Goal: Task Accomplishment & Management: Complete application form

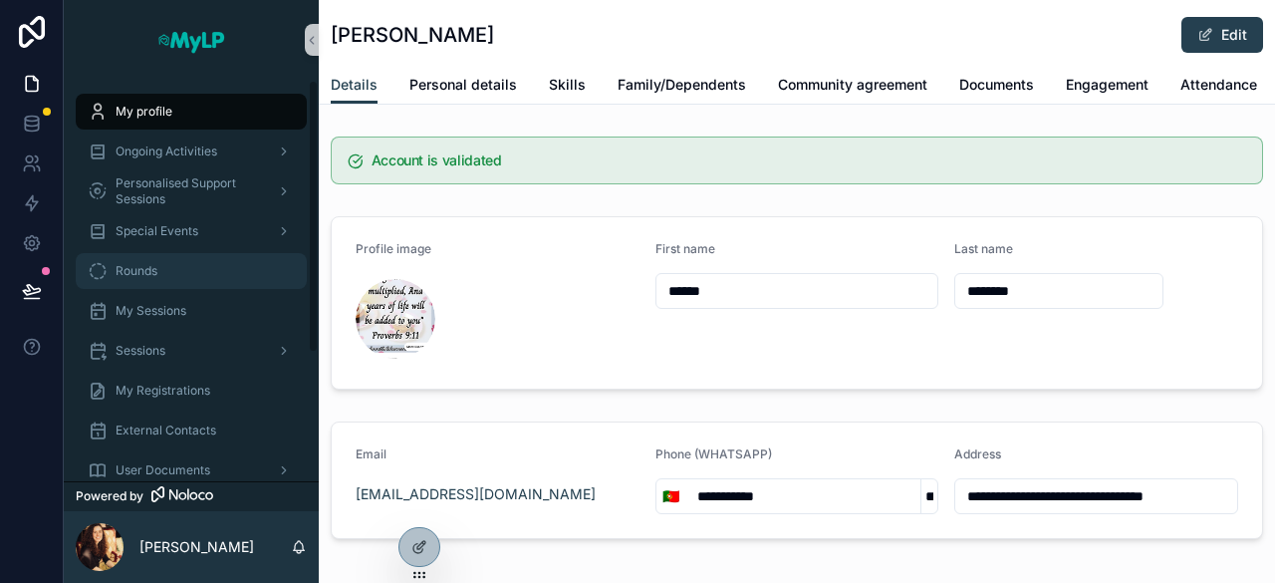
click at [162, 256] on div "Rounds" at bounding box center [191, 271] width 207 height 32
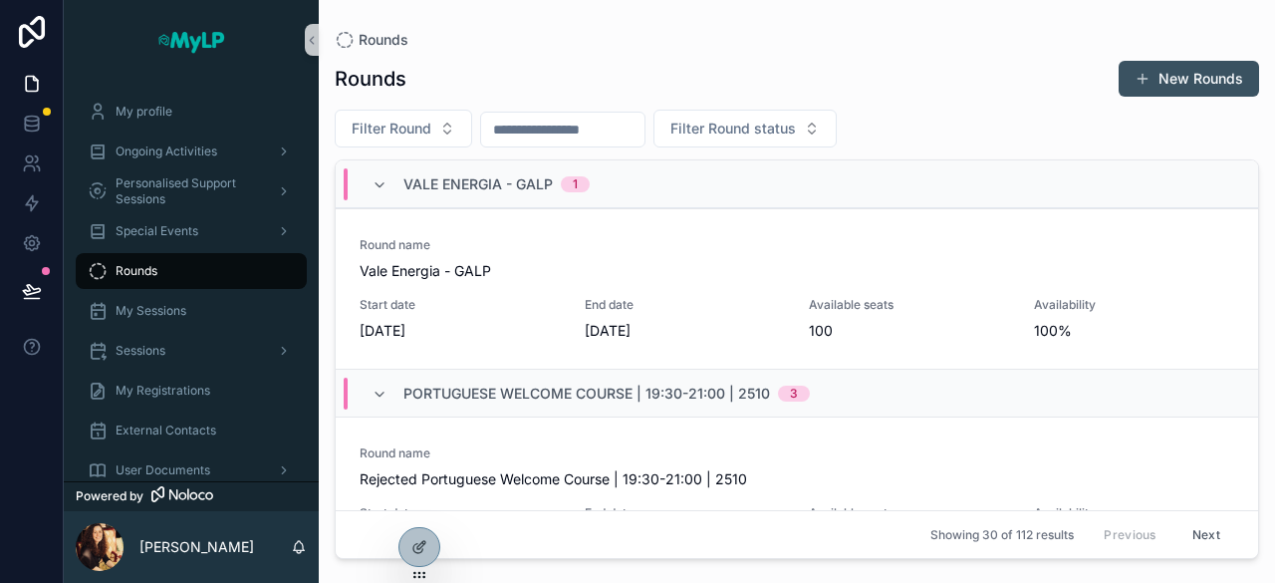
click at [1189, 78] on button "New Rounds" at bounding box center [1189, 79] width 140 height 36
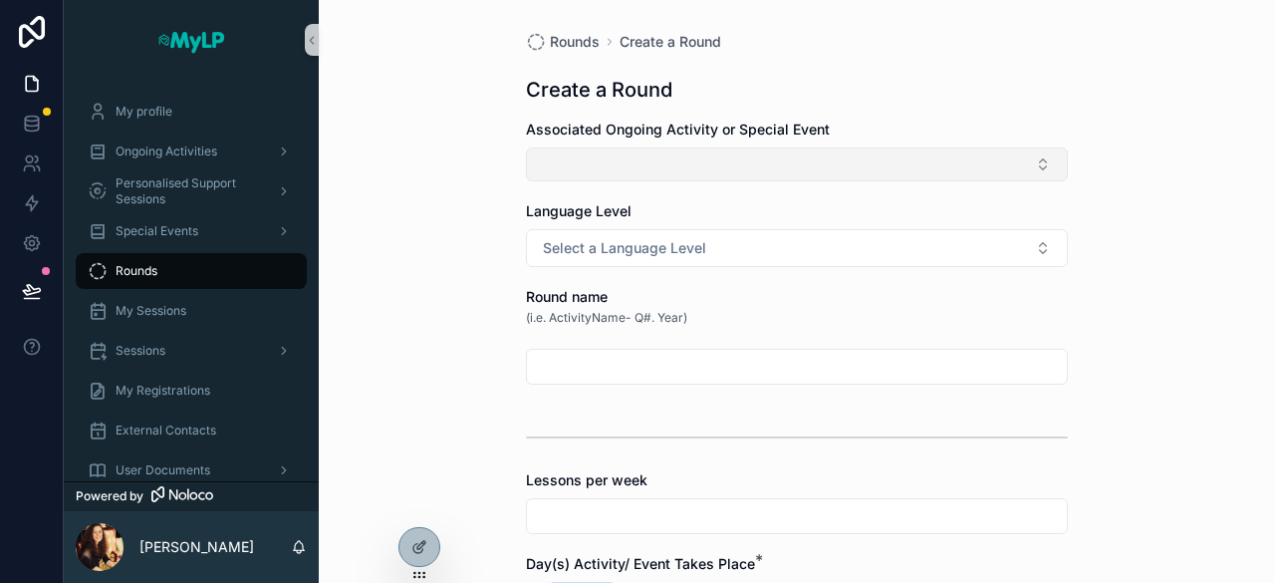
click at [765, 161] on button "Select Button" at bounding box center [797, 164] width 542 height 34
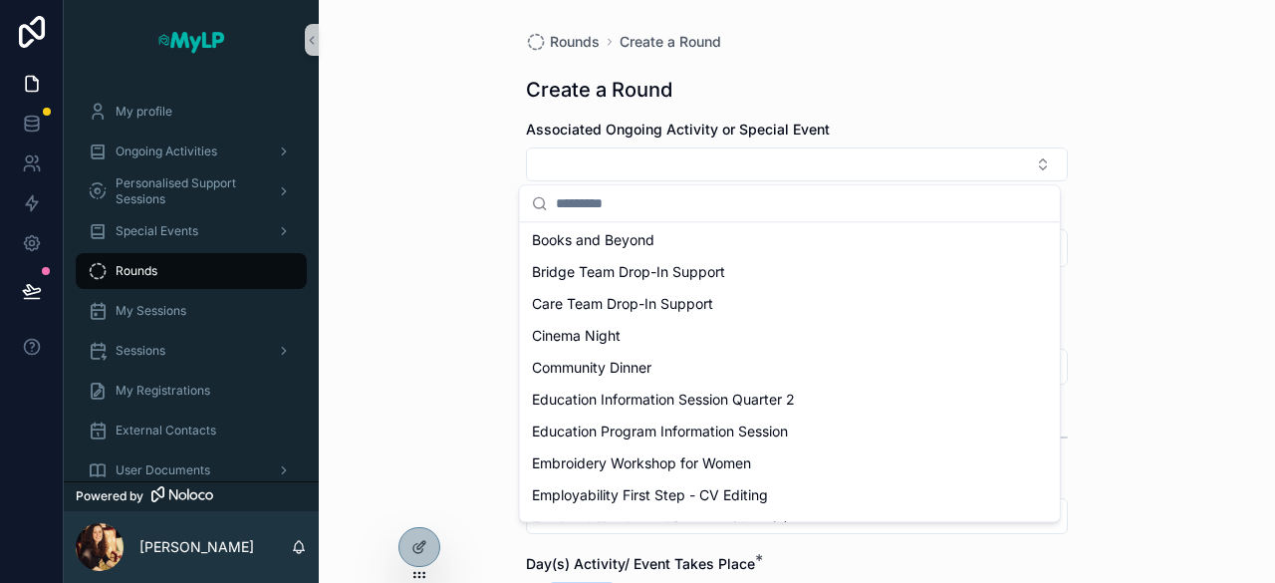
scroll to position [759, 0]
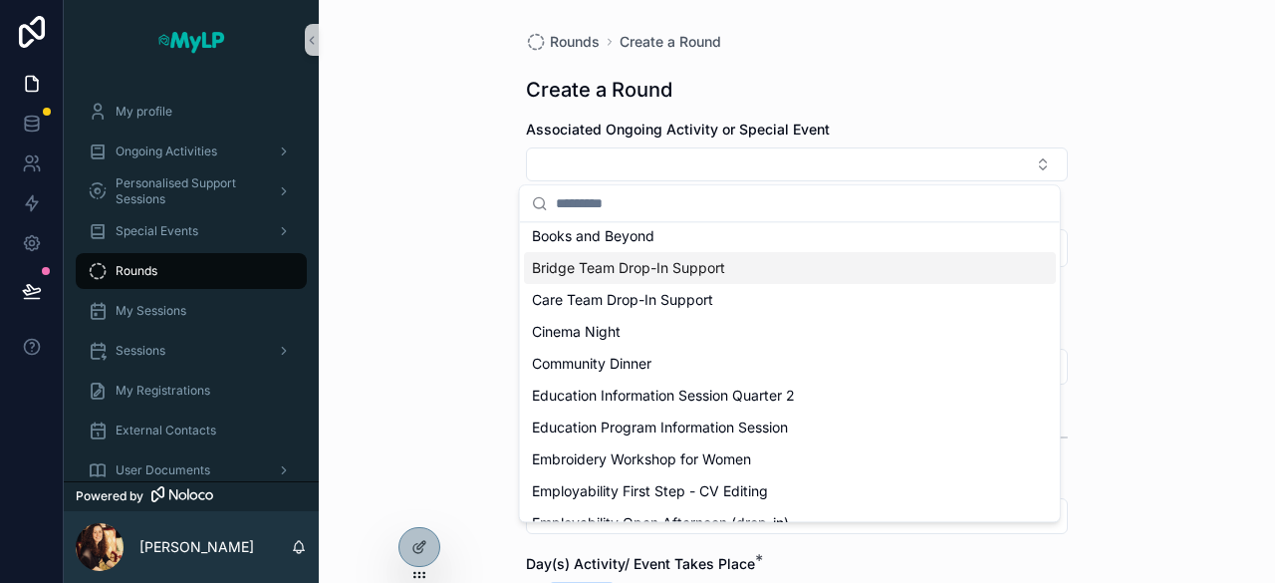
click at [728, 260] on div "Bridge Team Drop-In Support" at bounding box center [790, 268] width 532 height 32
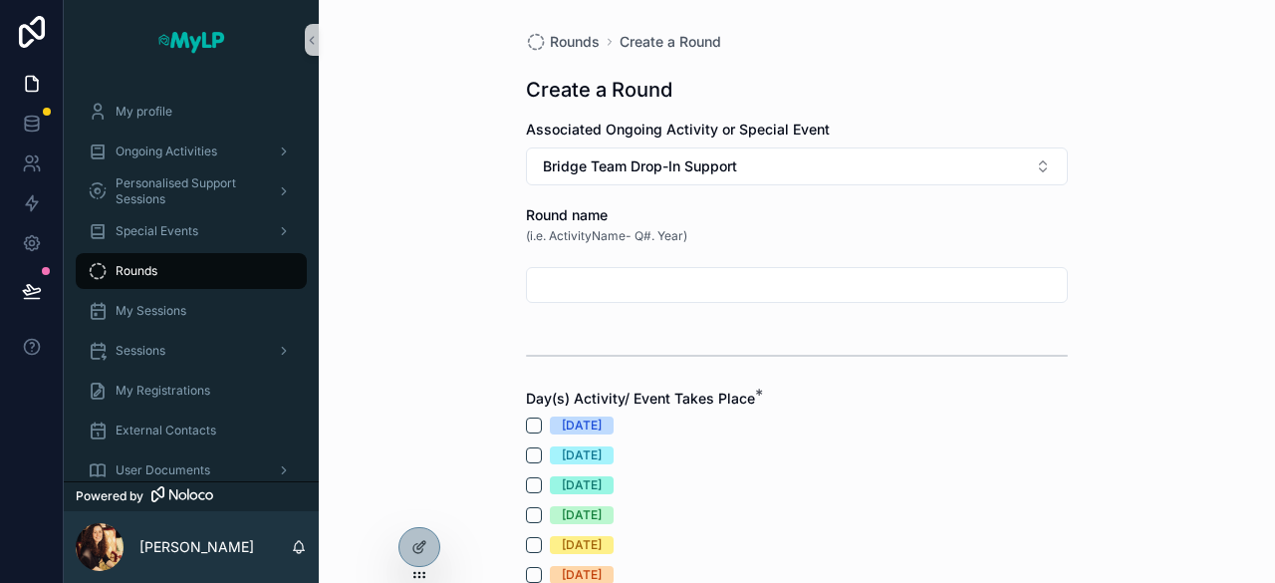
scroll to position [84, 0]
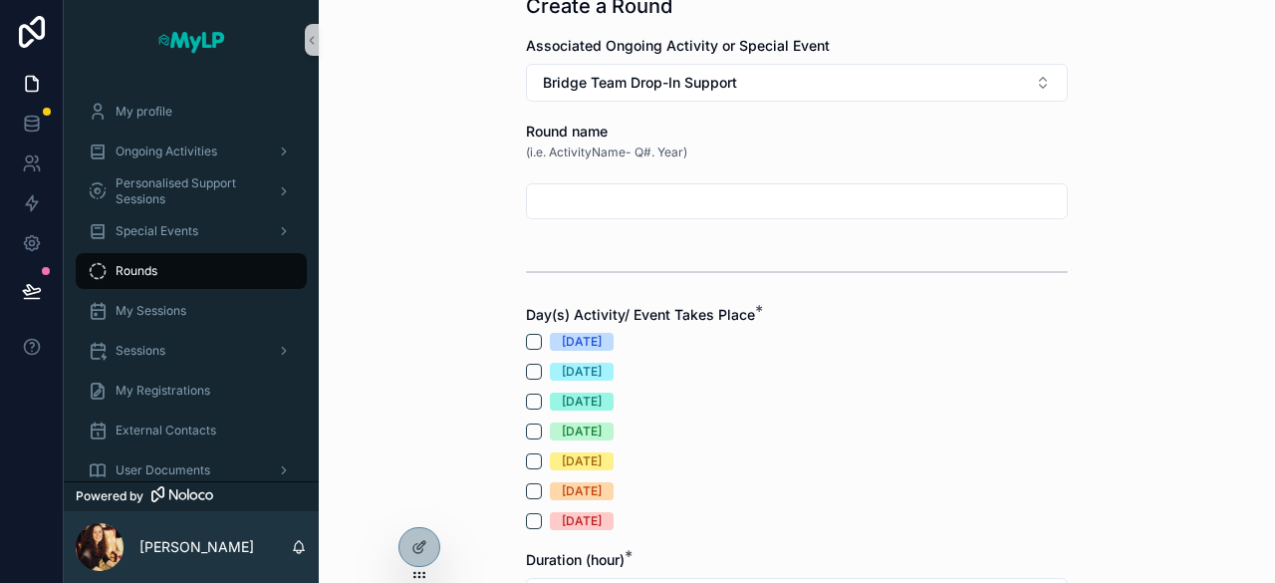
click at [694, 205] on input "scrollable content" at bounding box center [797, 201] width 540 height 28
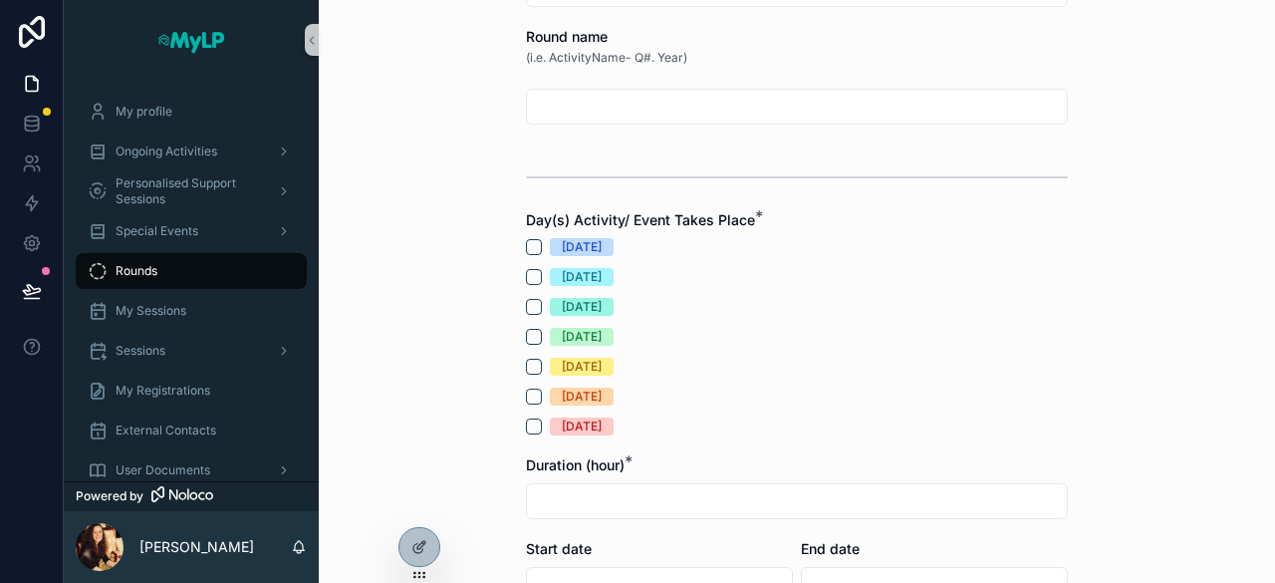
scroll to position [183, 0]
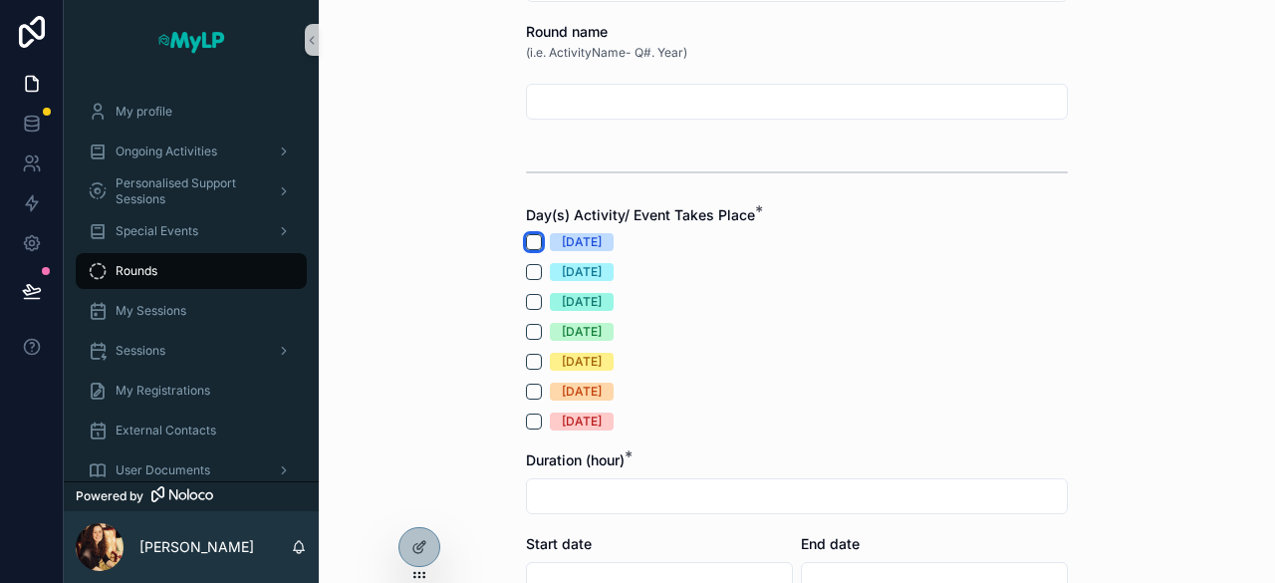
click at [530, 240] on button "[DATE]" at bounding box center [534, 242] width 16 height 16
click at [528, 265] on button "[DATE]" at bounding box center [534, 272] width 16 height 16
click at [528, 305] on button "[DATE]" at bounding box center [534, 302] width 16 height 16
click at [528, 327] on button "[DATE]" at bounding box center [534, 332] width 16 height 16
click at [527, 358] on button "[DATE]" at bounding box center [534, 362] width 16 height 16
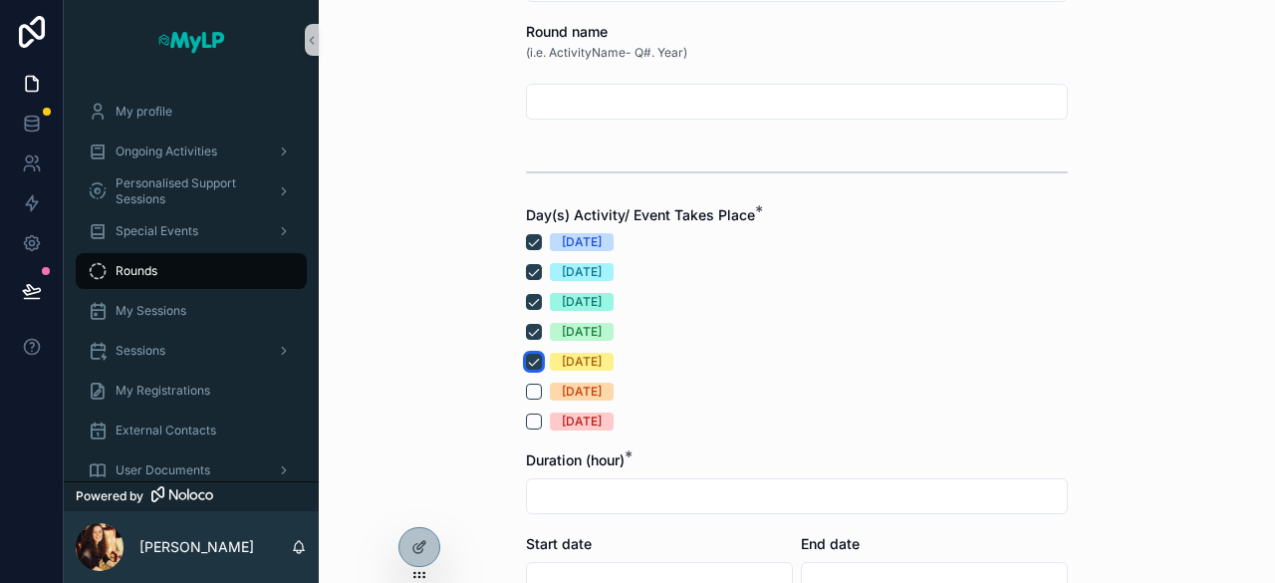
scroll to position [324, 0]
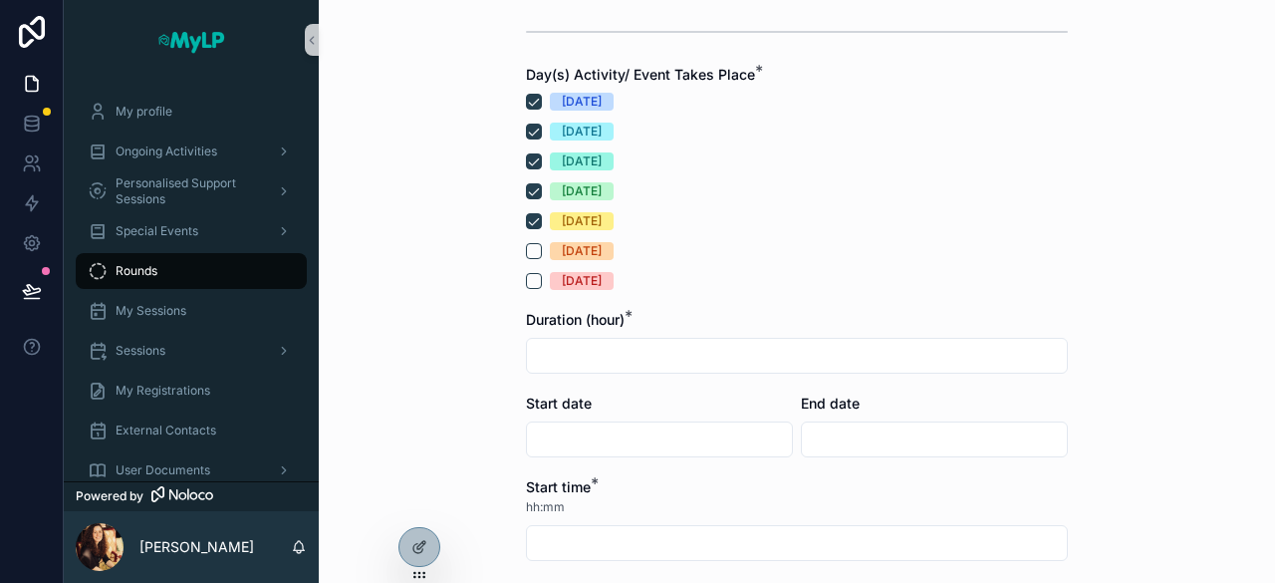
click at [547, 356] on input "scrollable content" at bounding box center [797, 356] width 540 height 28
type input "***"
click at [620, 433] on input "scrollable content" at bounding box center [659, 439] width 265 height 28
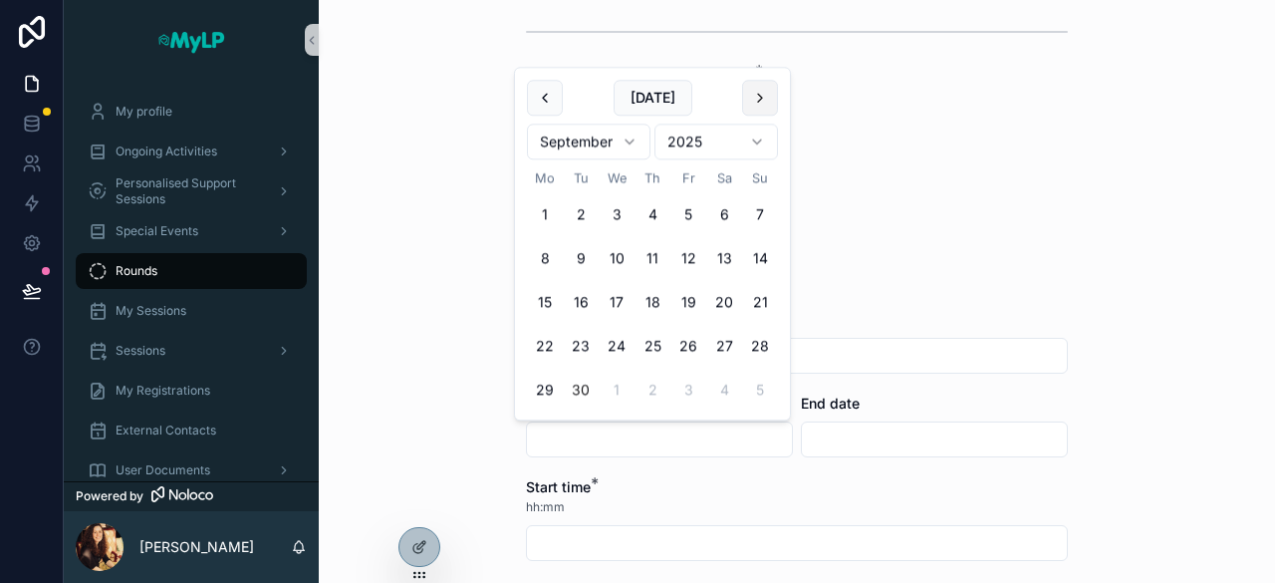
click at [759, 94] on button "scrollable content" at bounding box center [760, 98] width 36 height 36
click at [620, 204] on button "1" at bounding box center [617, 215] width 36 height 36
type input "**********"
click at [866, 431] on input "scrollable content" at bounding box center [934, 439] width 265 height 28
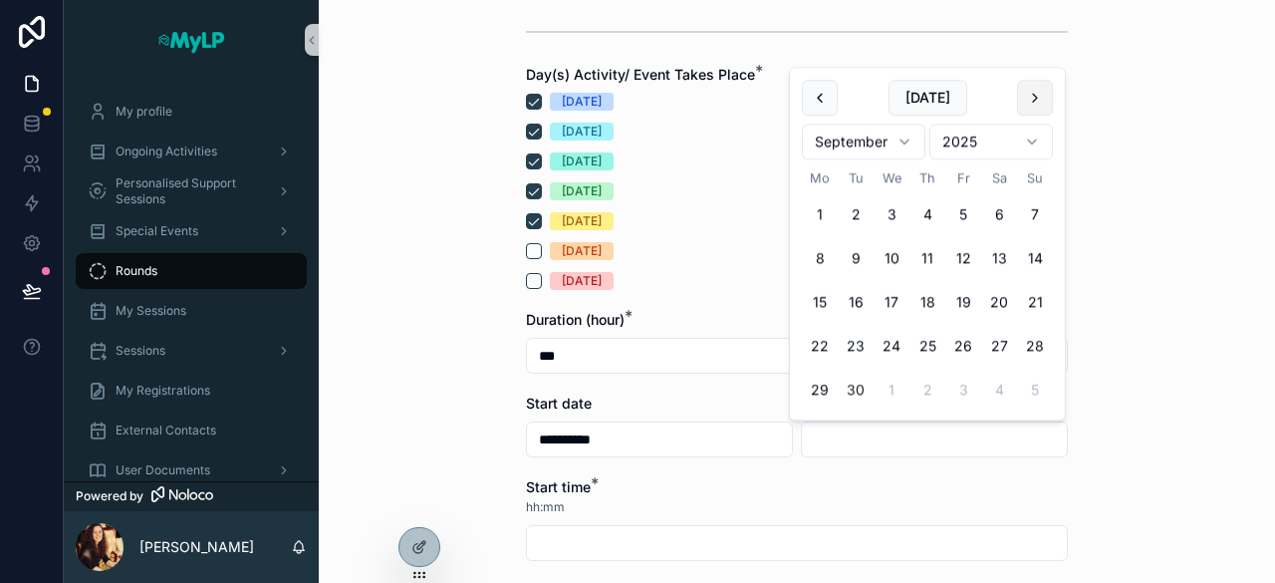
click at [1036, 108] on button "scrollable content" at bounding box center [1035, 98] width 36 height 36
click at [891, 385] on button "31" at bounding box center [892, 391] width 36 height 36
type input "**********"
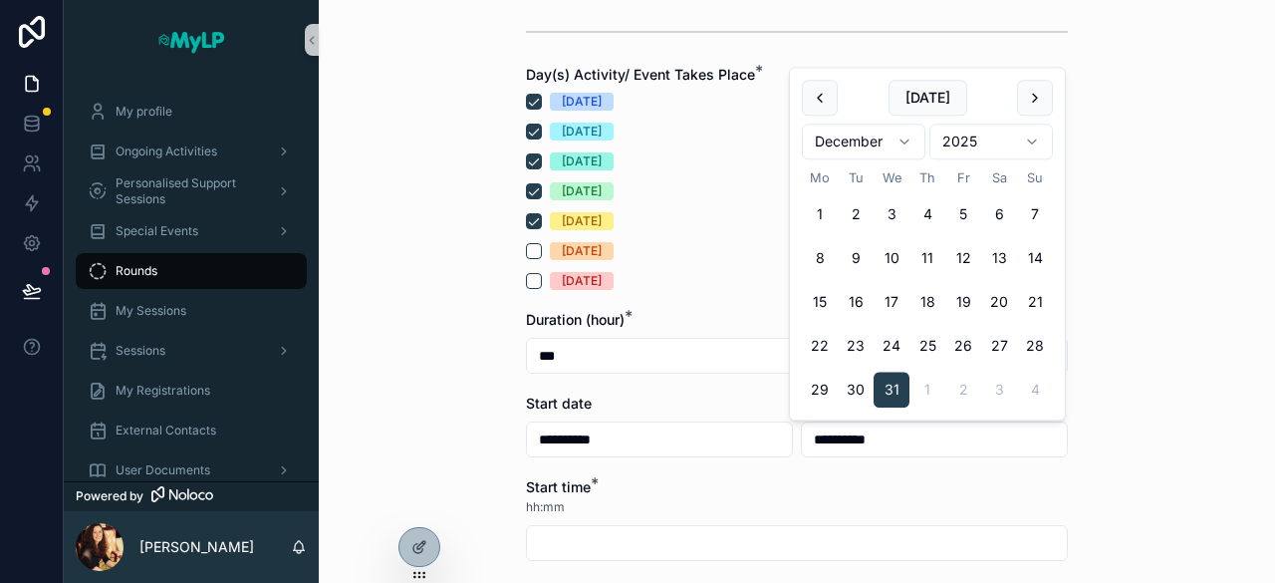
click at [998, 485] on div "Start time *" at bounding box center [797, 487] width 542 height 20
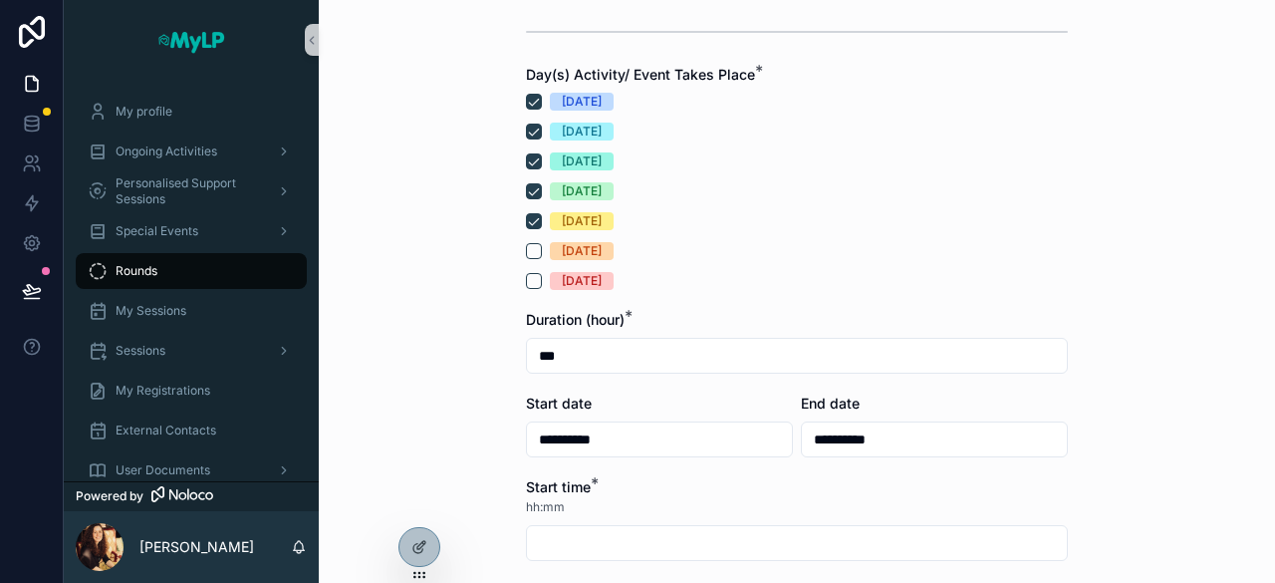
scroll to position [576, 0]
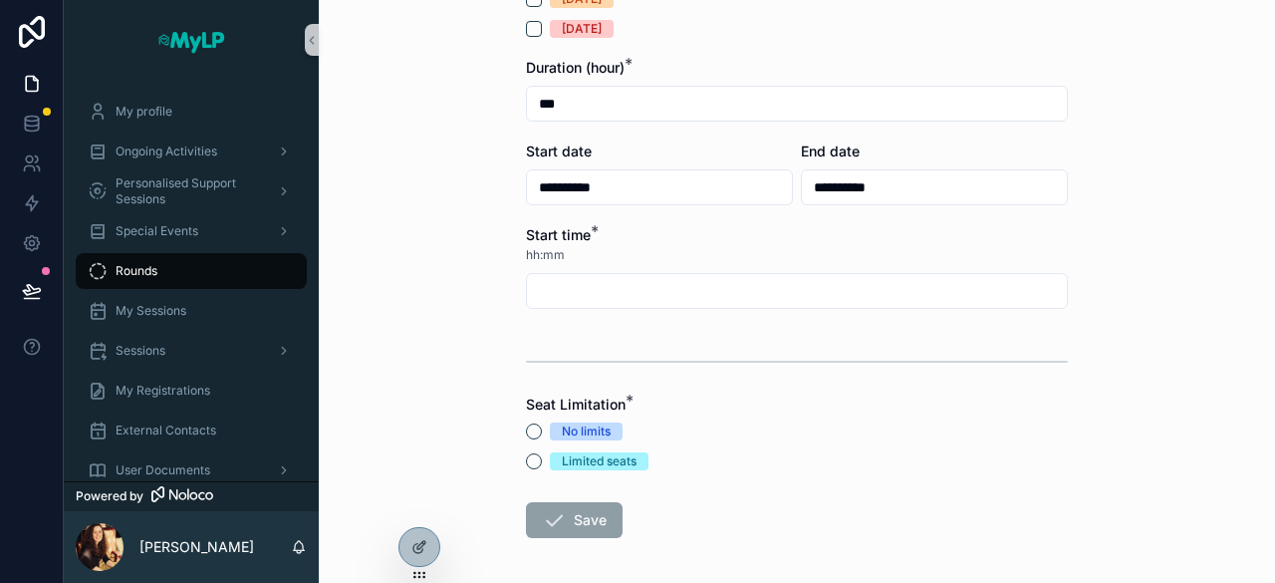
click at [858, 292] on input "scrollable content" at bounding box center [797, 291] width 540 height 28
type input "*****"
click at [529, 432] on button "No limits" at bounding box center [534, 431] width 16 height 16
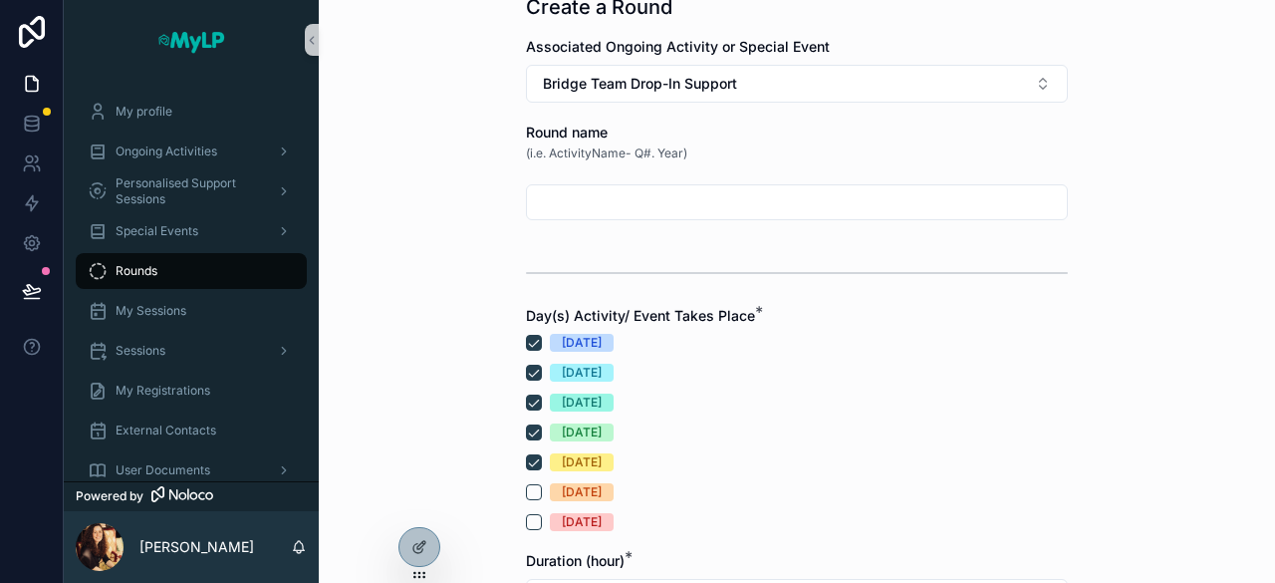
scroll to position [0, 0]
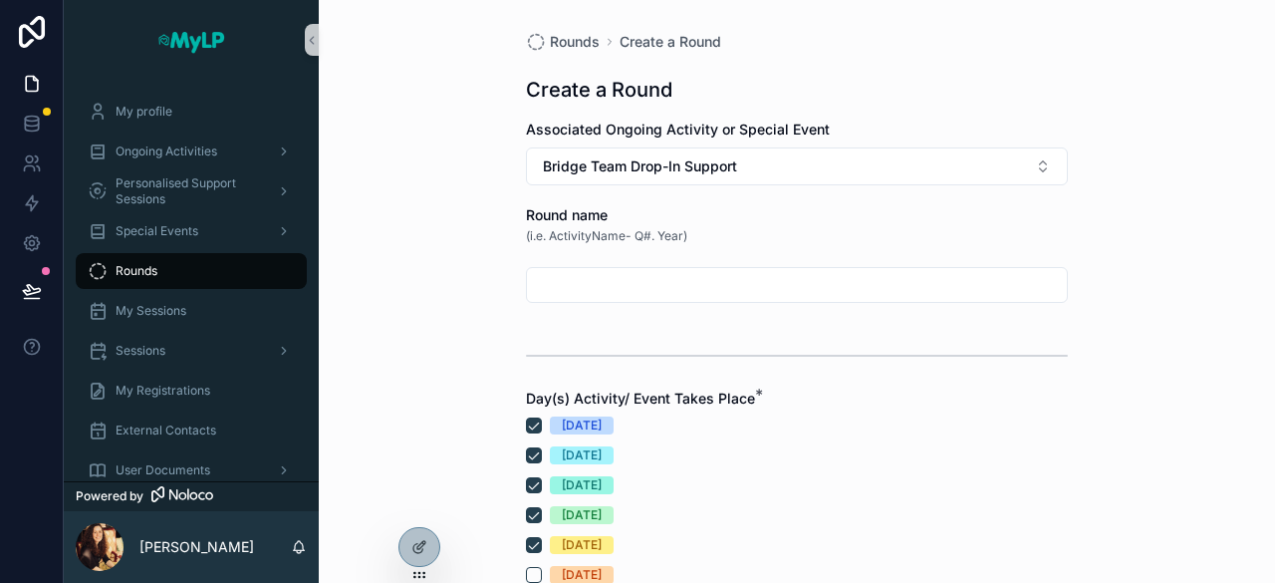
click at [751, 285] on input "scrollable content" at bounding box center [797, 285] width 540 height 28
paste input "**********"
type input "**********"
click at [887, 409] on div "Day(s) Activity/ Event Takes Place * [DATE] [DATE] [DATE] [DATE] [DATE] [DATE] …" at bounding box center [797, 501] width 542 height 225
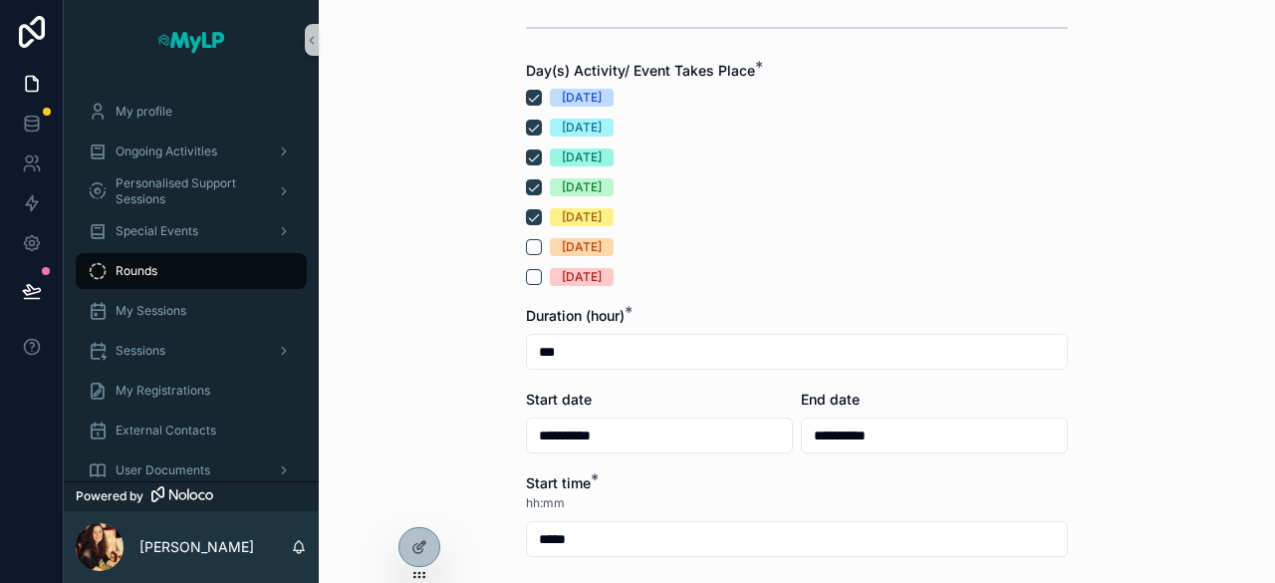
scroll to position [554, 0]
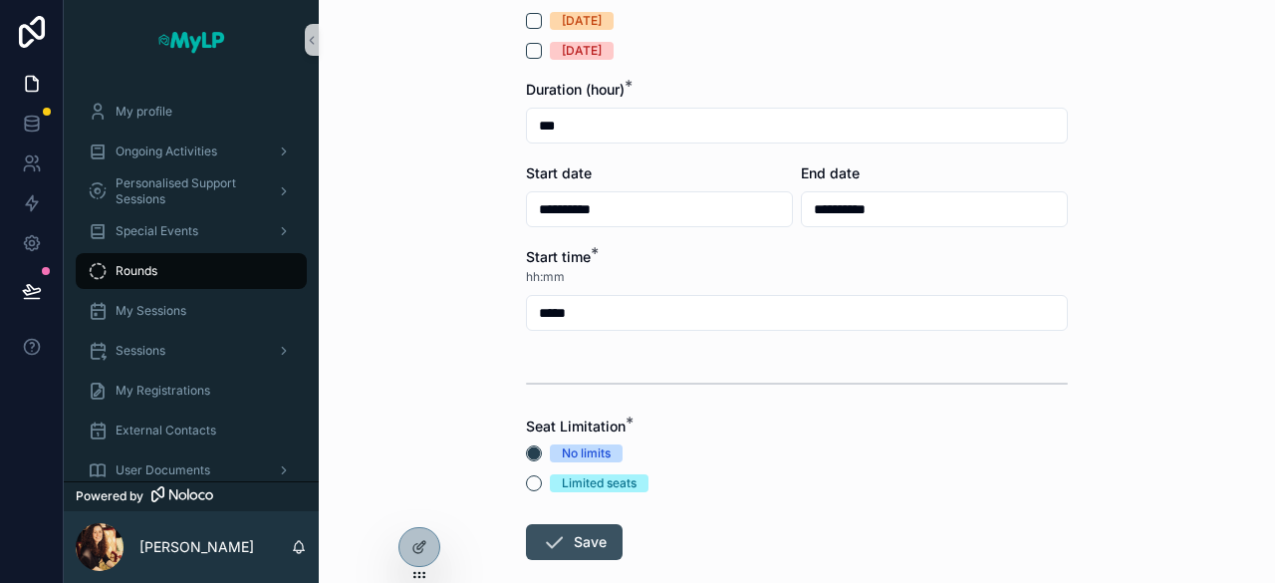
click at [575, 535] on button "Save" at bounding box center [574, 542] width 97 height 36
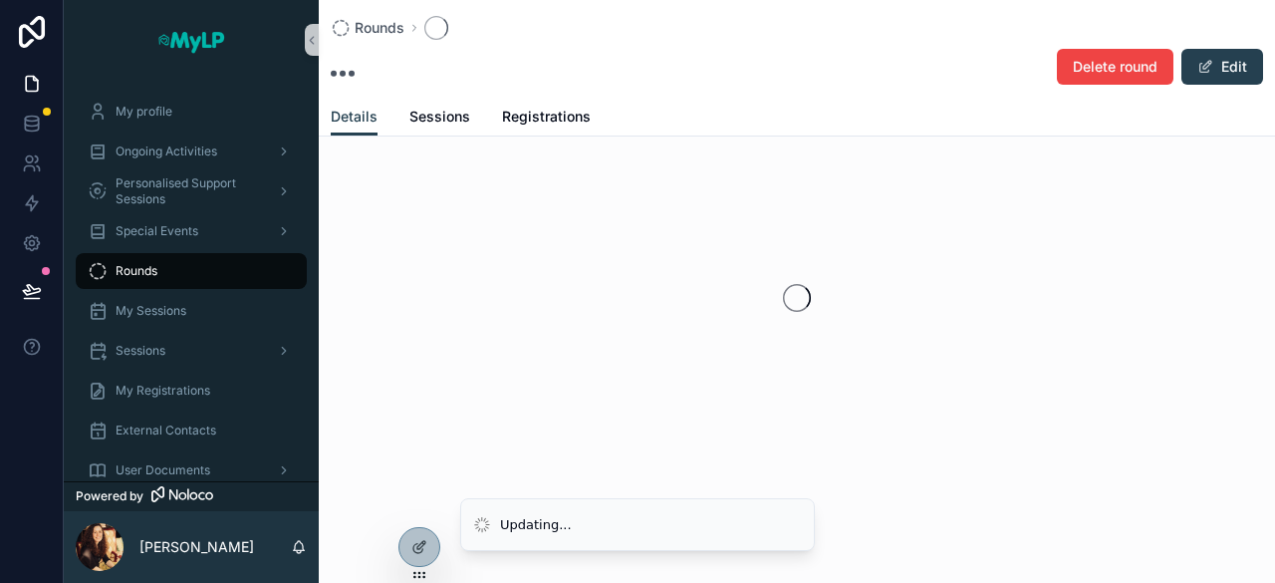
scroll to position [19, 0]
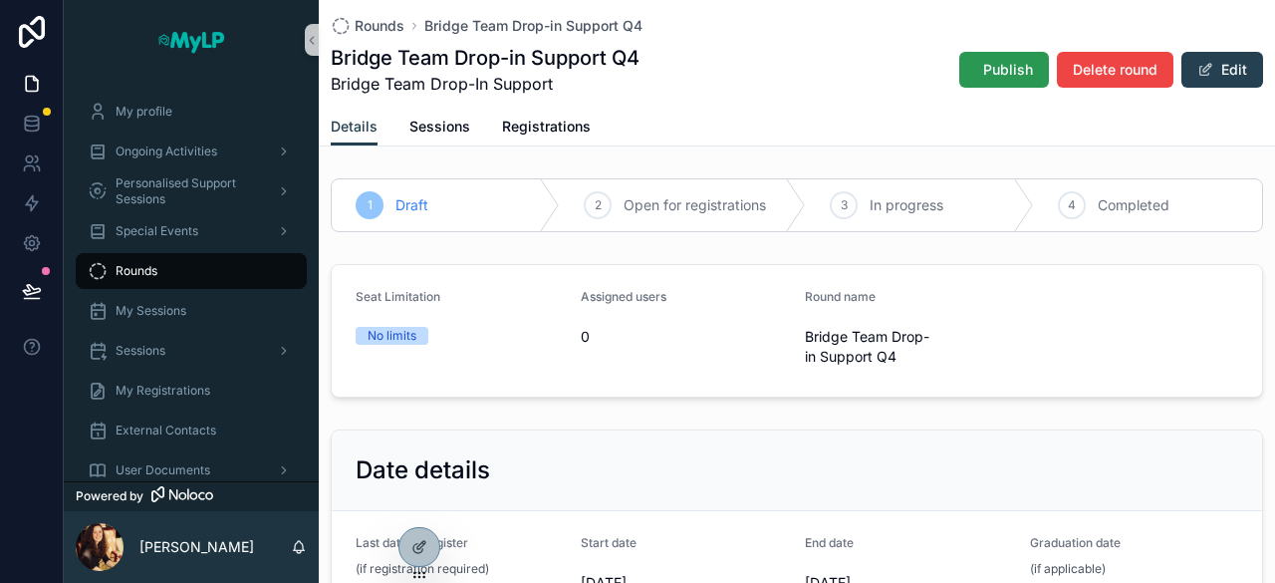
click at [996, 75] on span "Publish" at bounding box center [1008, 70] width 50 height 20
click at [175, 271] on div "Rounds" at bounding box center [191, 271] width 207 height 32
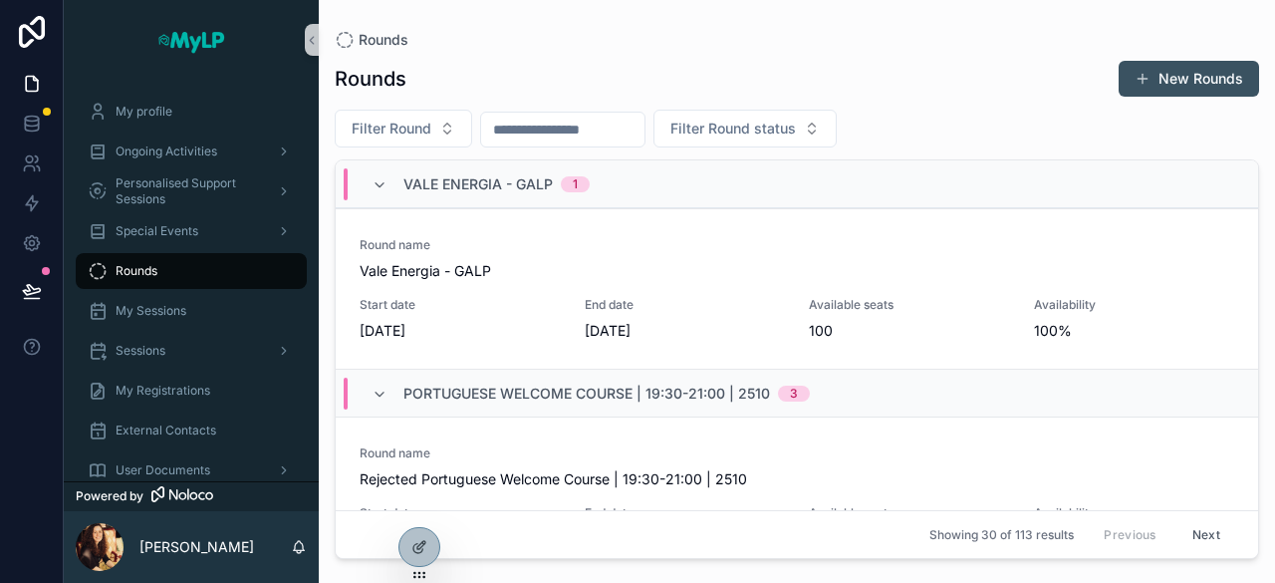
click at [1202, 79] on button "New Rounds" at bounding box center [1189, 79] width 140 height 36
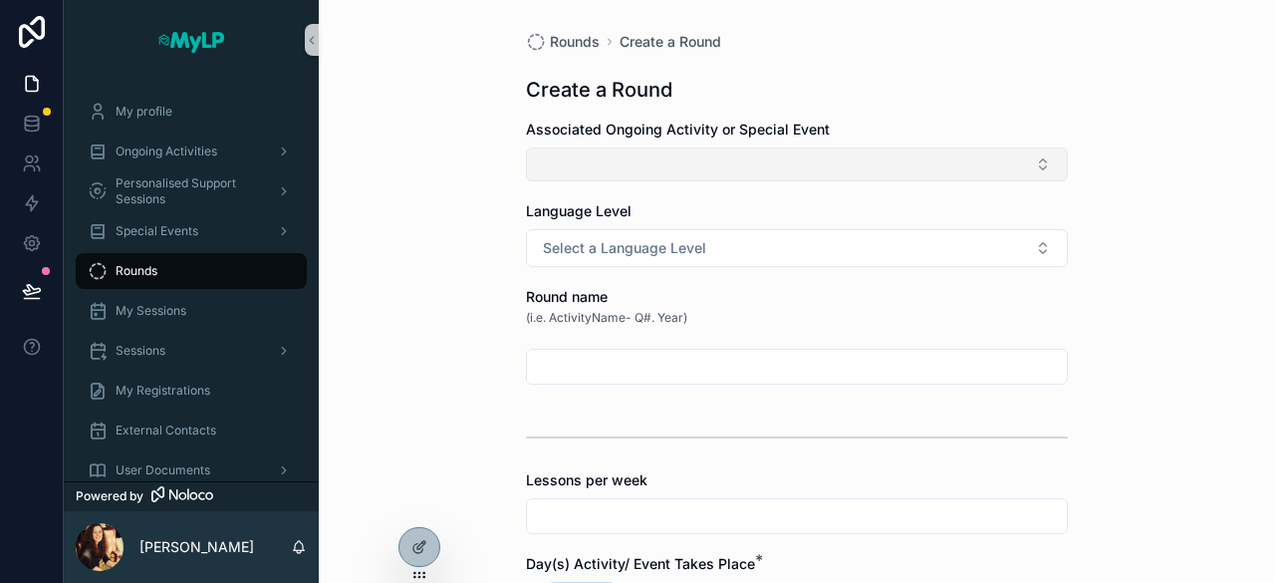
click at [740, 164] on button "Select Button" at bounding box center [797, 164] width 542 height 34
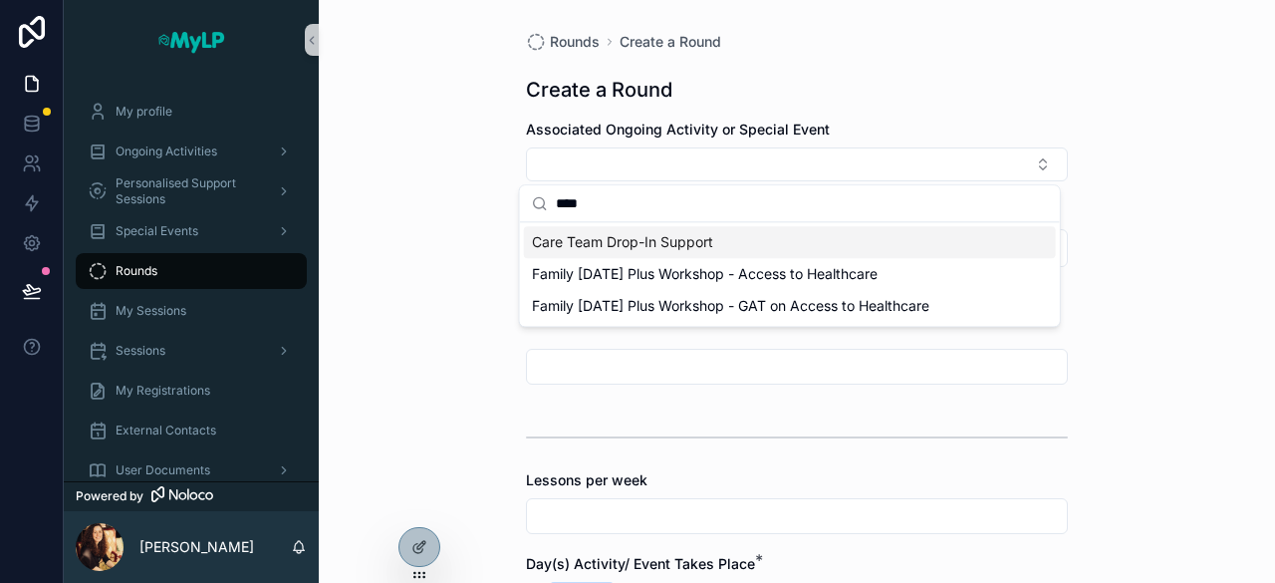
type input "****"
click at [661, 247] on span "Care Team Drop-In Support" at bounding box center [622, 242] width 181 height 20
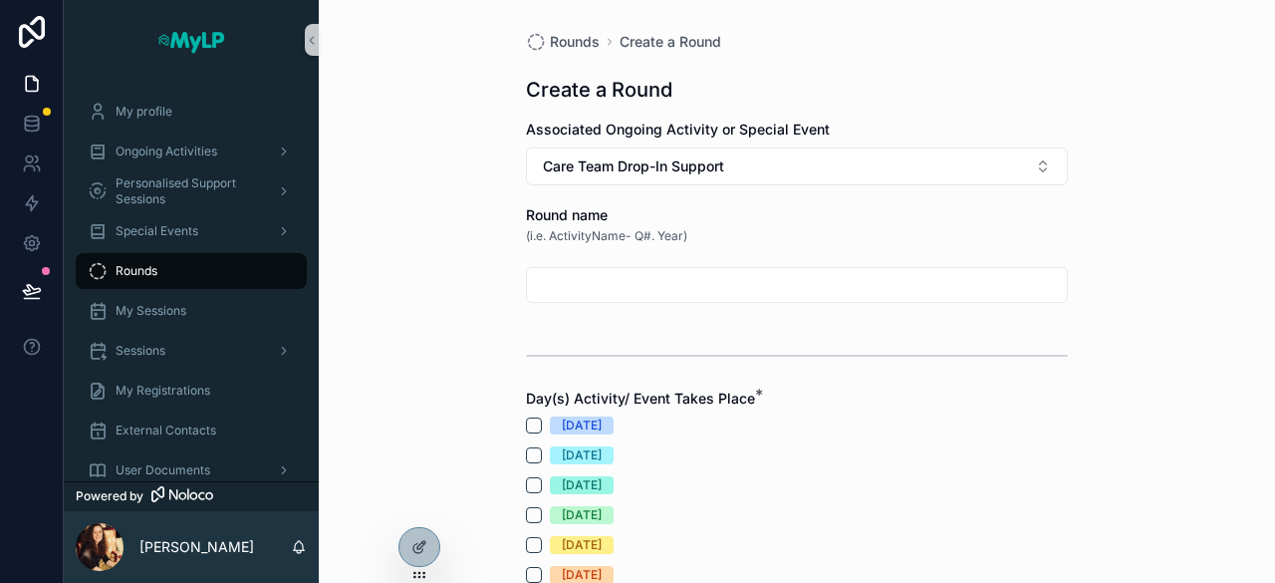
click at [642, 286] on input "scrollable content" at bounding box center [797, 285] width 540 height 28
paste input "**********"
click at [547, 288] on input "**********" at bounding box center [797, 285] width 540 height 28
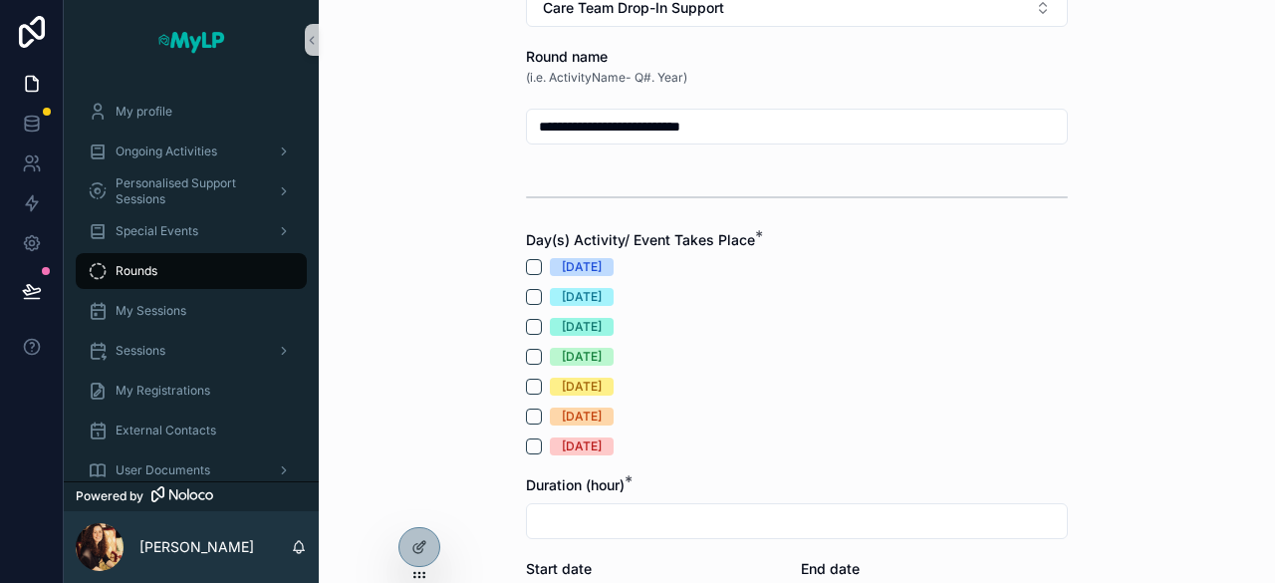
scroll to position [159, 0]
type input "**********"
click at [532, 273] on div "[DATE]" at bounding box center [797, 266] width 542 height 18
click at [528, 268] on button "[DATE]" at bounding box center [534, 266] width 16 height 16
click at [528, 280] on div "[DATE] [DATE] [DATE] [DATE] [DATE] [DATE] [DATE]" at bounding box center [797, 355] width 542 height 197
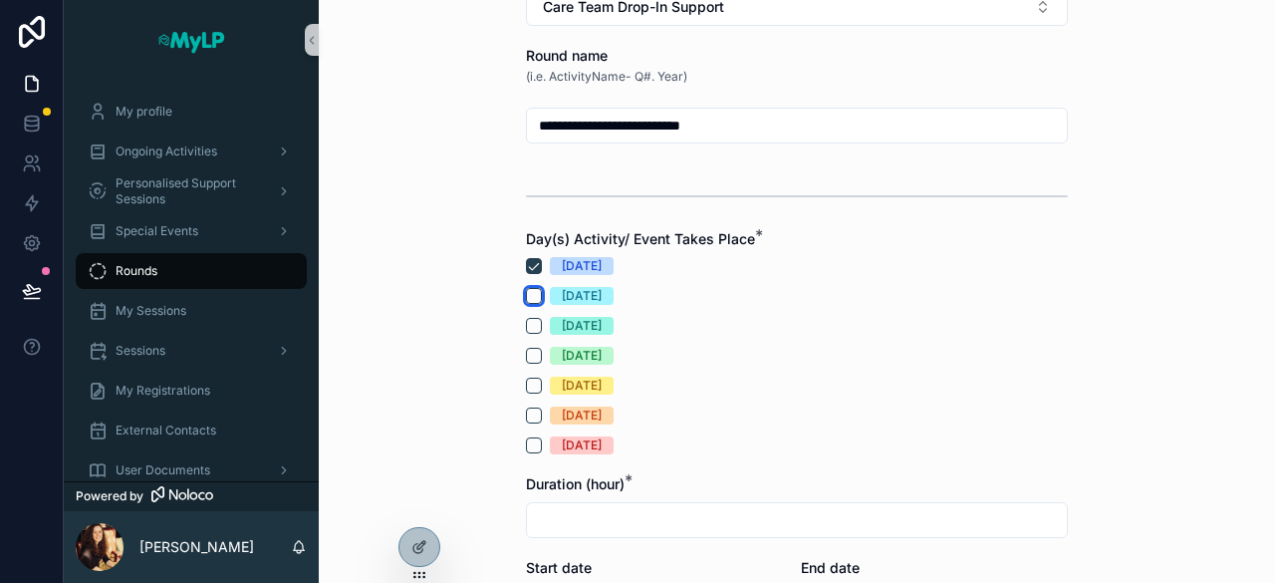
click at [527, 291] on button "[DATE]" at bounding box center [534, 296] width 16 height 16
click at [526, 324] on button "[DATE]" at bounding box center [534, 326] width 16 height 16
click at [526, 358] on button "[DATE]" at bounding box center [534, 356] width 16 height 16
click at [526, 384] on button "[DATE]" at bounding box center [534, 386] width 16 height 16
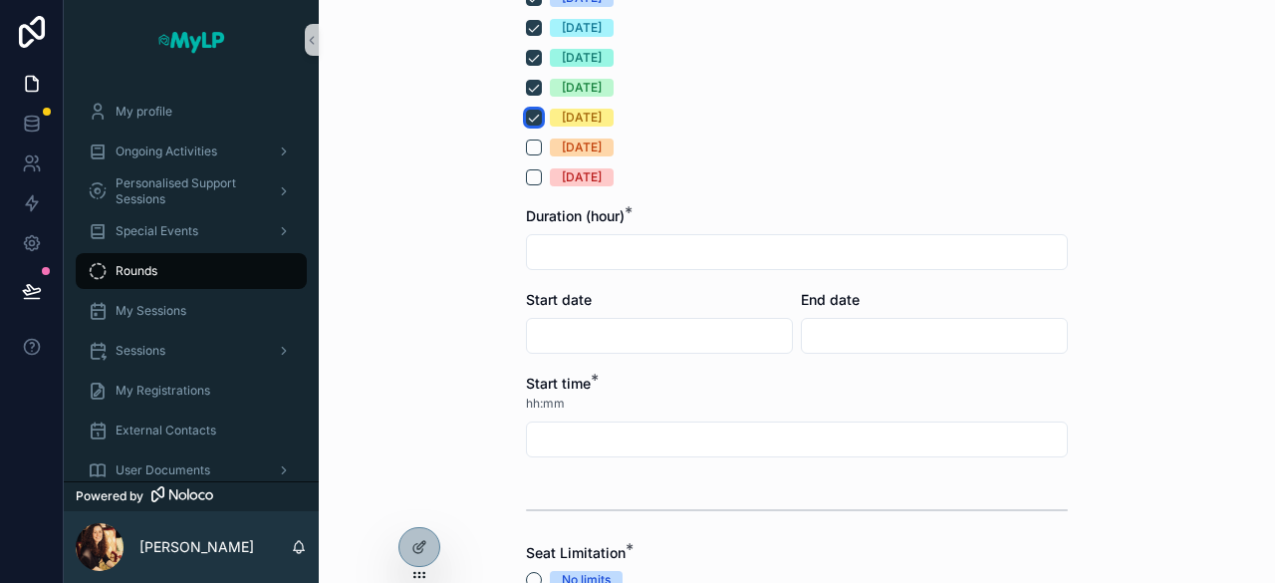
scroll to position [436, 0]
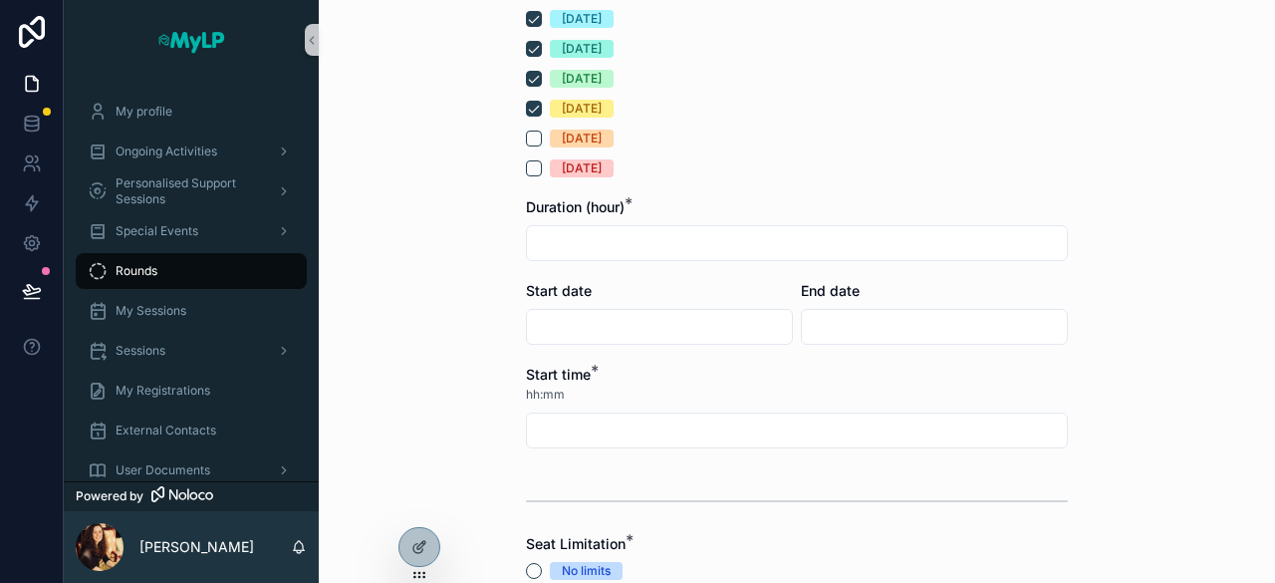
click at [626, 268] on form "**********" at bounding box center [797, 244] width 542 height 1122
click at [634, 248] on input "scrollable content" at bounding box center [797, 243] width 540 height 28
type input "***"
click at [629, 328] on input "scrollable content" at bounding box center [659, 327] width 265 height 28
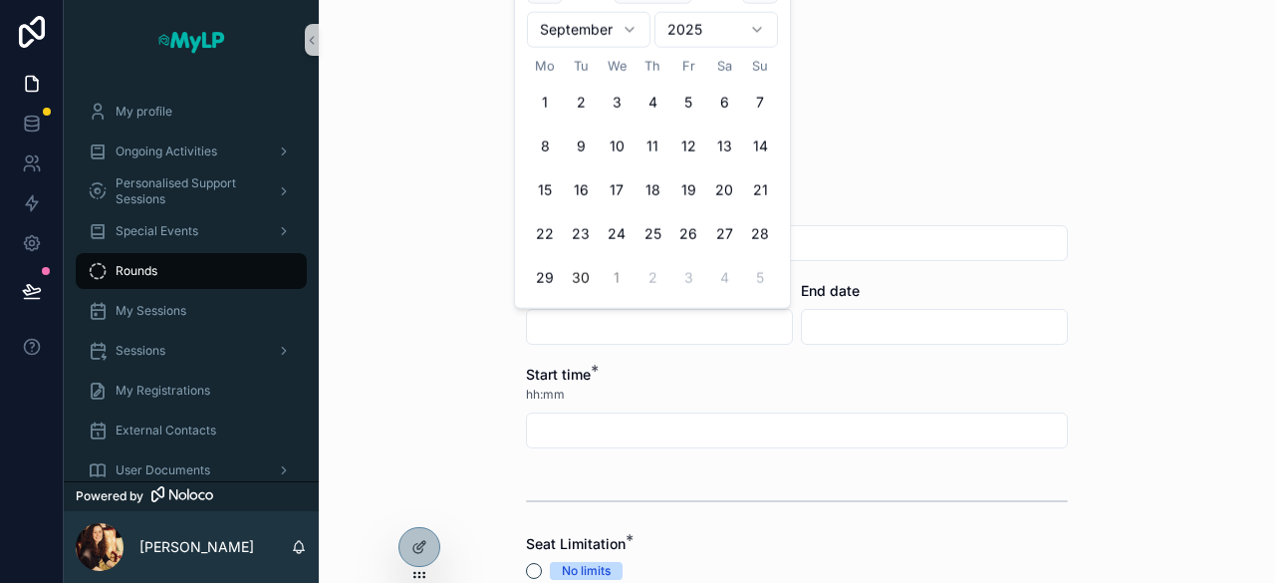
click at [624, 272] on button "1" at bounding box center [617, 278] width 36 height 36
type input "**********"
click at [857, 315] on input "scrollable content" at bounding box center [934, 327] width 265 height 28
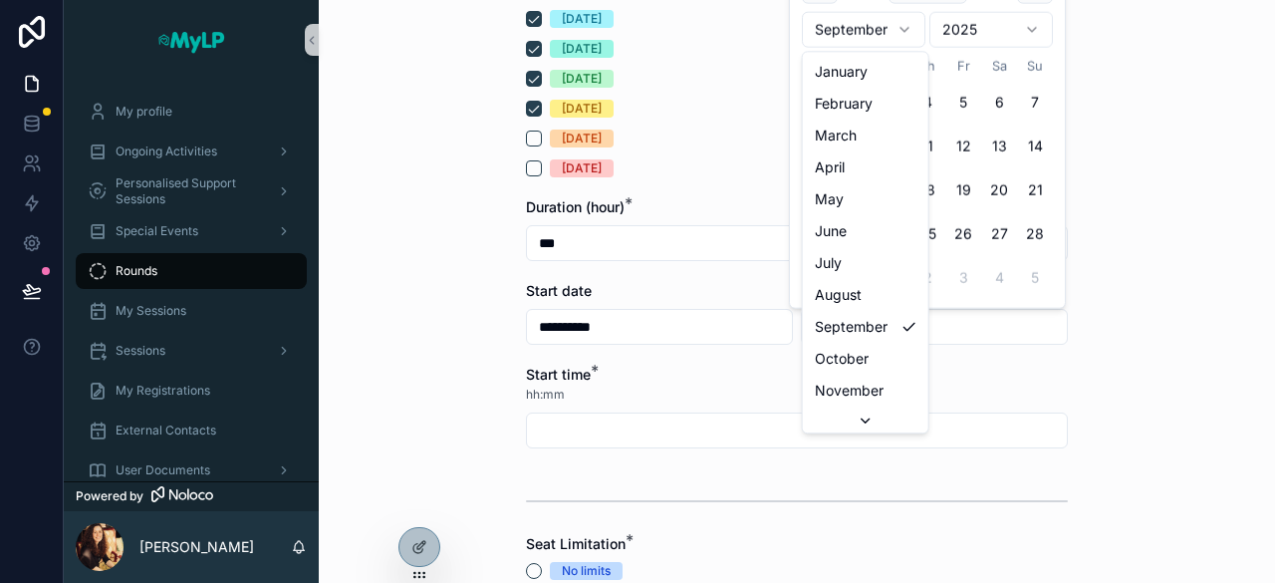
click at [905, 30] on html "**********" at bounding box center [637, 291] width 1275 height 583
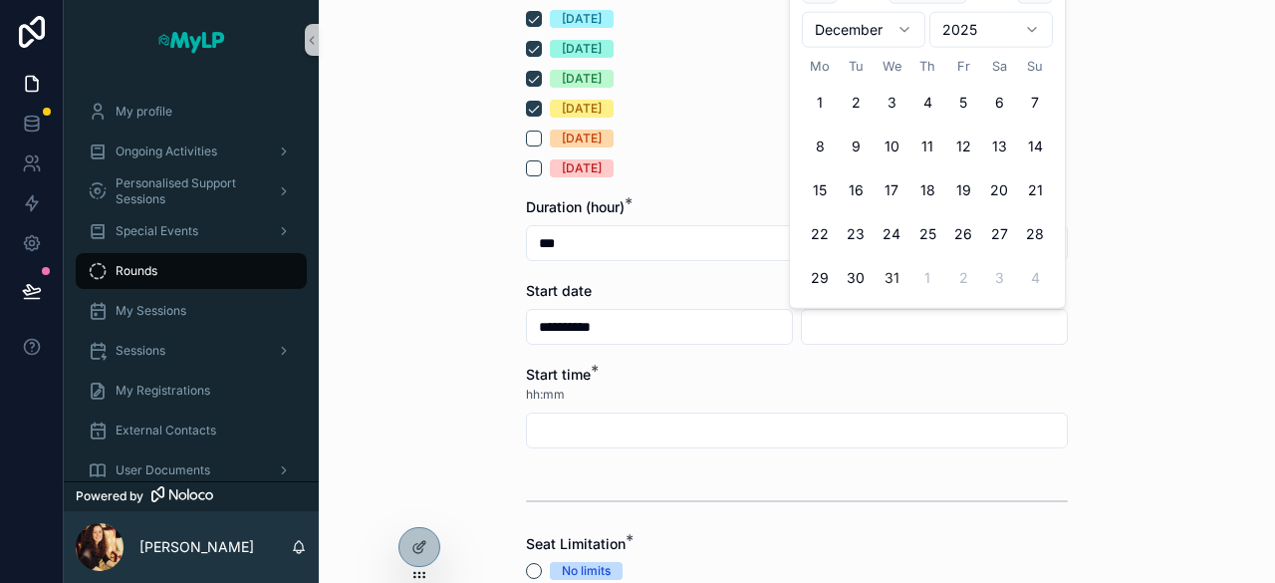
click at [889, 276] on button "31" at bounding box center [892, 278] width 36 height 36
type input "**********"
click at [775, 366] on div "Start time *" at bounding box center [797, 375] width 542 height 20
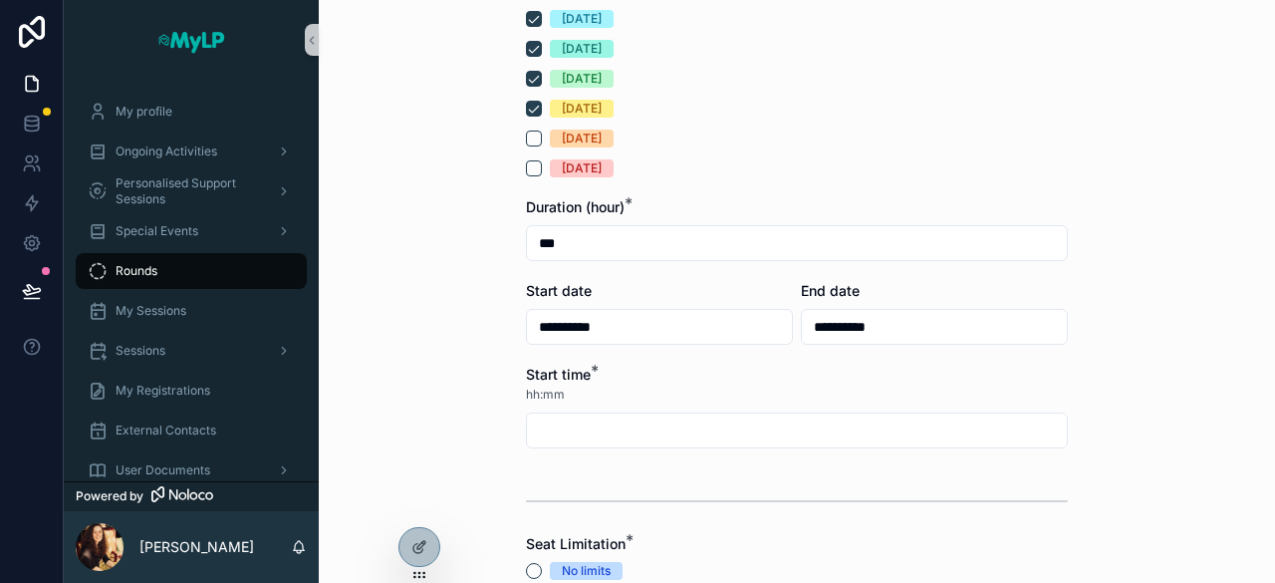
click at [697, 432] on input "scrollable content" at bounding box center [797, 430] width 540 height 28
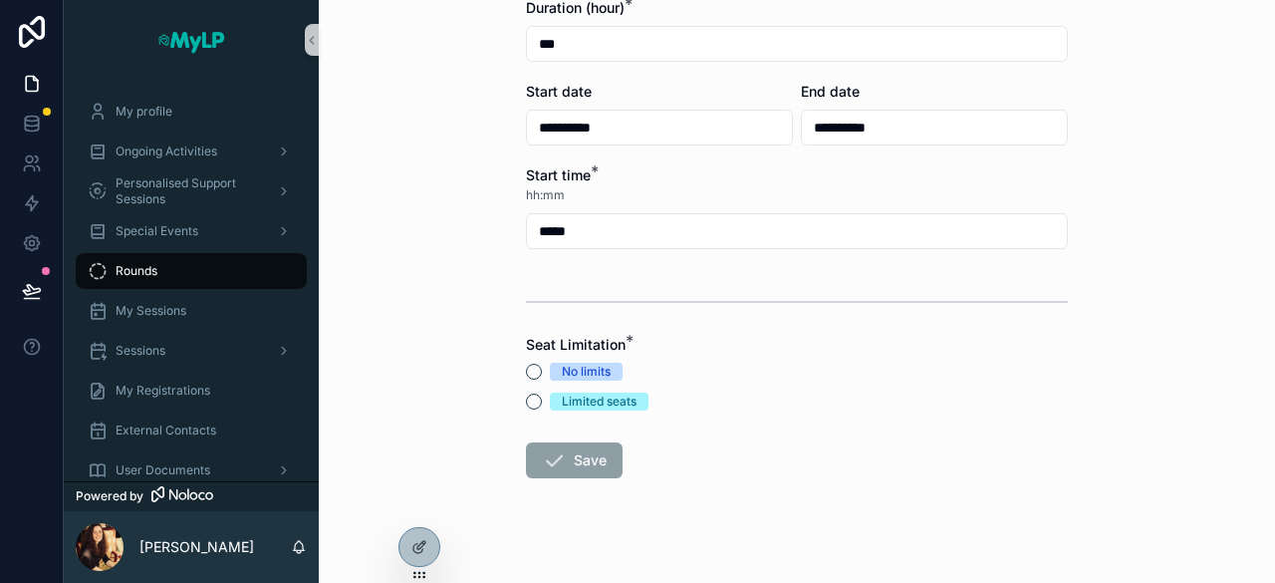
scroll to position [637, 0]
type input "*****"
click at [528, 372] on button "No limits" at bounding box center [534, 371] width 16 height 16
click at [553, 449] on icon "scrollable content" at bounding box center [554, 459] width 24 height 24
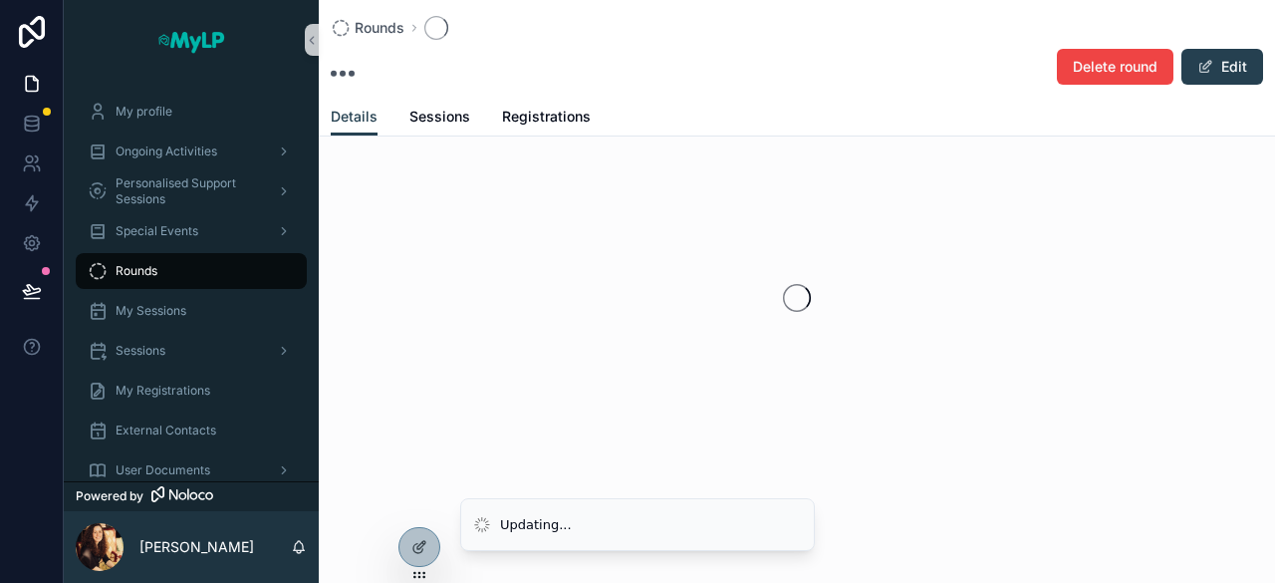
scroll to position [19, 0]
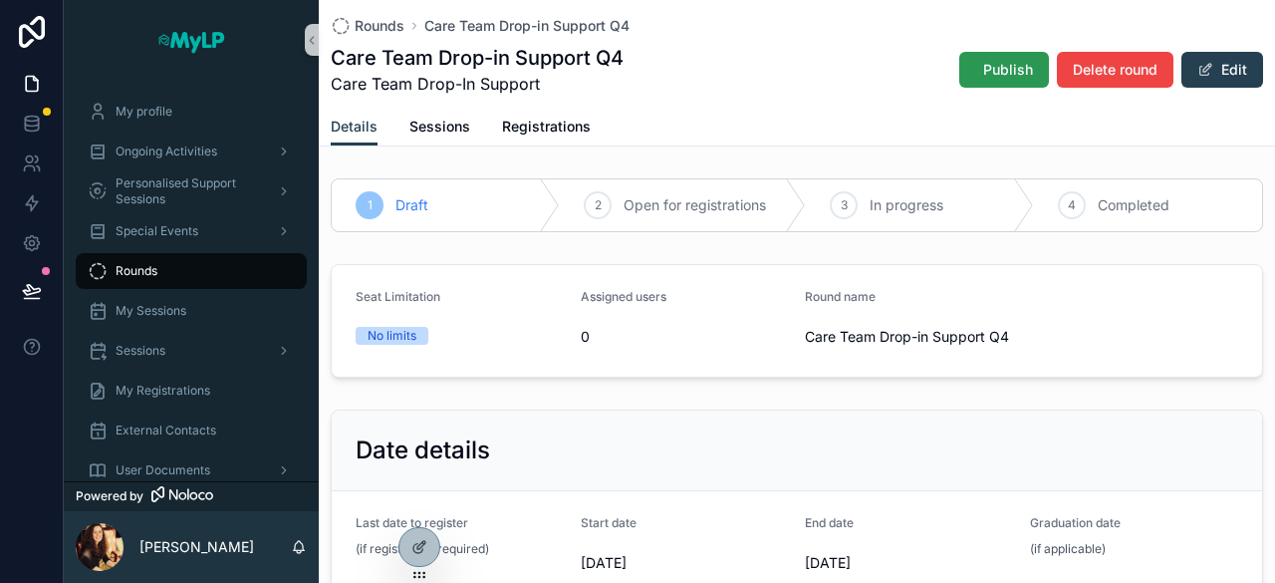
click at [992, 68] on span "Publish" at bounding box center [1008, 70] width 50 height 20
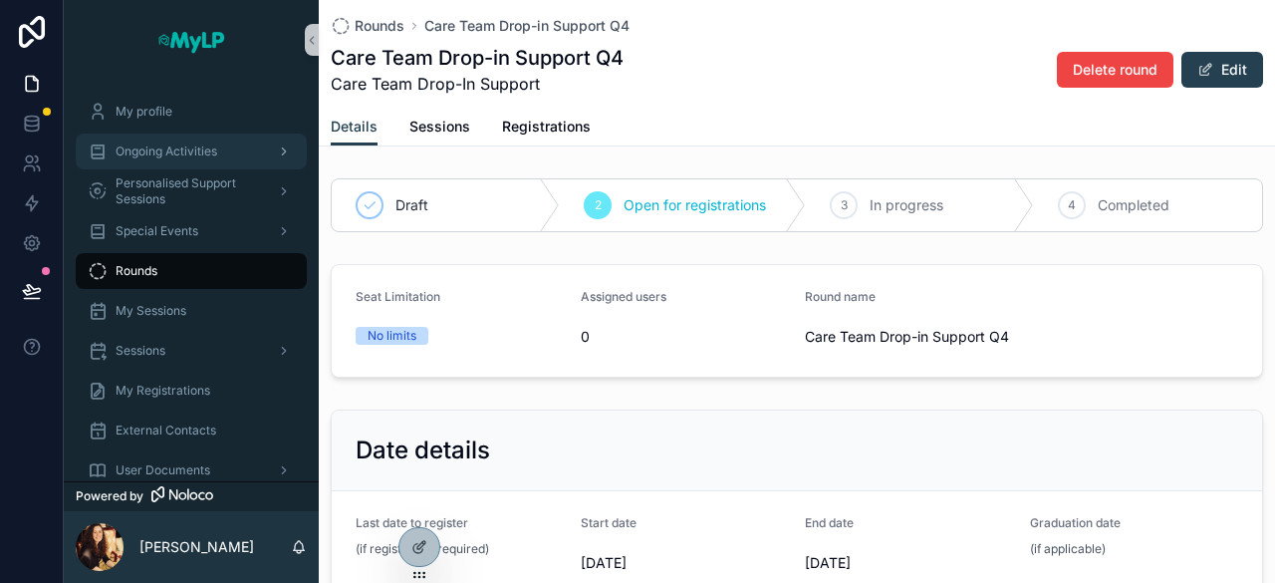
click at [166, 166] on div "Ongoing Activities" at bounding box center [191, 152] width 207 height 32
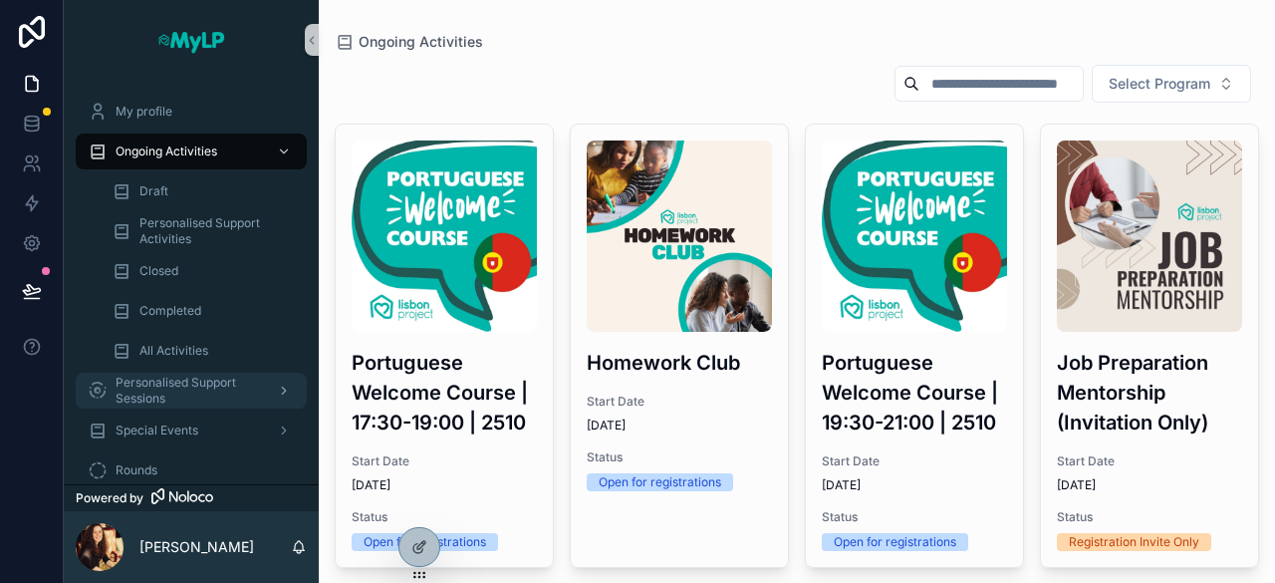
click at [148, 379] on span "Personalised Support Sessions" at bounding box center [188, 391] width 145 height 32
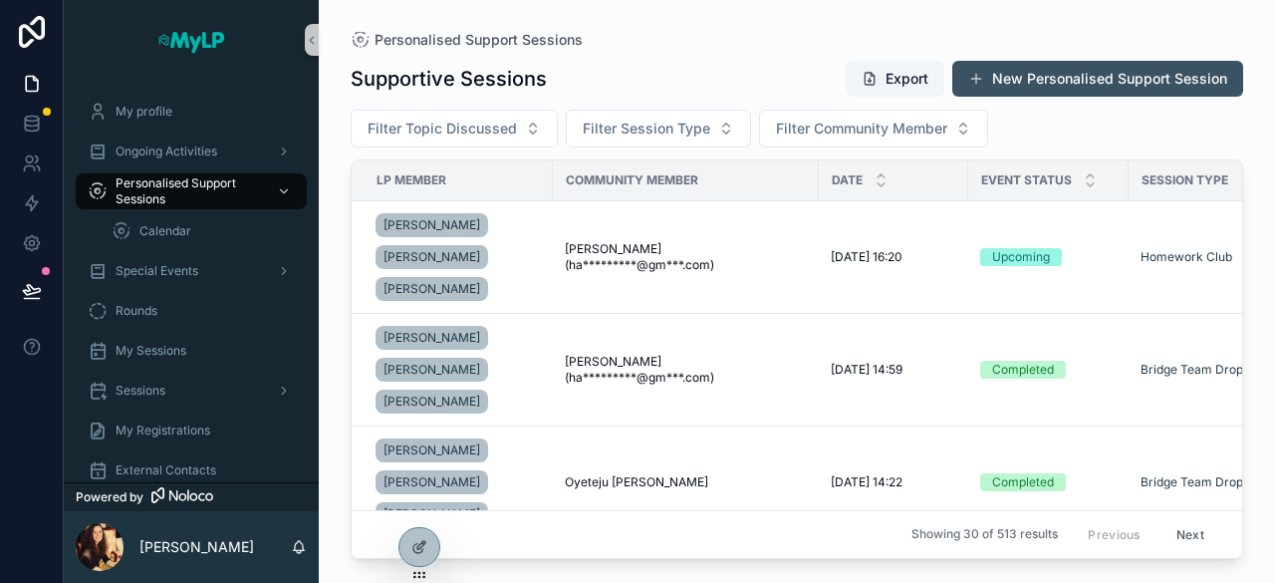
click at [1052, 75] on button "New Personalised Support Session" at bounding box center [1098, 79] width 291 height 36
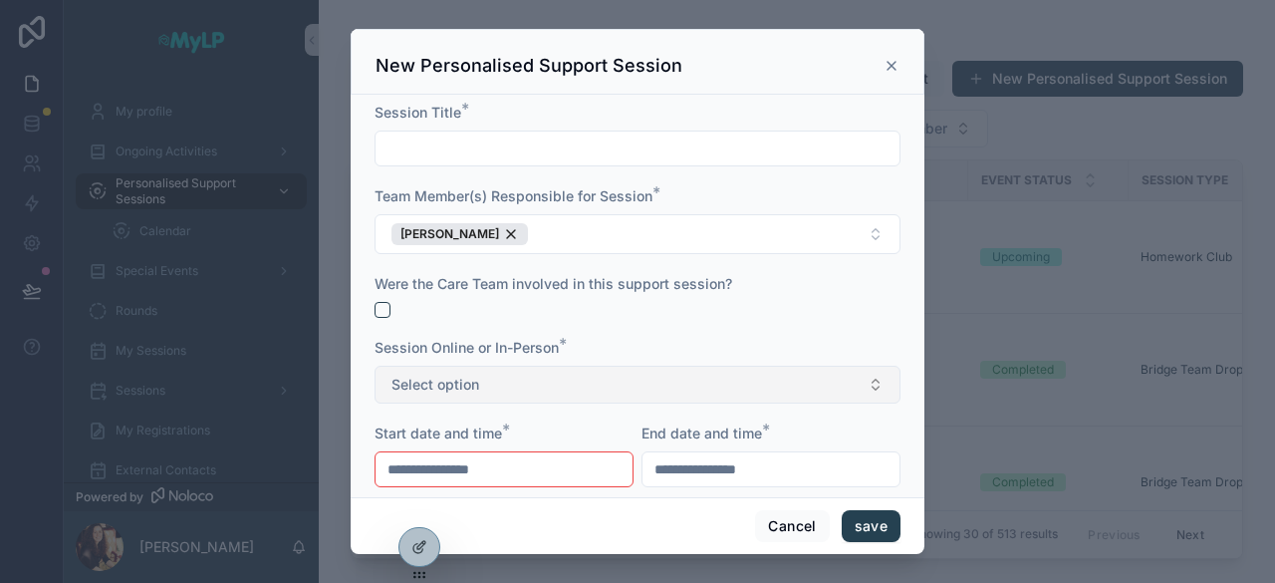
click at [549, 381] on button "Select option" at bounding box center [638, 385] width 526 height 38
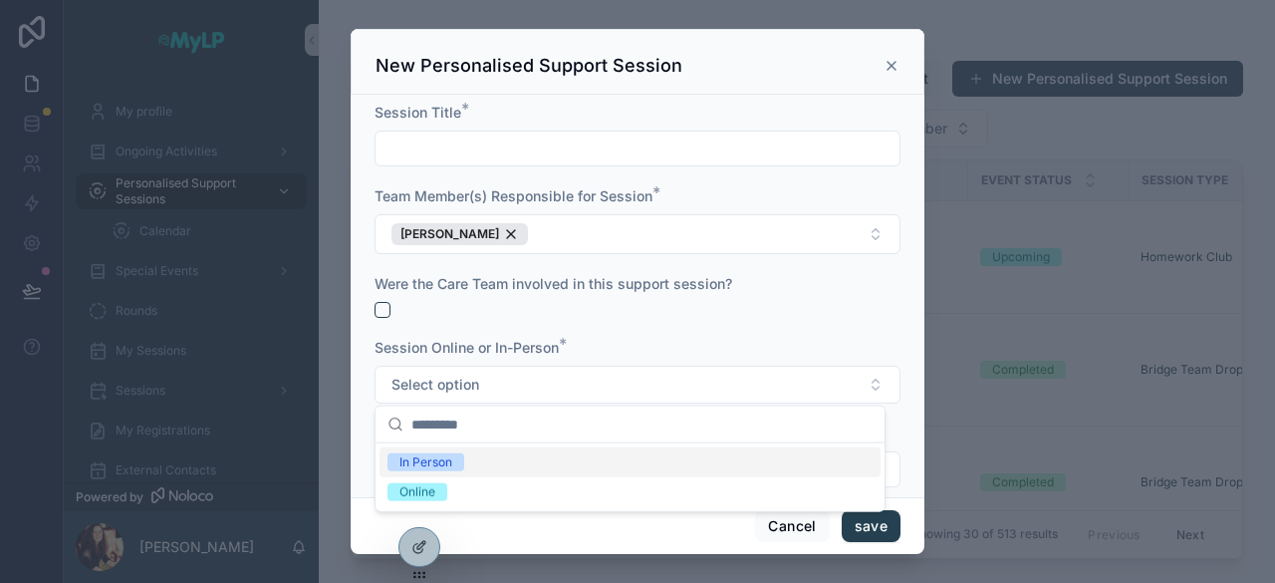
click at [460, 461] on span "In Person" at bounding box center [426, 462] width 77 height 18
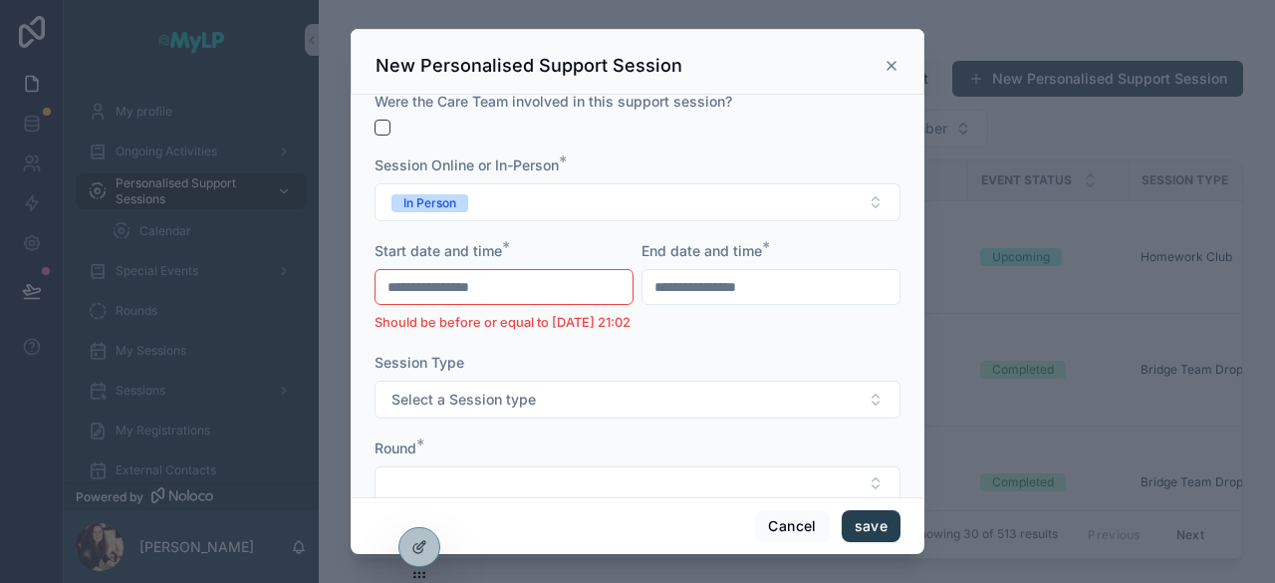
scroll to position [196, 0]
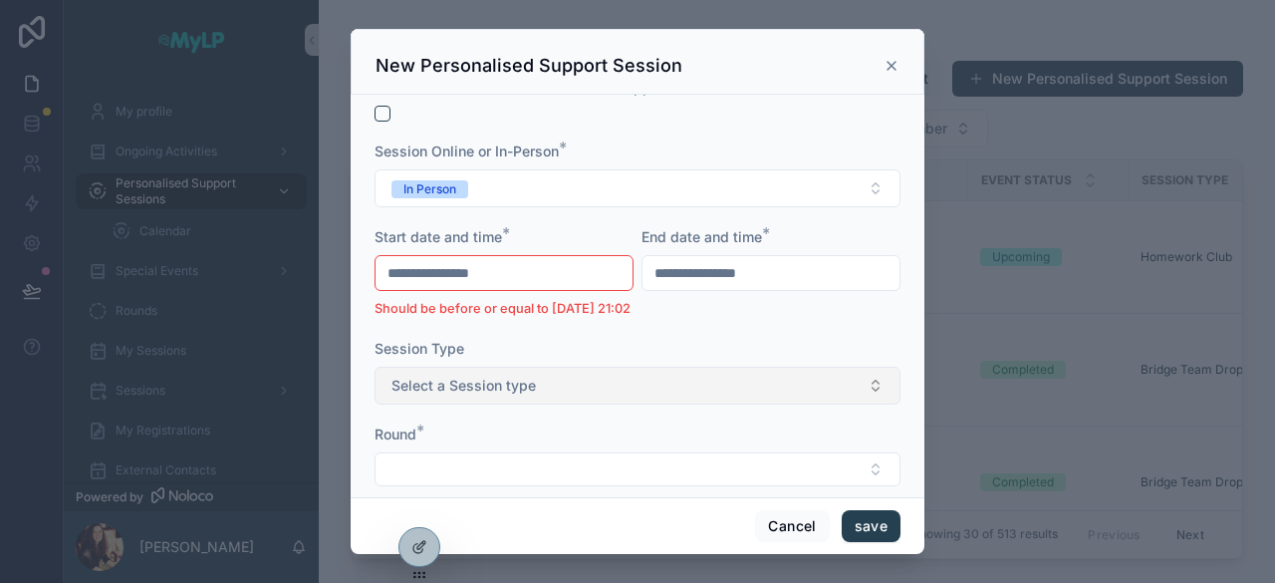
click at [492, 396] on span "Select a Session type" at bounding box center [464, 386] width 144 height 20
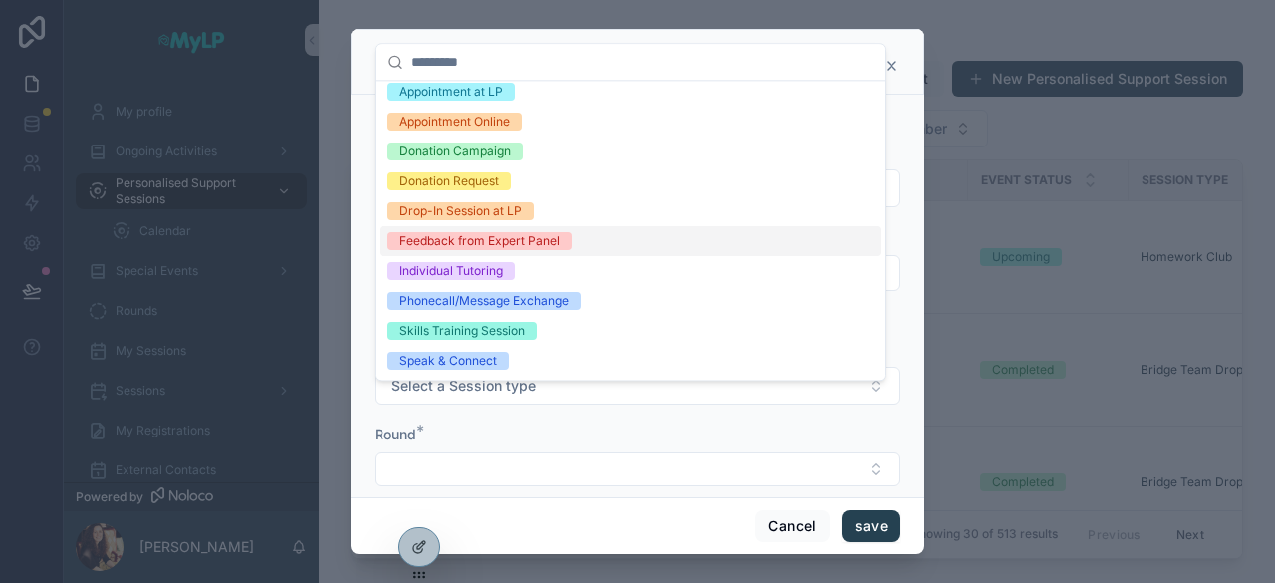
scroll to position [0, 0]
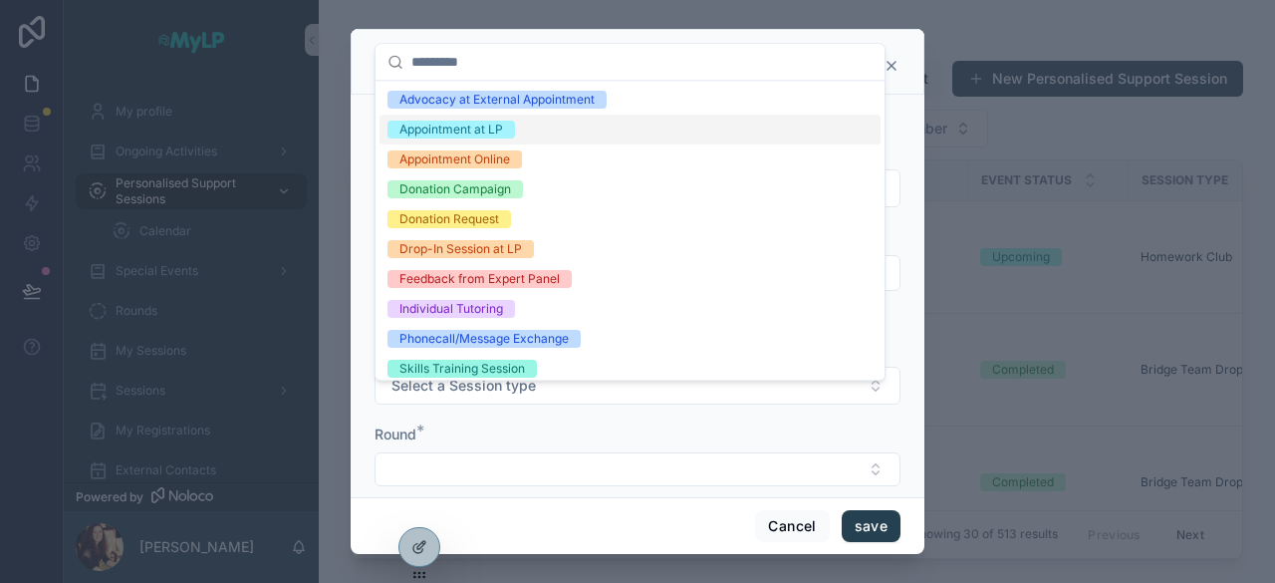
click at [506, 130] on span "Appointment at LP" at bounding box center [452, 130] width 128 height 18
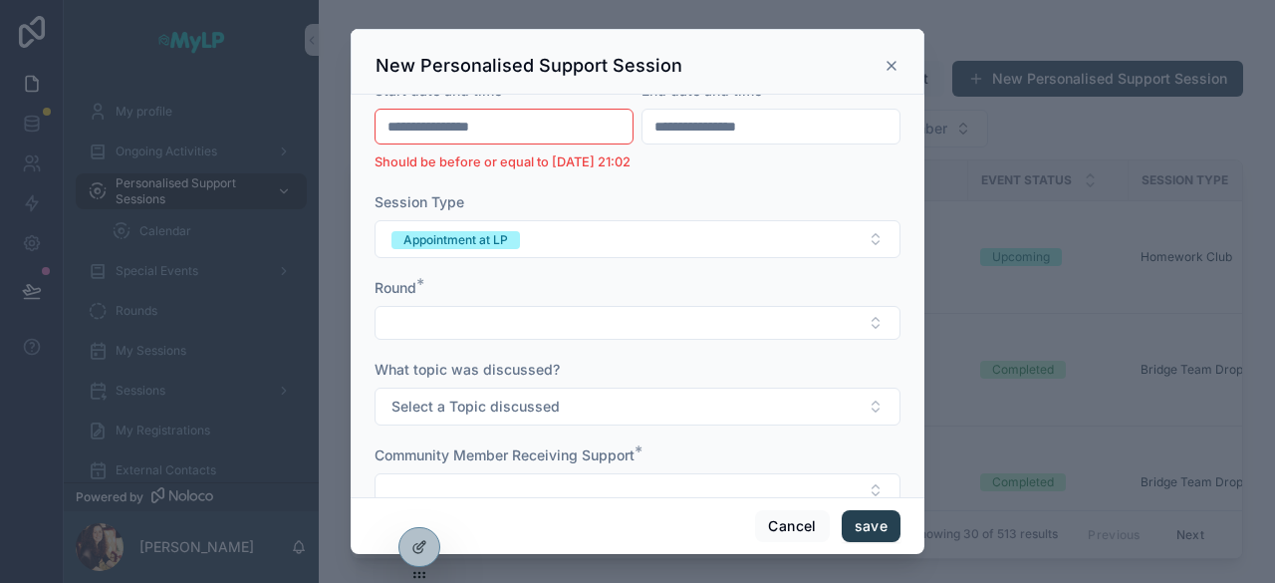
scroll to position [368, 0]
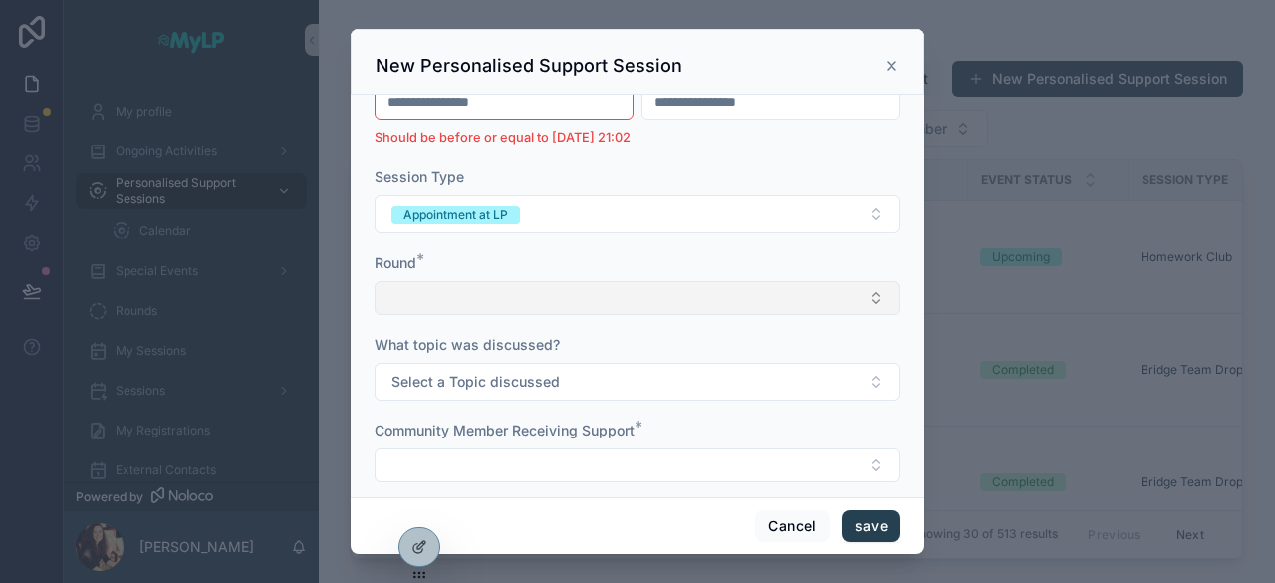
click at [579, 314] on button "Select Button" at bounding box center [638, 298] width 526 height 34
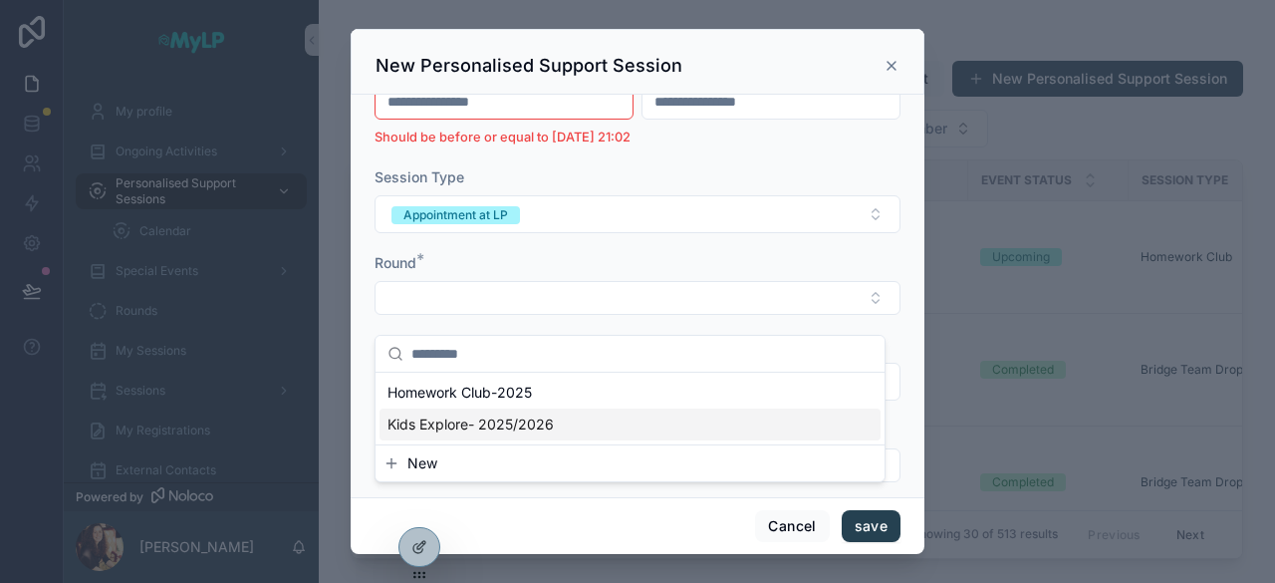
click at [517, 471] on button "New" at bounding box center [630, 463] width 493 height 20
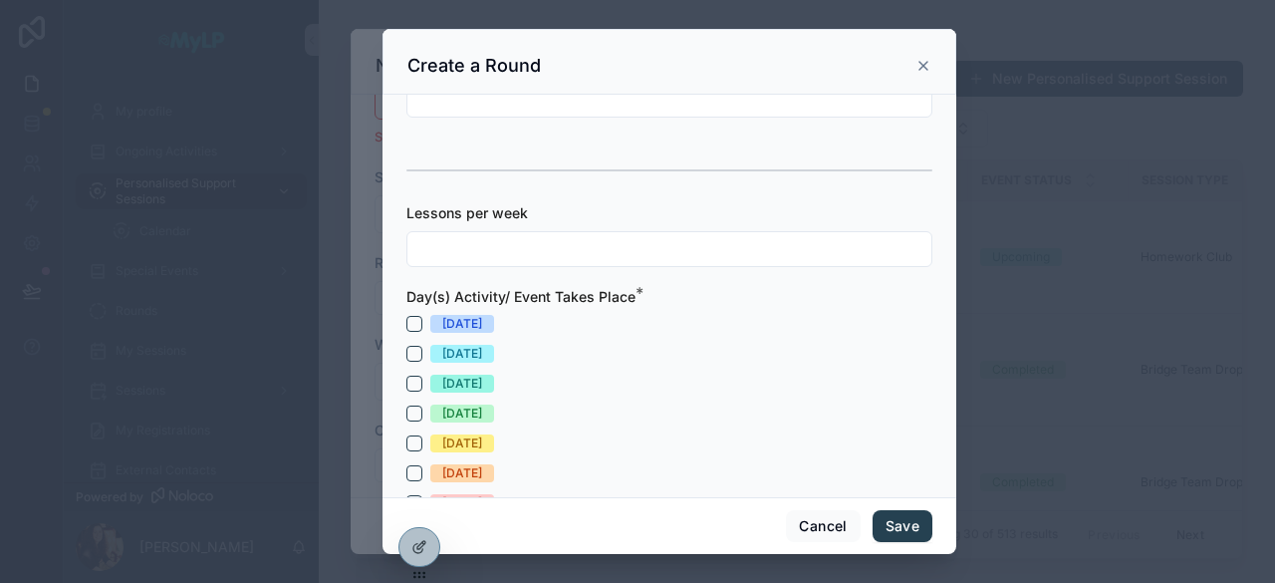
scroll to position [251, 0]
click at [827, 534] on button "Cancel" at bounding box center [823, 526] width 74 height 32
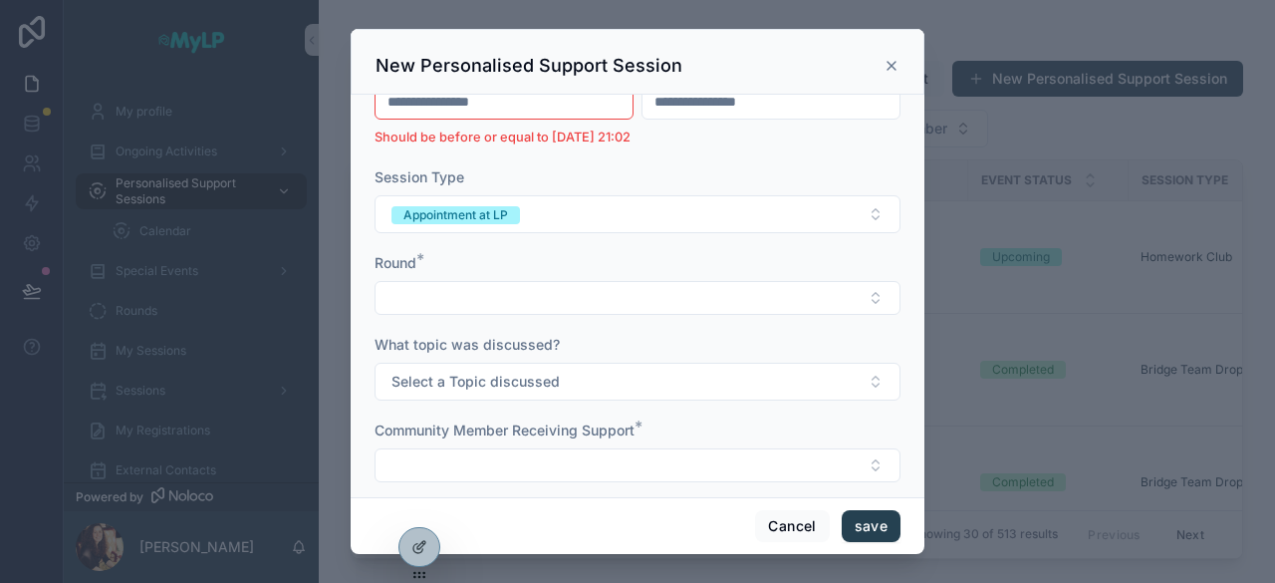
click at [889, 71] on icon "scrollable content" at bounding box center [892, 66] width 16 height 16
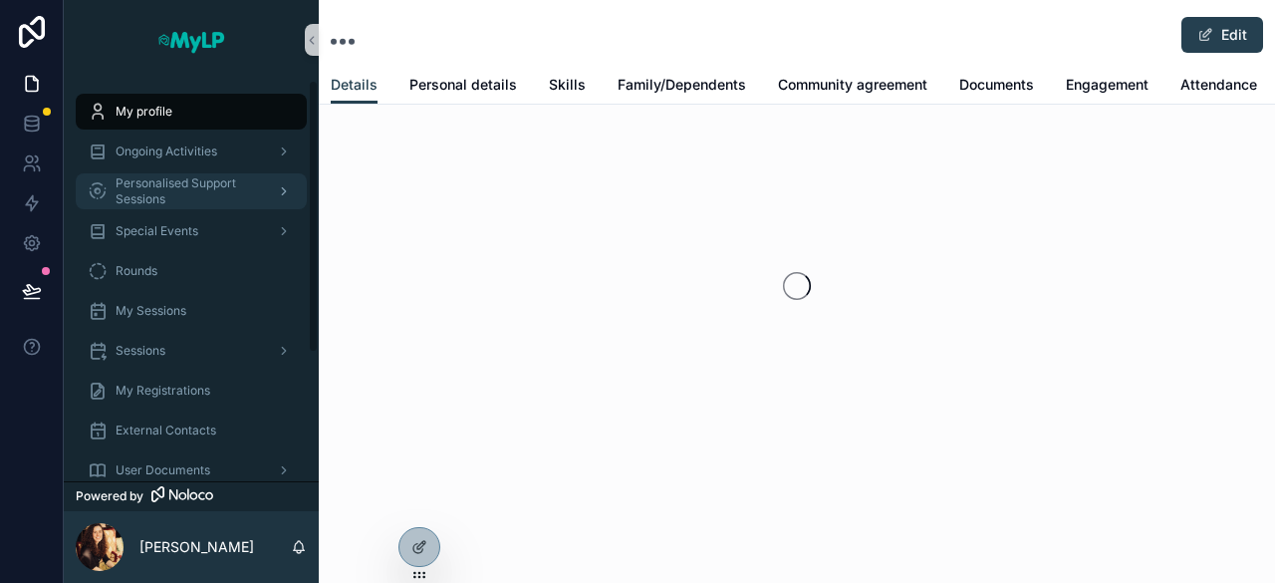
click at [191, 186] on span "Personalised Support Sessions" at bounding box center [188, 191] width 145 height 32
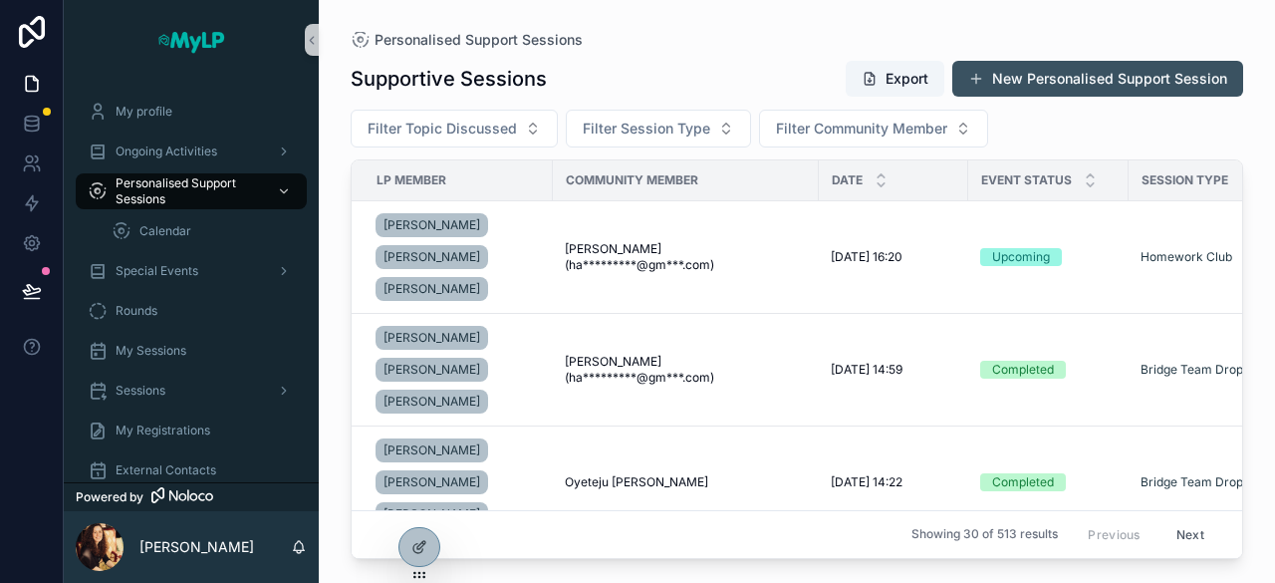
click at [1062, 82] on button "New Personalised Support Session" at bounding box center [1098, 79] width 291 height 36
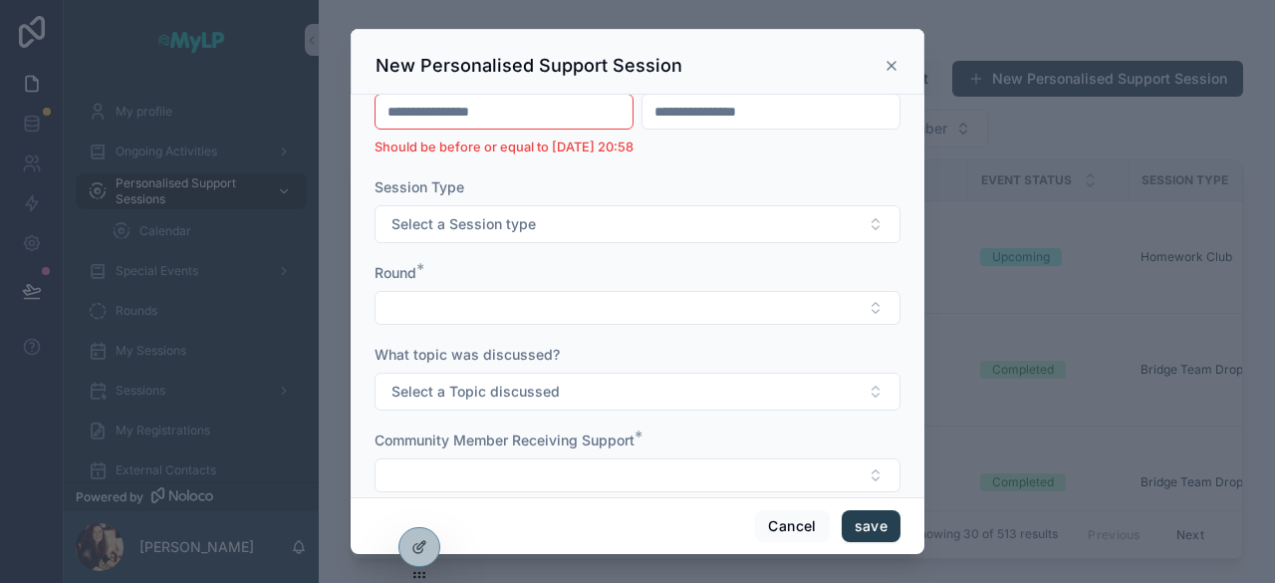
scroll to position [378, 0]
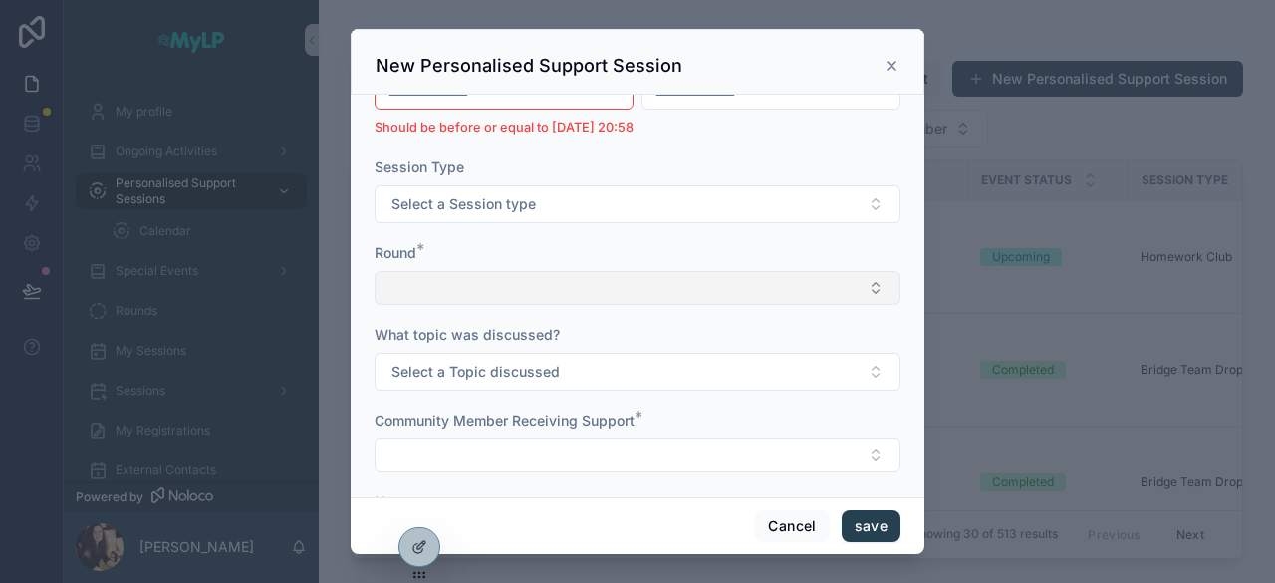
click at [696, 305] on button "Select Button" at bounding box center [638, 288] width 526 height 34
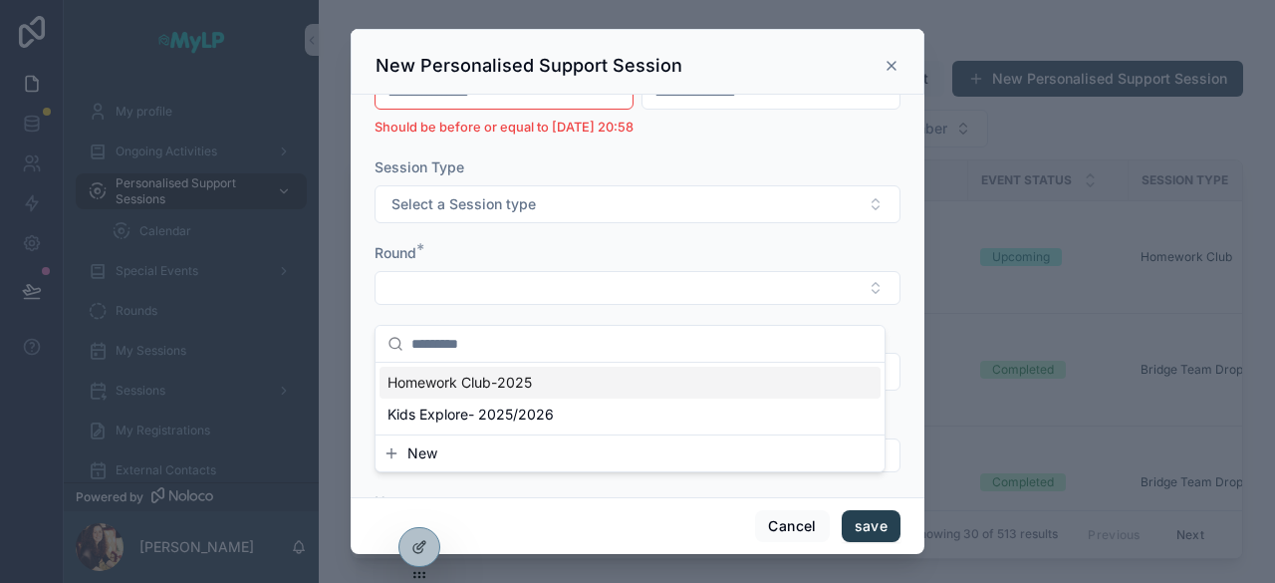
click at [642, 263] on div "Round *" at bounding box center [638, 253] width 526 height 20
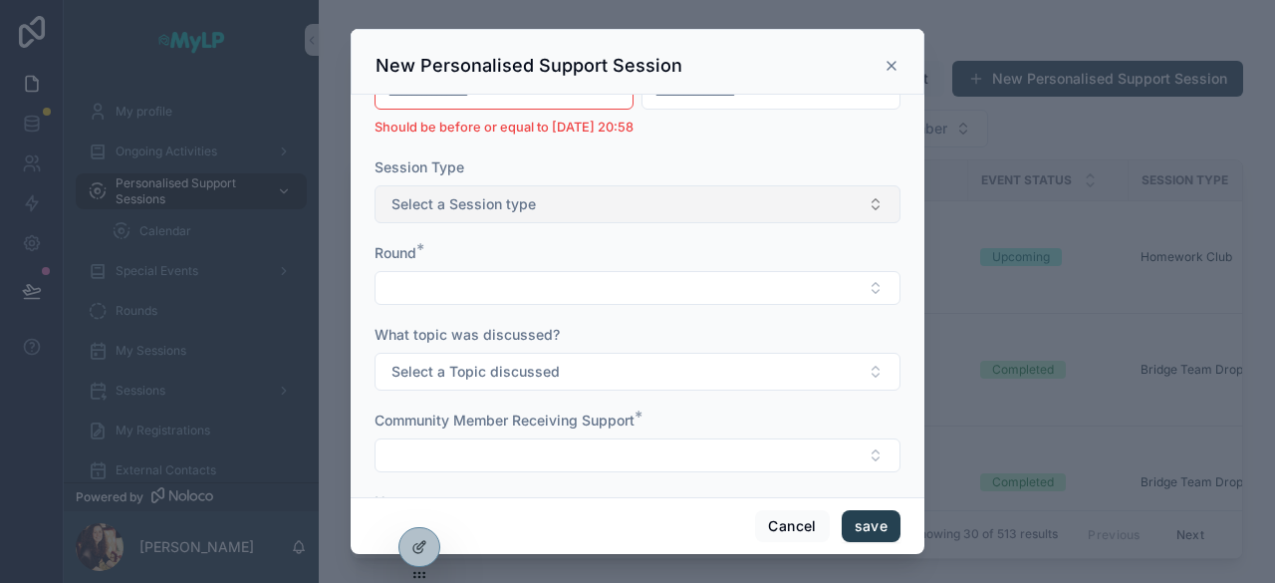
click at [667, 212] on button "Select a Session type" at bounding box center [638, 204] width 526 height 38
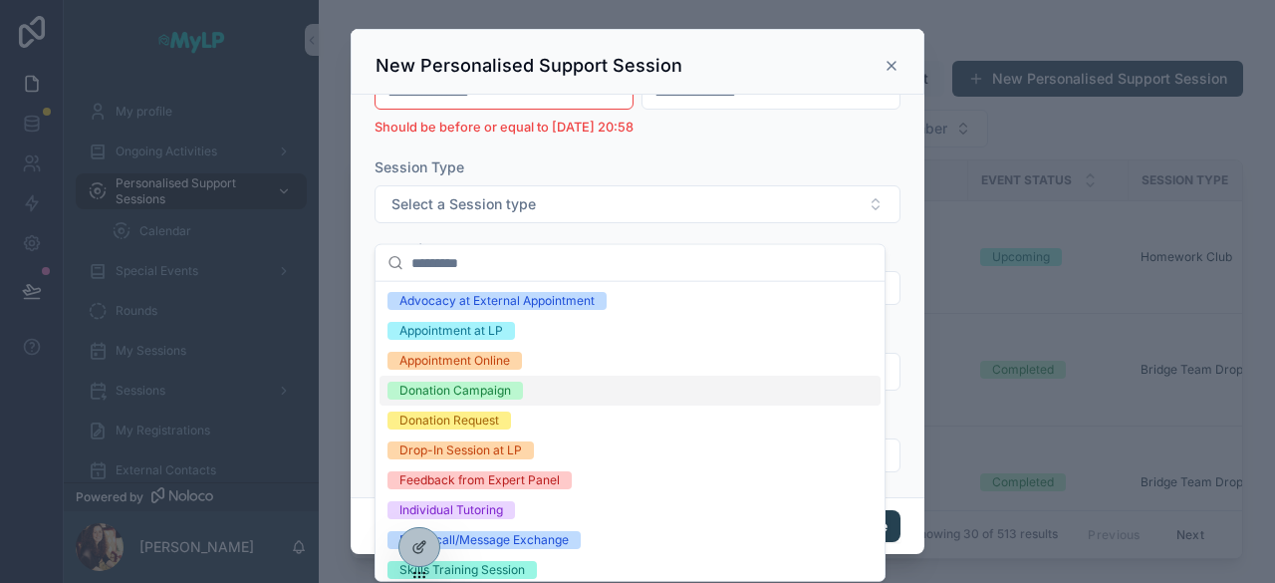
scroll to position [38, 0]
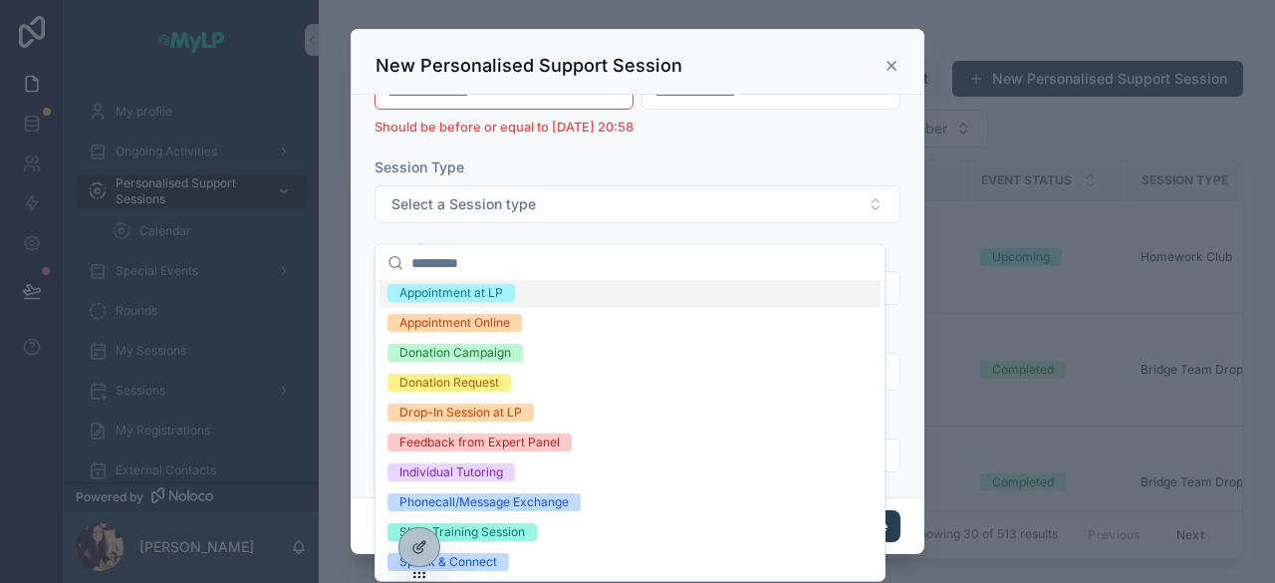
click at [595, 300] on div "Appointment at LP" at bounding box center [630, 293] width 501 height 30
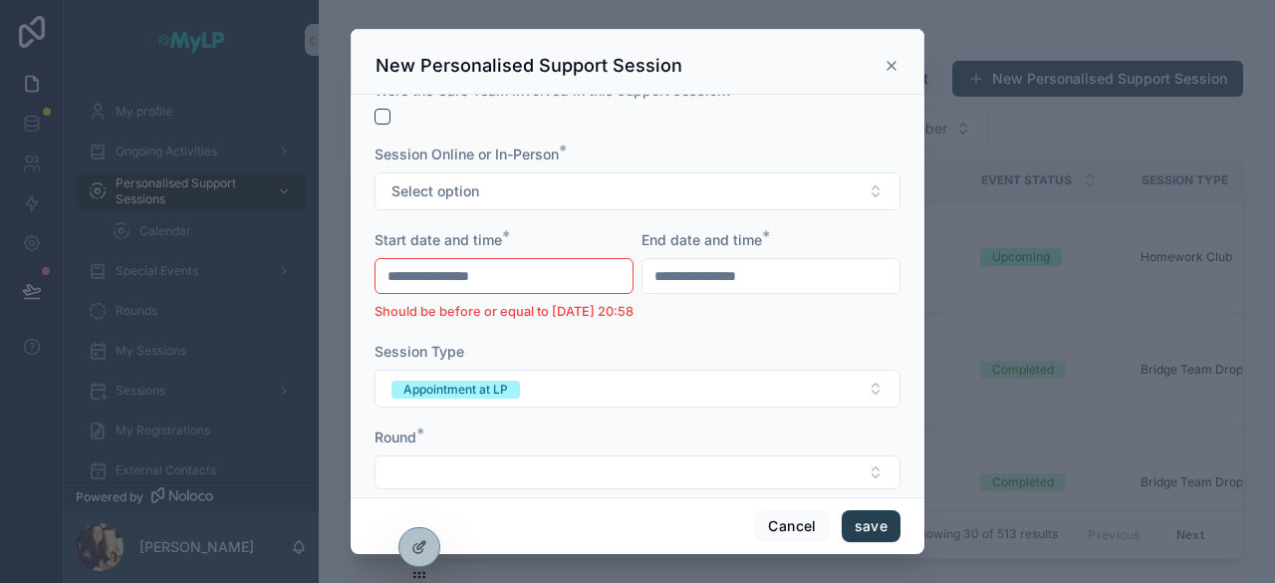
scroll to position [150, 0]
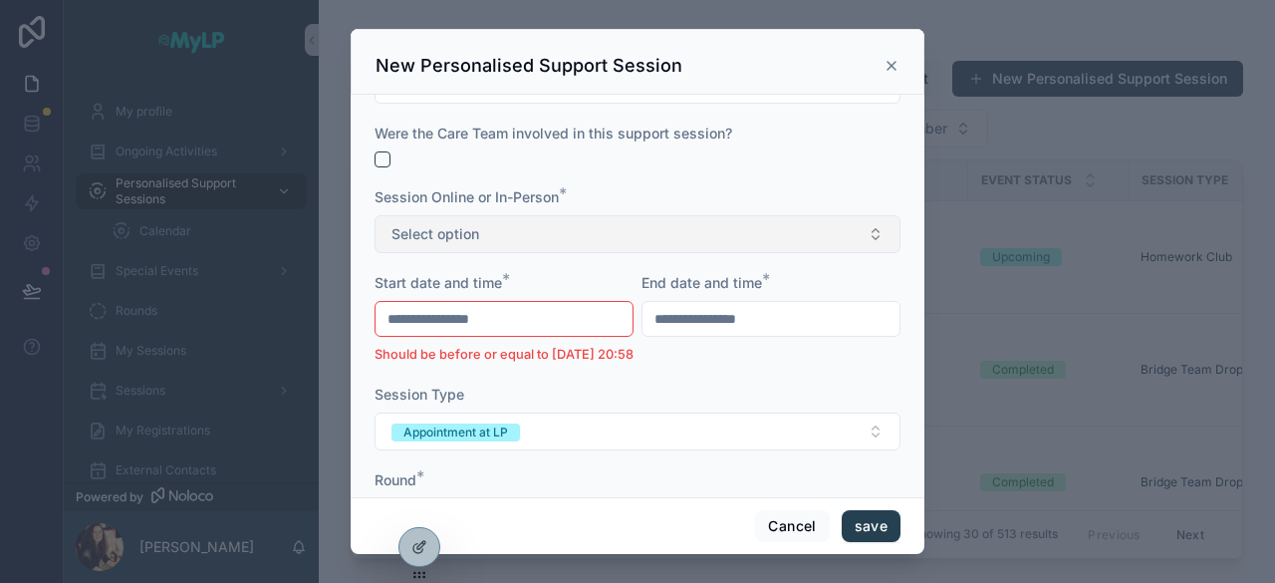
click at [618, 230] on button "Select option" at bounding box center [638, 234] width 526 height 38
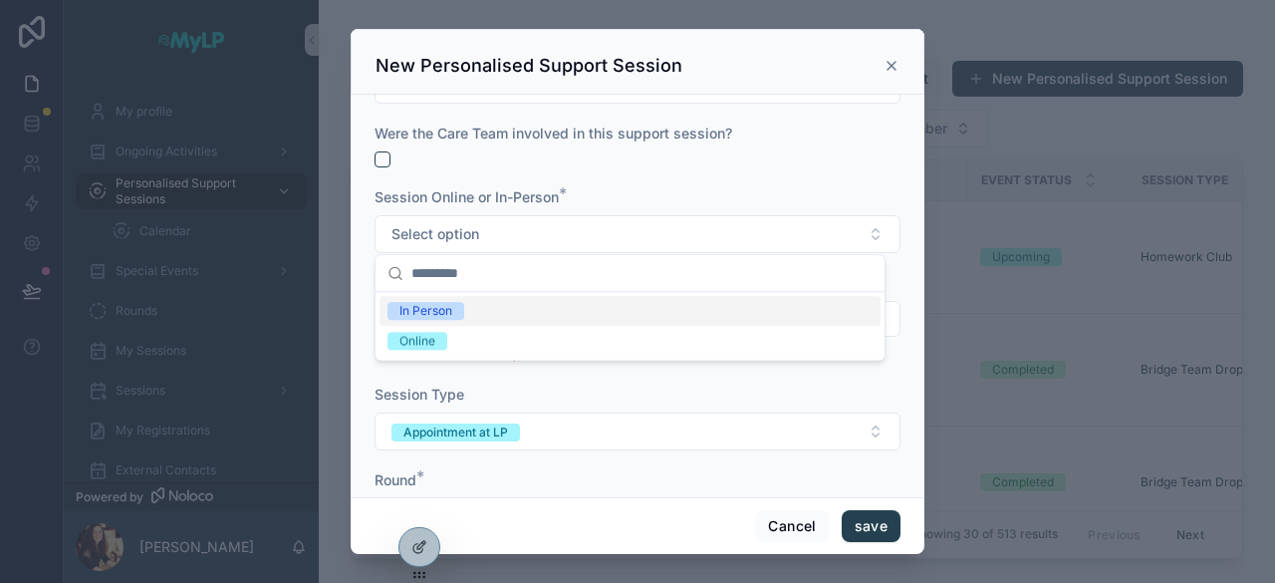
click at [575, 310] on div "In Person" at bounding box center [630, 311] width 501 height 30
type input "**********"
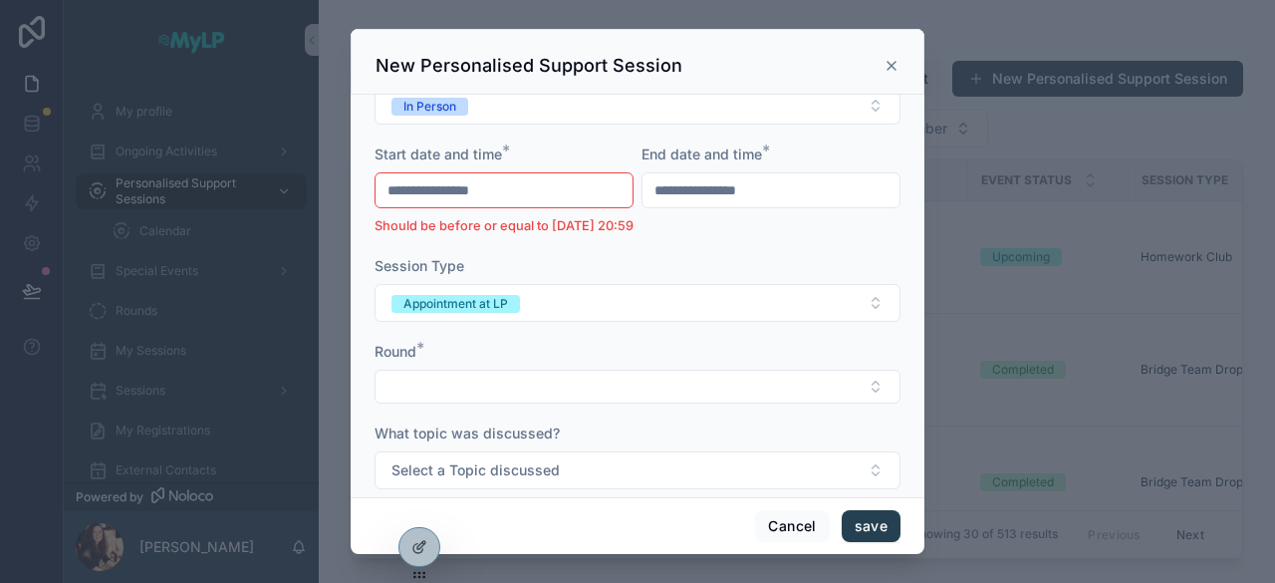
scroll to position [0, 0]
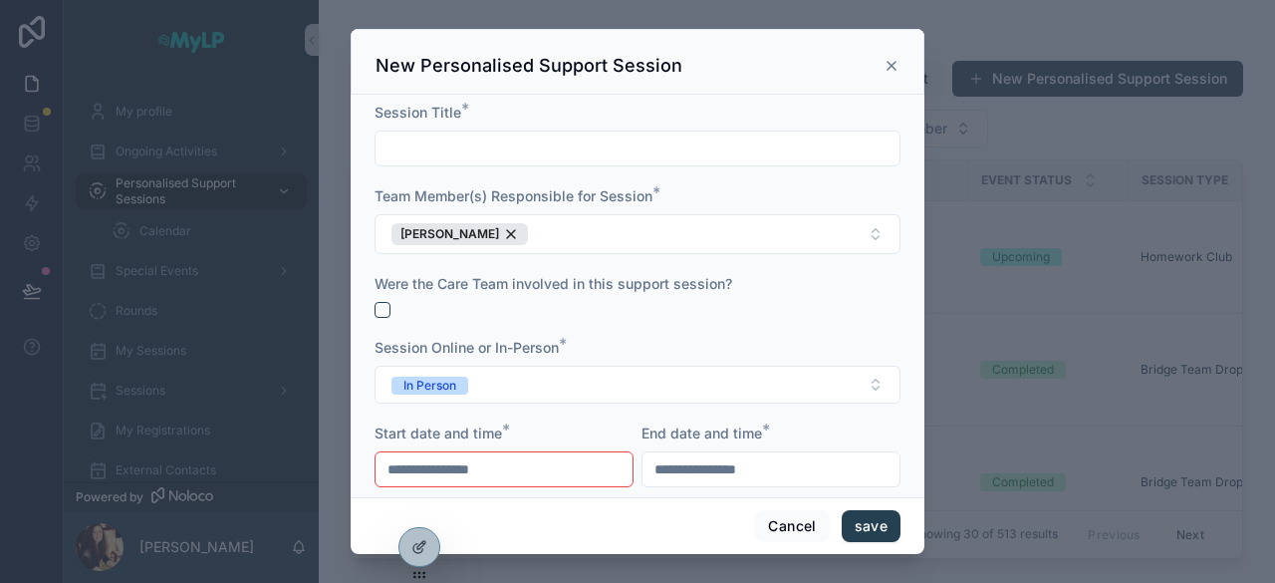
click at [578, 151] on input "scrollable content" at bounding box center [638, 149] width 524 height 28
type input "**********"
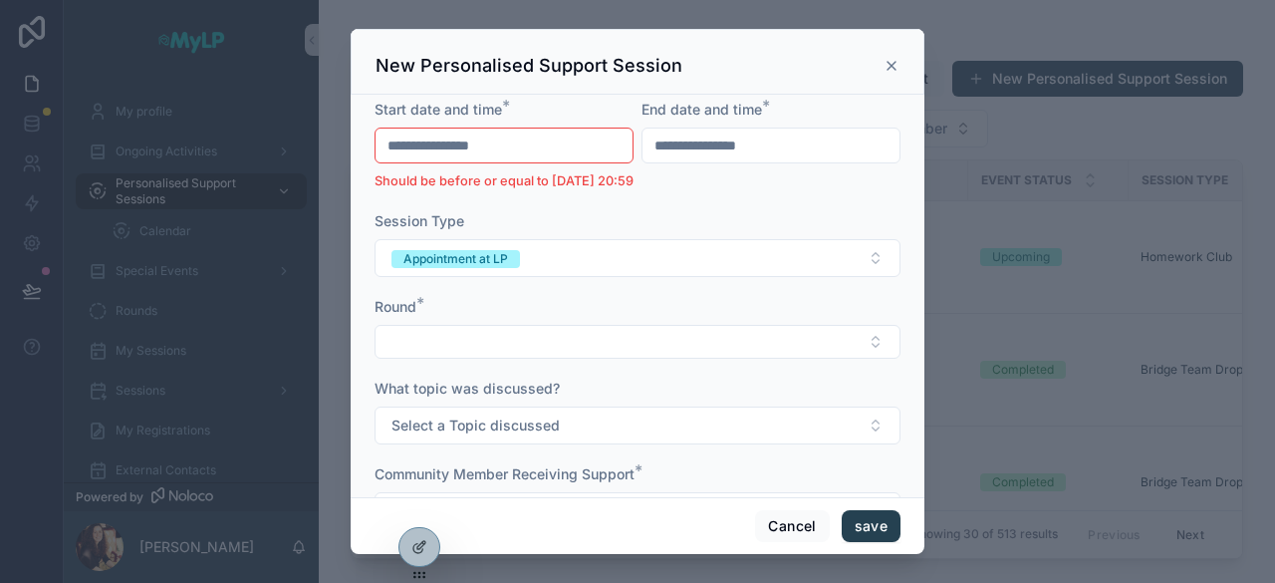
scroll to position [413, 0]
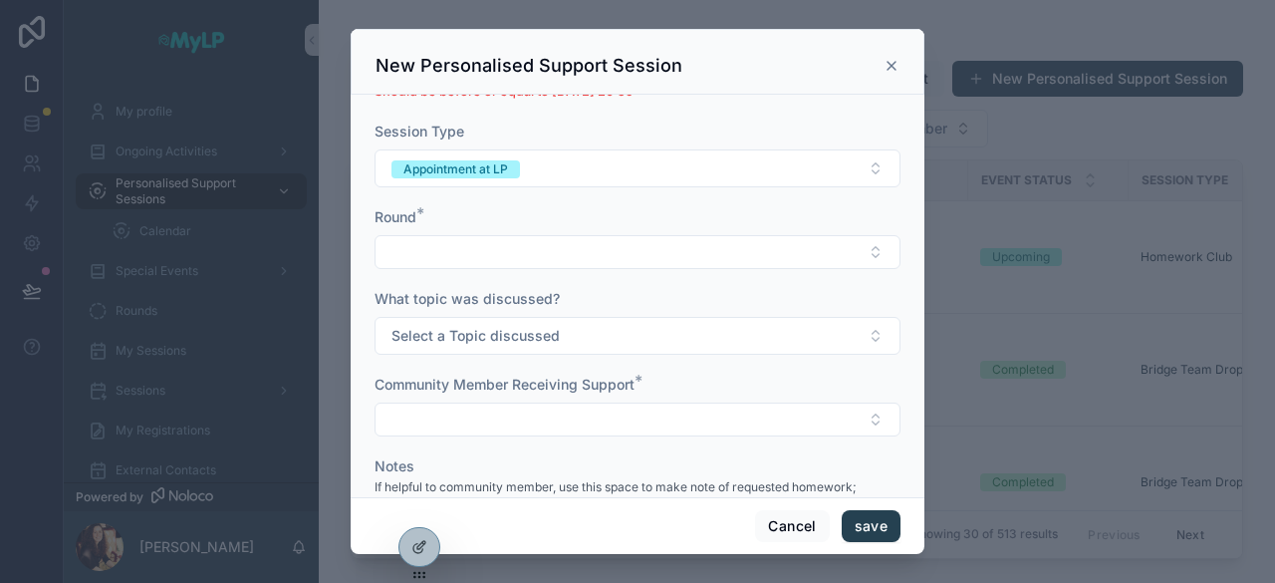
click at [550, 292] on form "**********" at bounding box center [638, 176] width 526 height 974
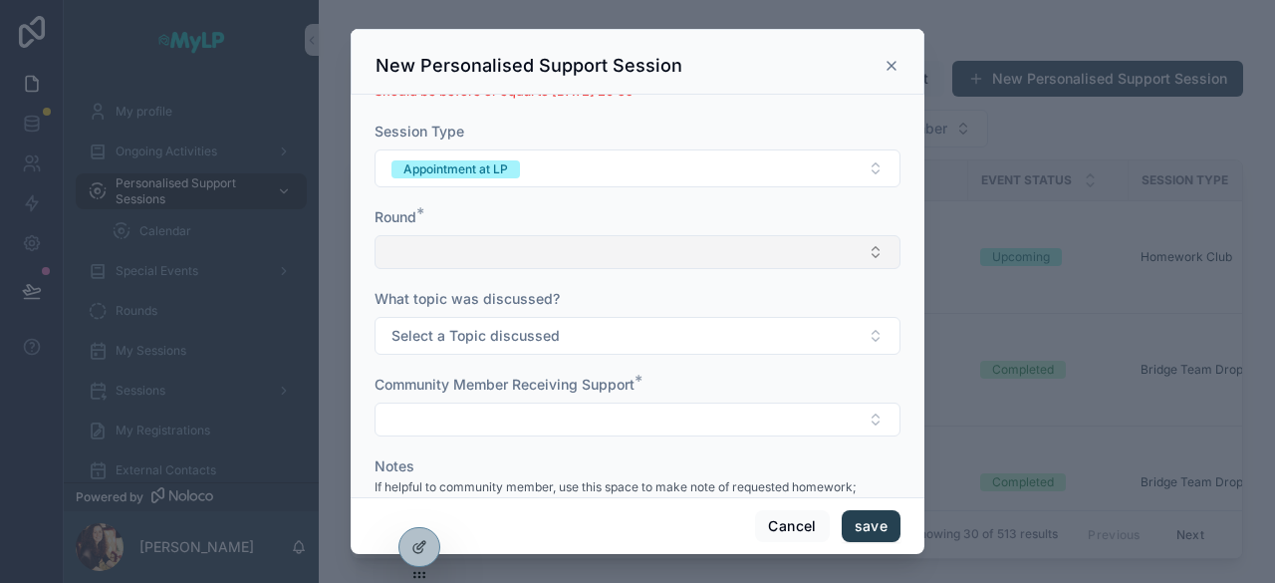
click at [568, 269] on button "Select Button" at bounding box center [638, 252] width 526 height 34
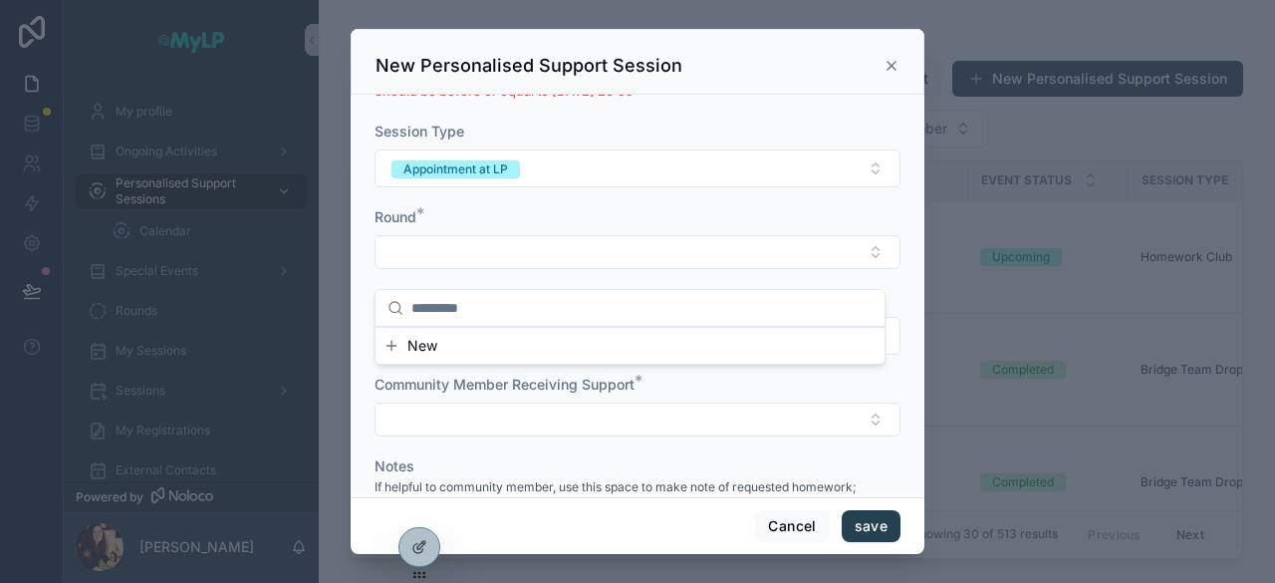
click at [697, 220] on form "**********" at bounding box center [638, 176] width 526 height 974
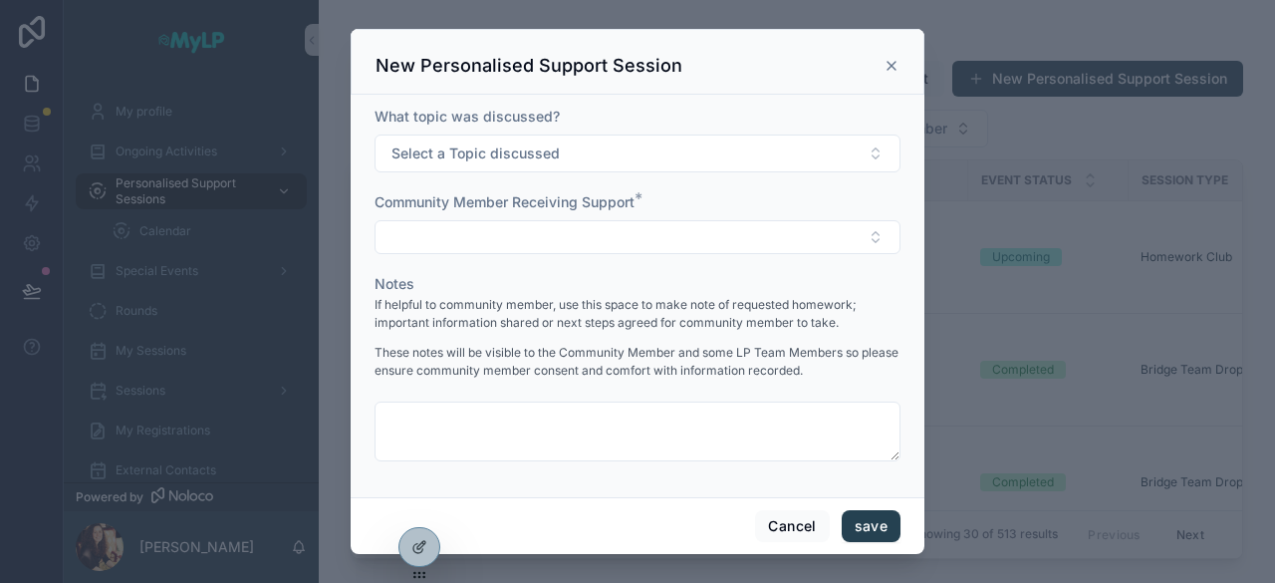
click at [899, 60] on icon "scrollable content" at bounding box center [892, 66] width 16 height 16
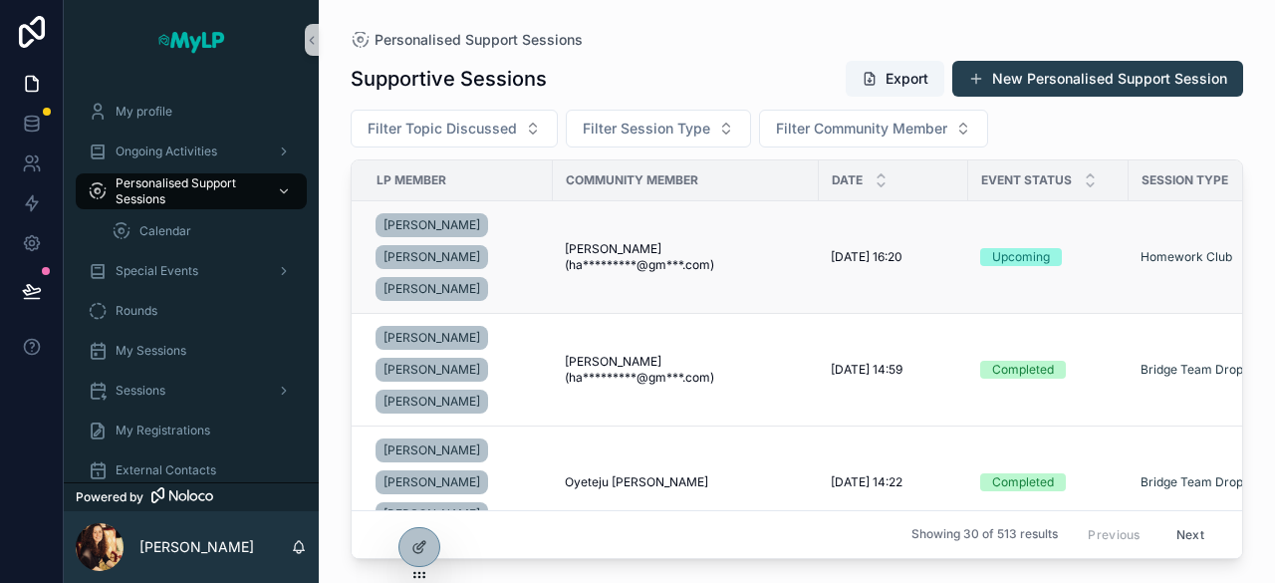
click at [628, 263] on span "[PERSON_NAME] (ha*********@gm***.com)" at bounding box center [686, 257] width 242 height 32
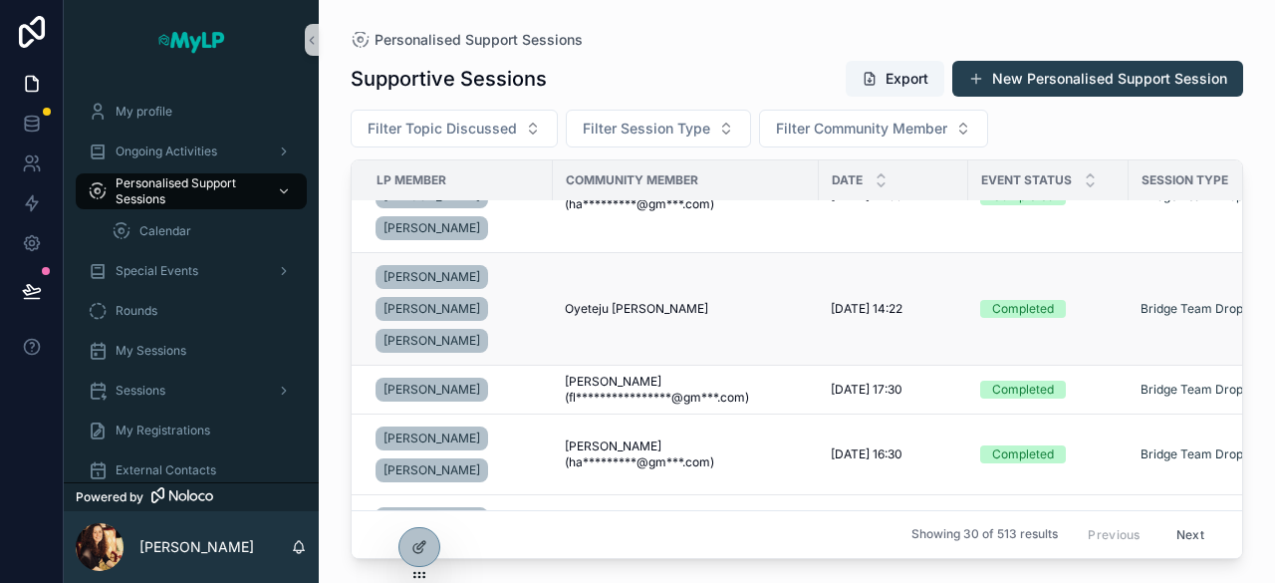
click at [681, 316] on td "Oyeteju Olufemi Oyeteju Olufemi" at bounding box center [686, 309] width 266 height 113
click at [683, 301] on div "Oyeteju Olufemi Oyeteju Olufemi" at bounding box center [686, 309] width 242 height 16
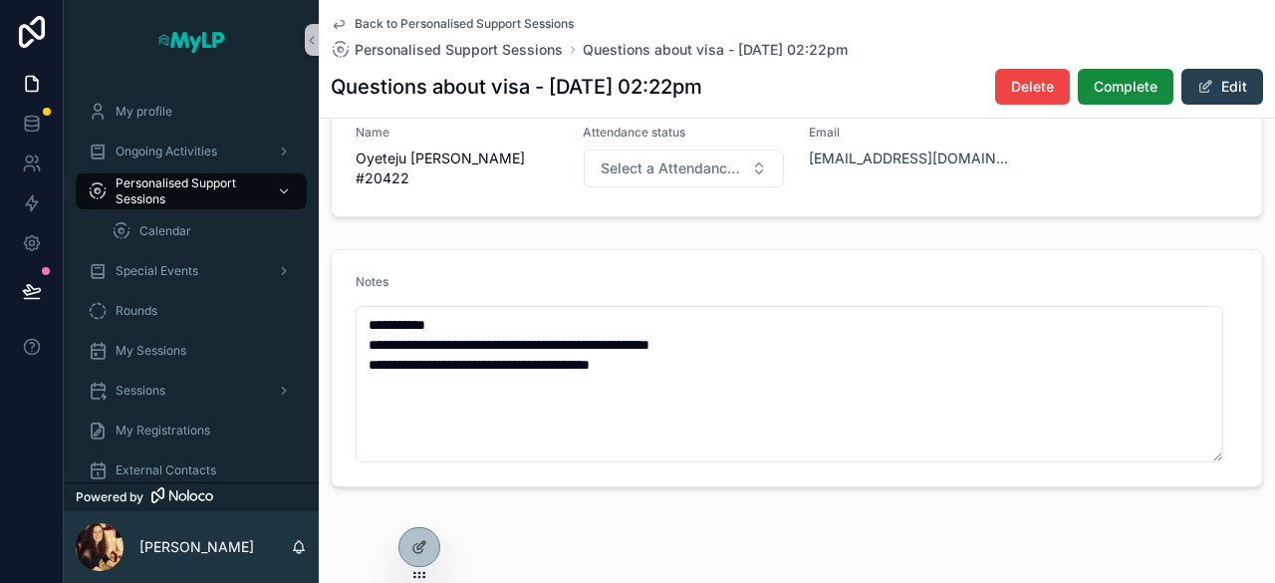
scroll to position [598, 0]
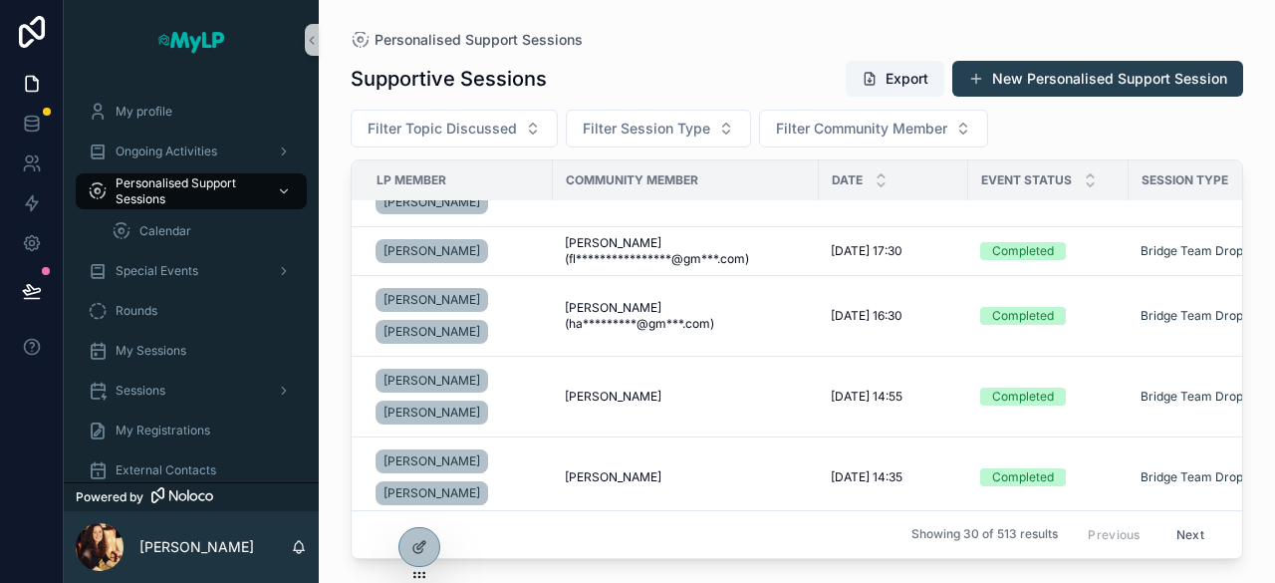
scroll to position [463, 0]
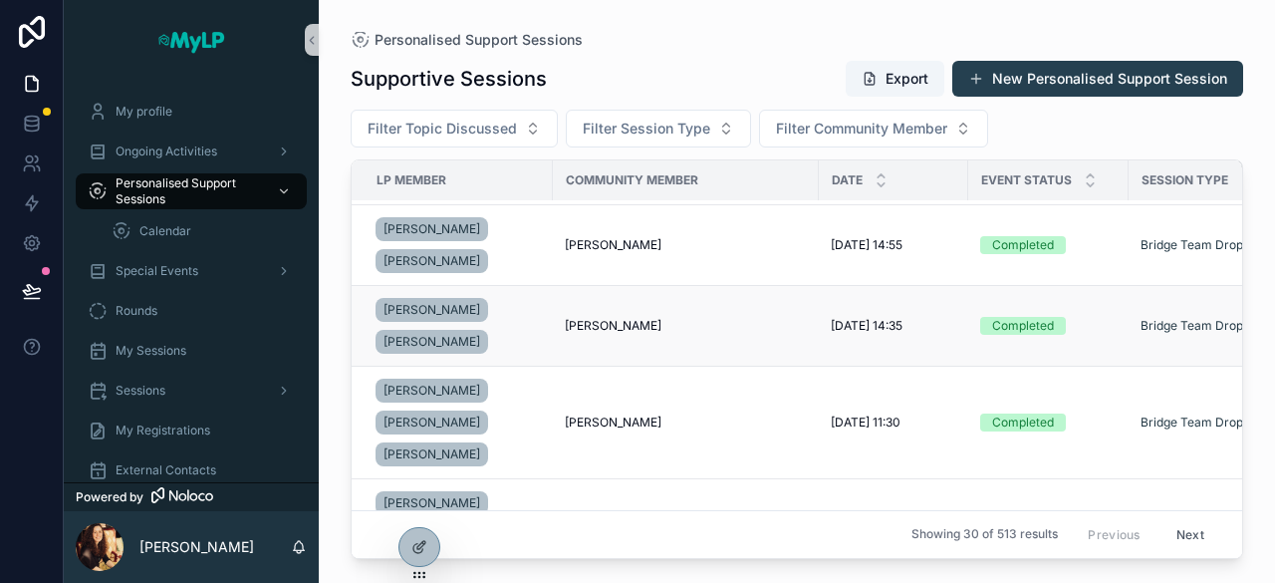
click at [674, 334] on td "Debra Stolberg Debra Stolberg" at bounding box center [686, 326] width 266 height 81
click at [703, 321] on div "Debra Stolberg Debra Stolberg" at bounding box center [686, 326] width 242 height 16
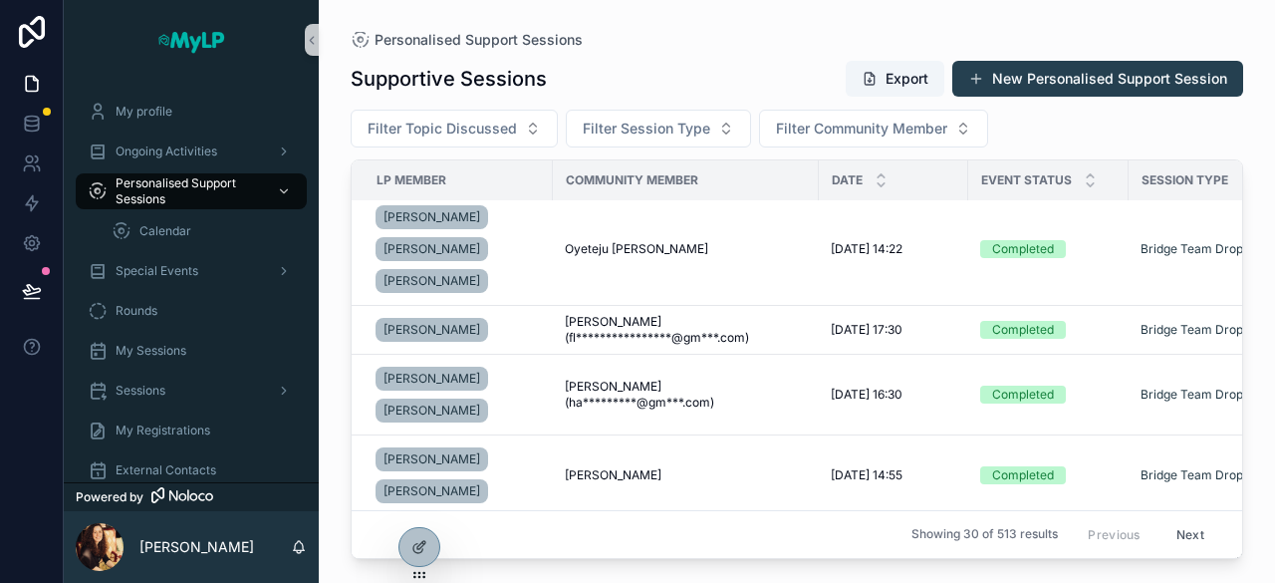
scroll to position [563, 0]
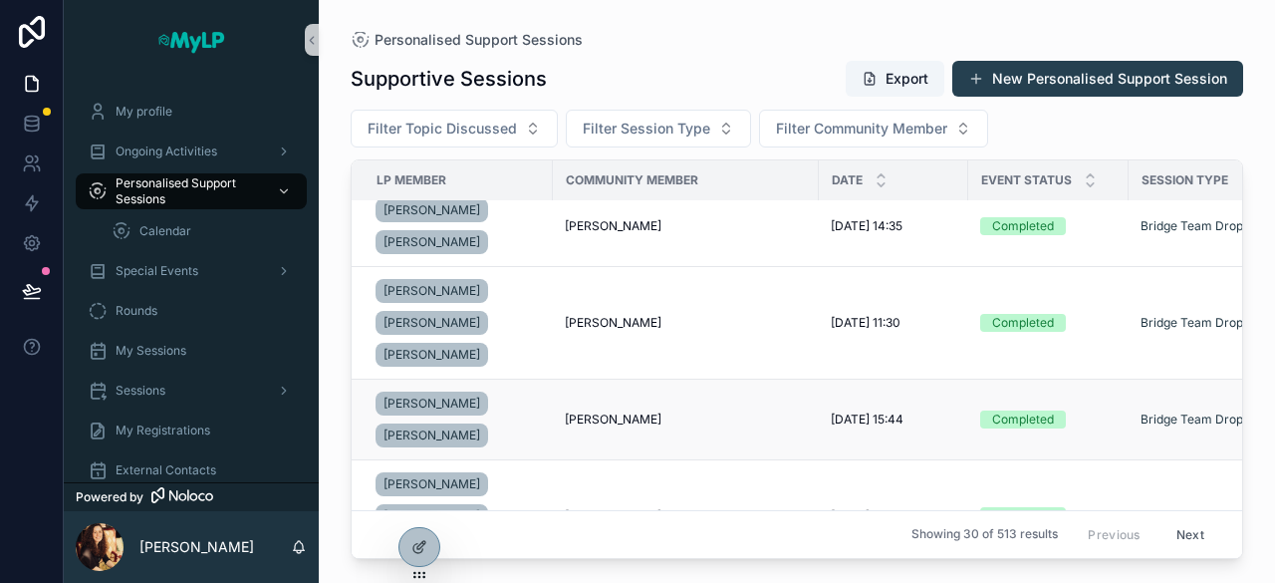
click at [633, 411] on div "Roya Adel Roya Adel" at bounding box center [686, 419] width 242 height 16
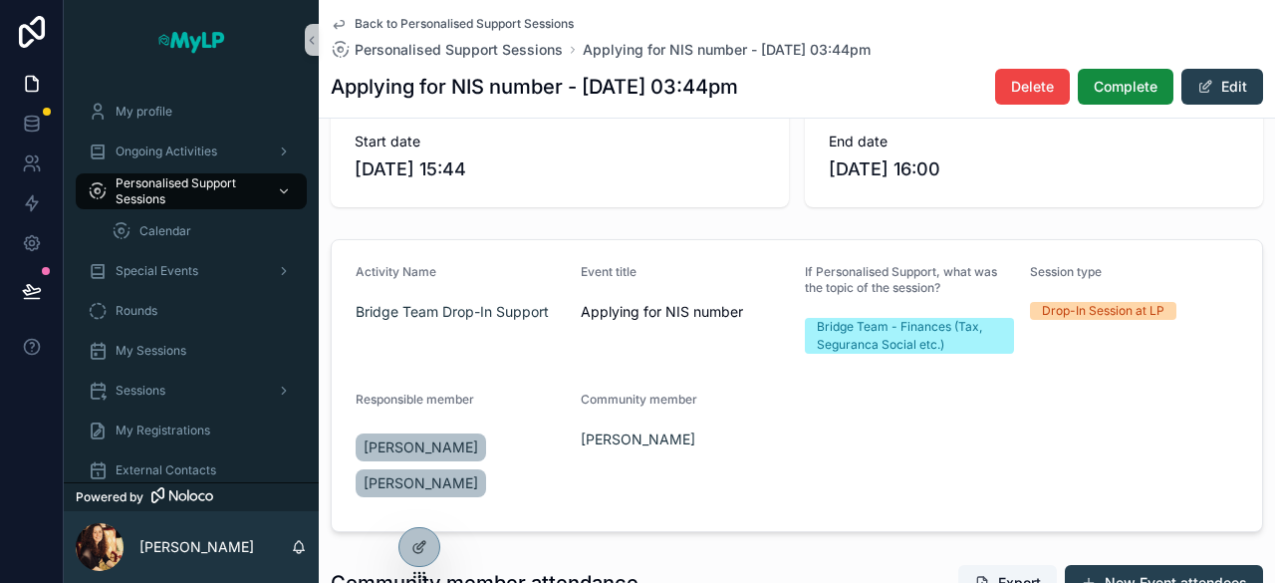
scroll to position [41, 0]
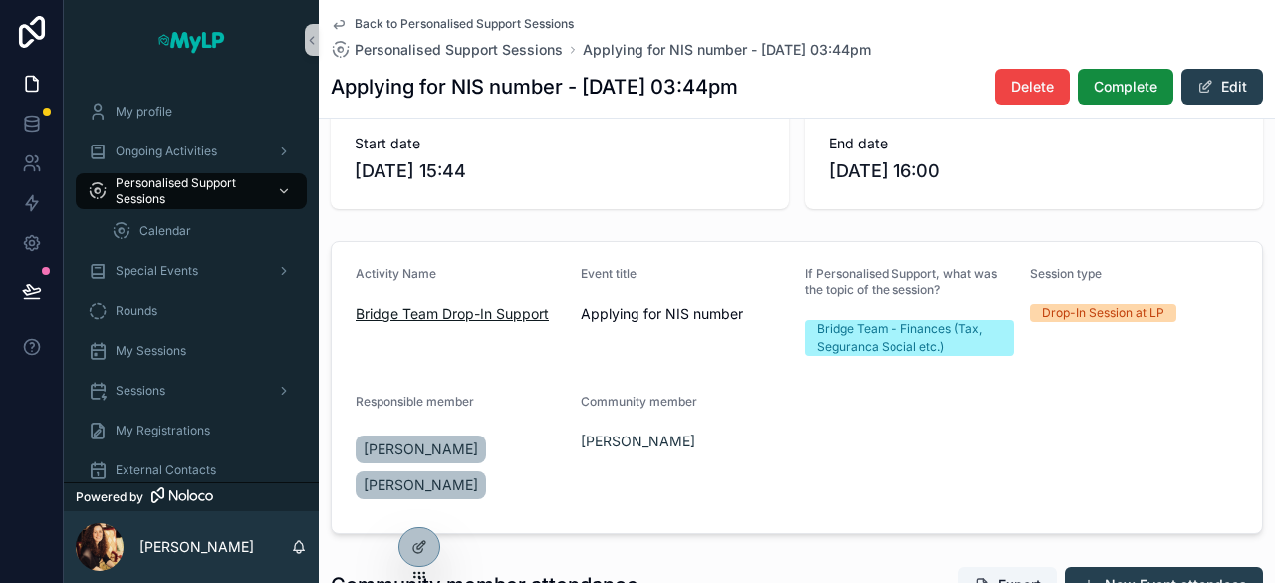
click at [486, 310] on span "Bridge Team Drop-In Support" at bounding box center [452, 314] width 193 height 20
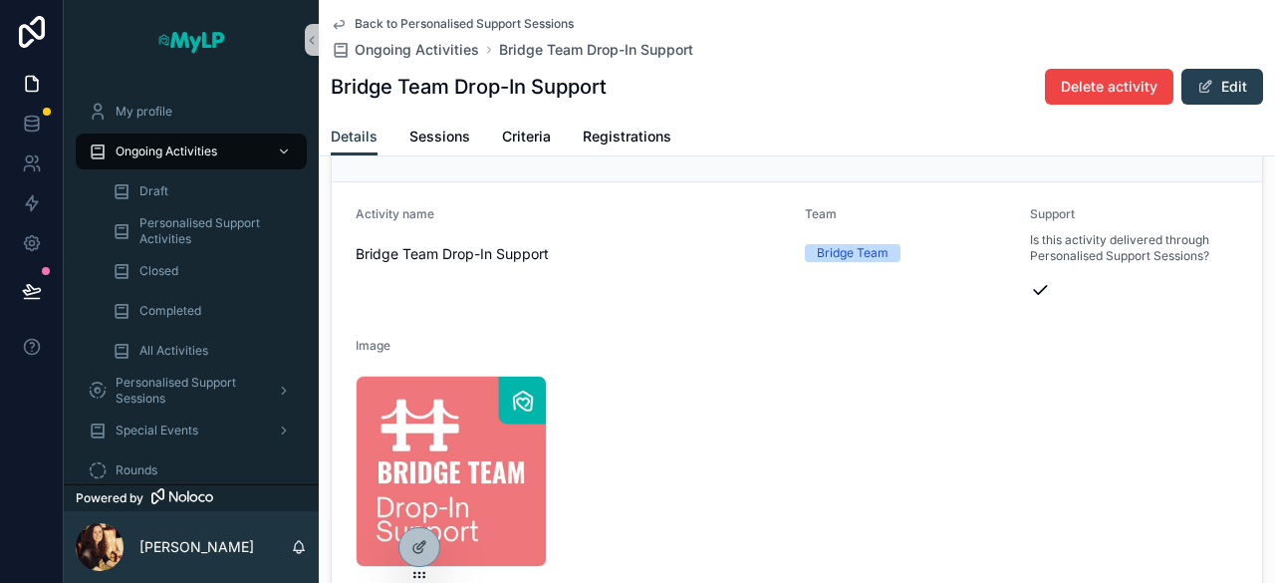
scroll to position [287, 0]
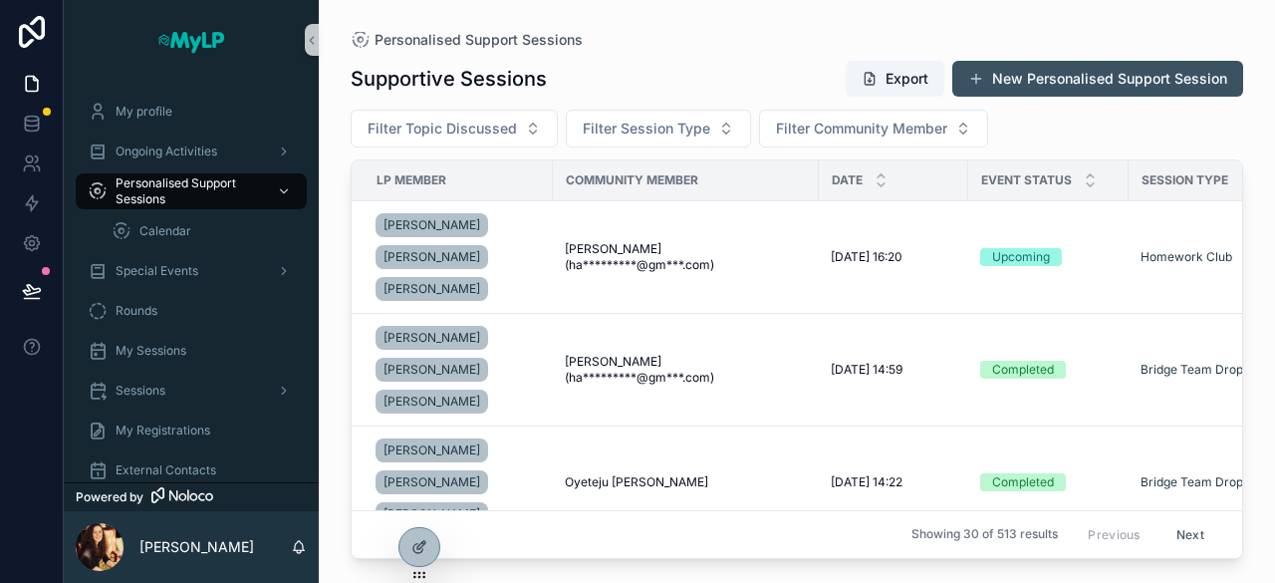
click at [1077, 90] on button "New Personalised Support Session" at bounding box center [1098, 79] width 291 height 36
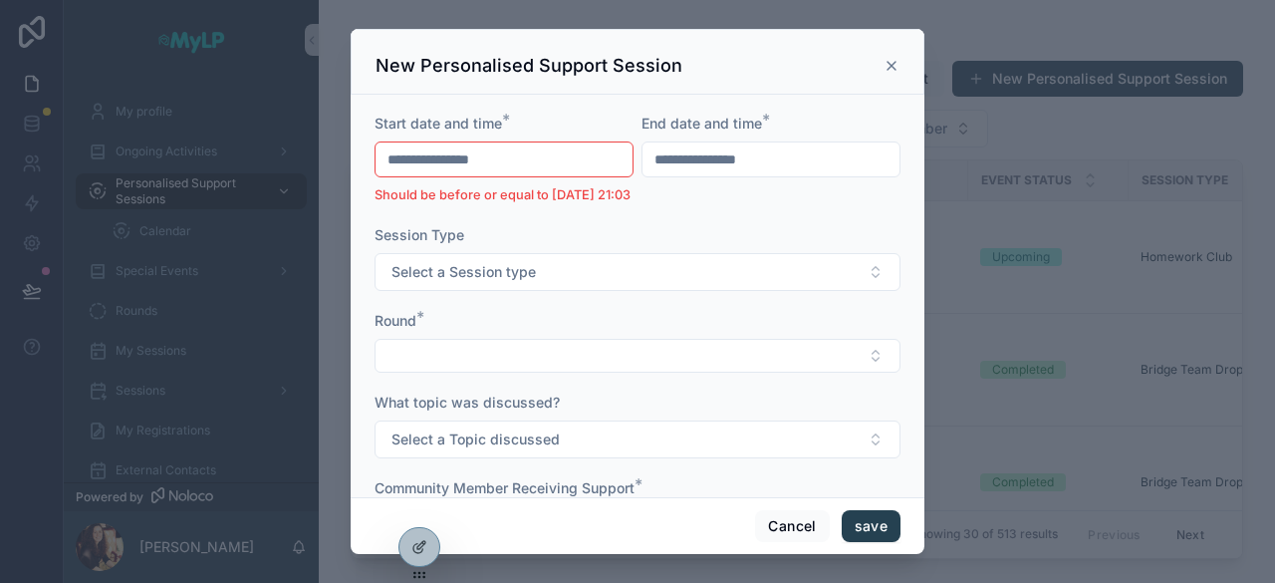
scroll to position [311, 0]
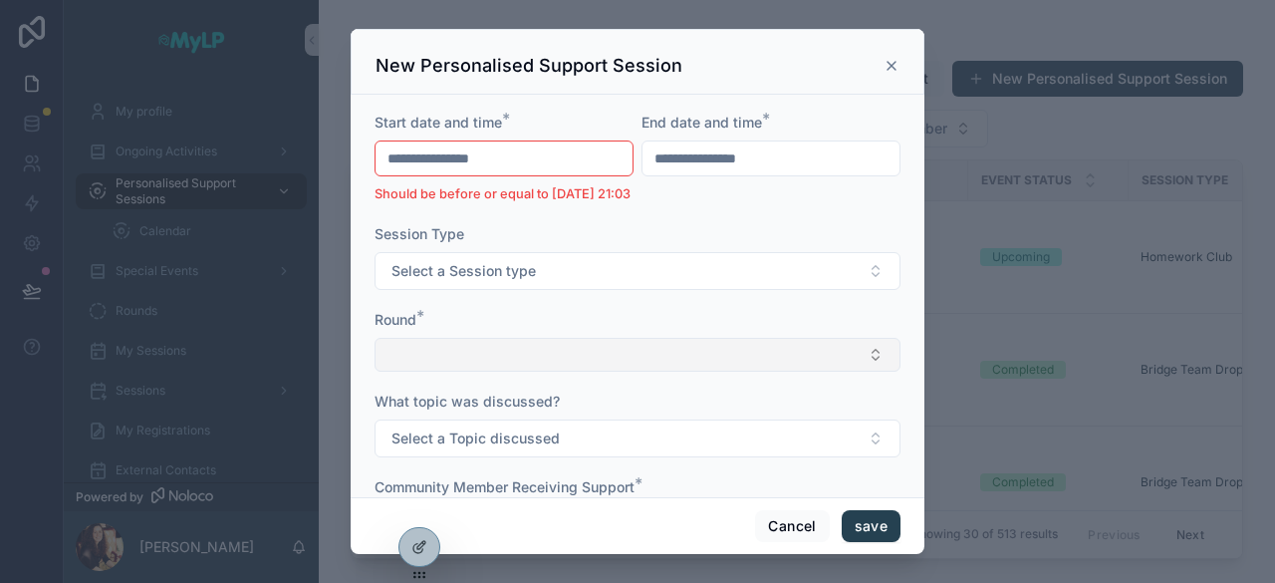
click at [573, 372] on button "Select Button" at bounding box center [638, 355] width 526 height 34
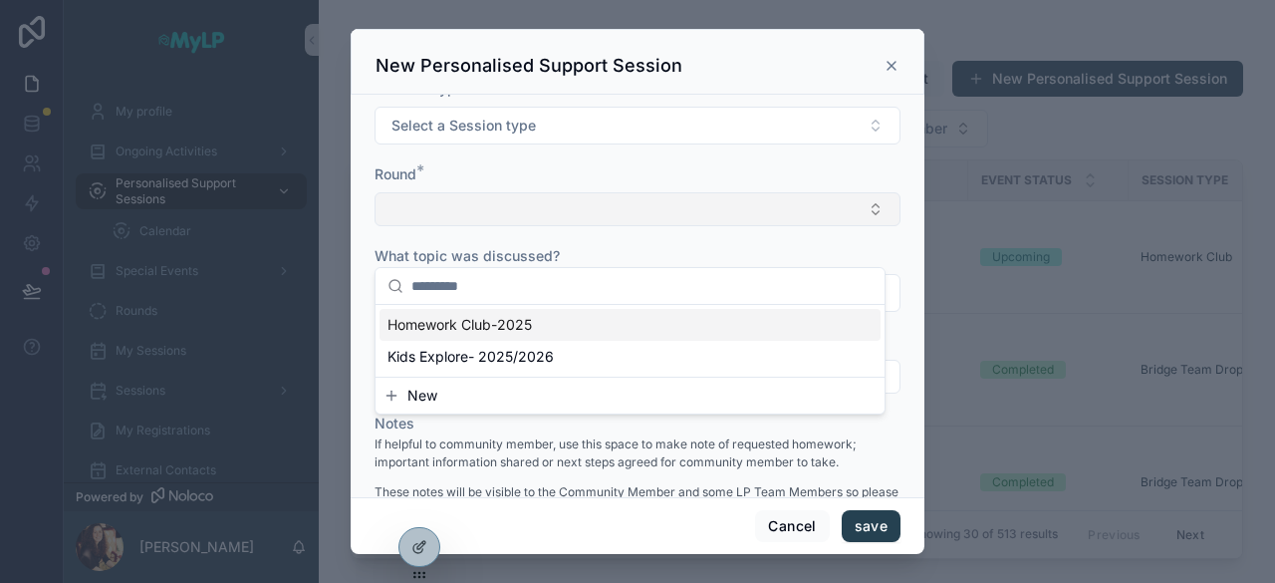
scroll to position [480, 0]
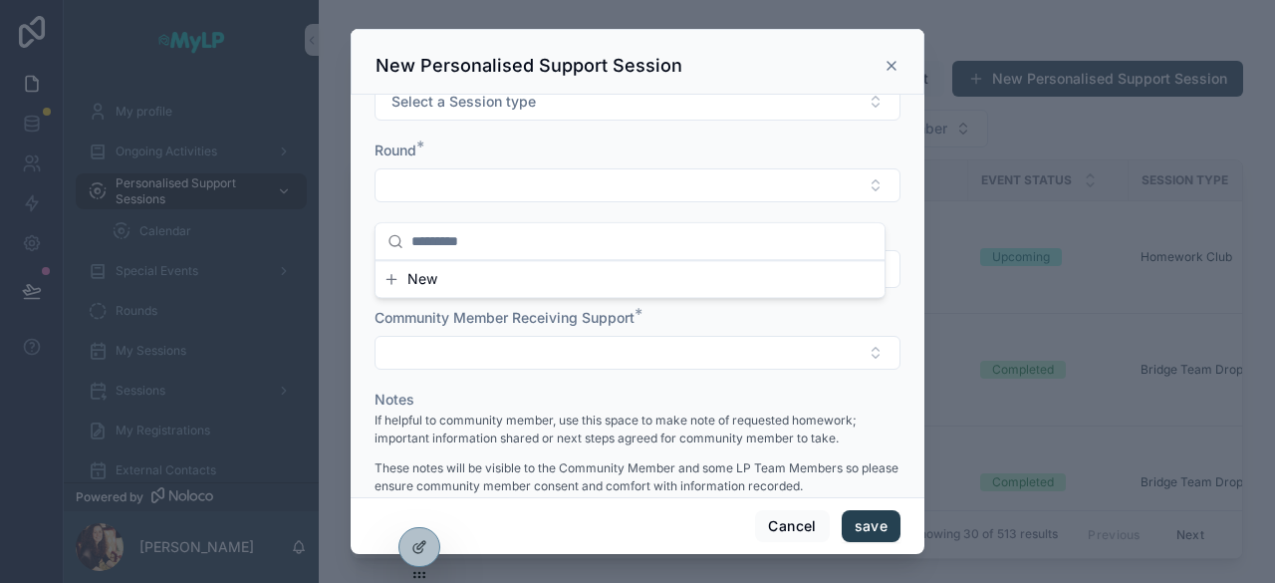
click at [893, 59] on icon "scrollable content" at bounding box center [892, 66] width 16 height 16
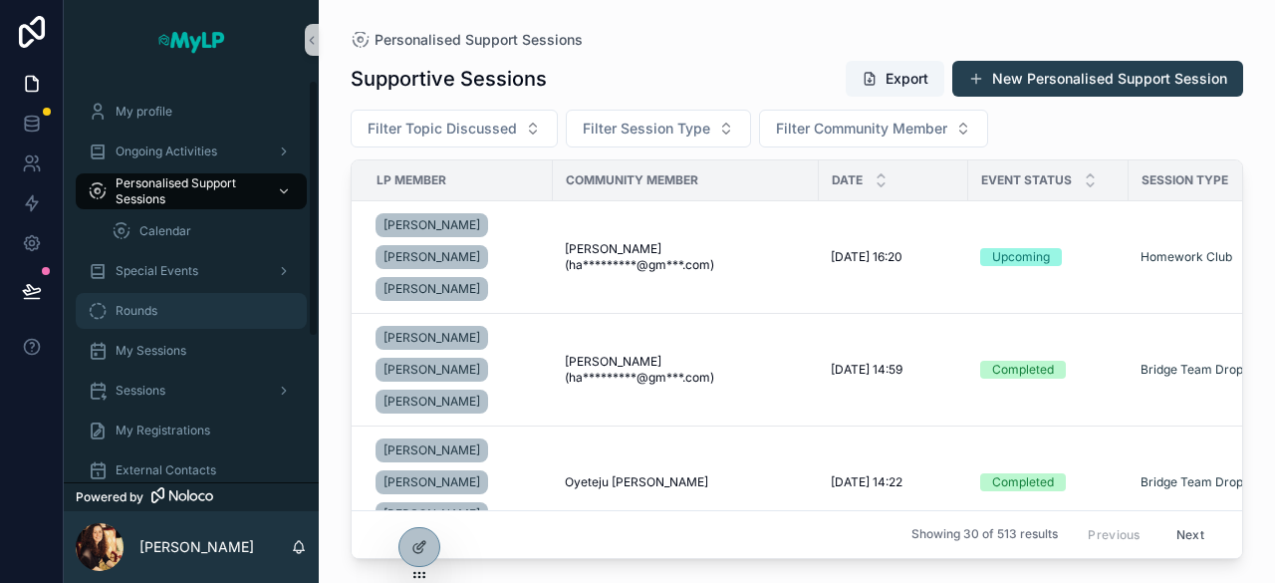
click at [152, 319] on div "Rounds" at bounding box center [191, 311] width 207 height 32
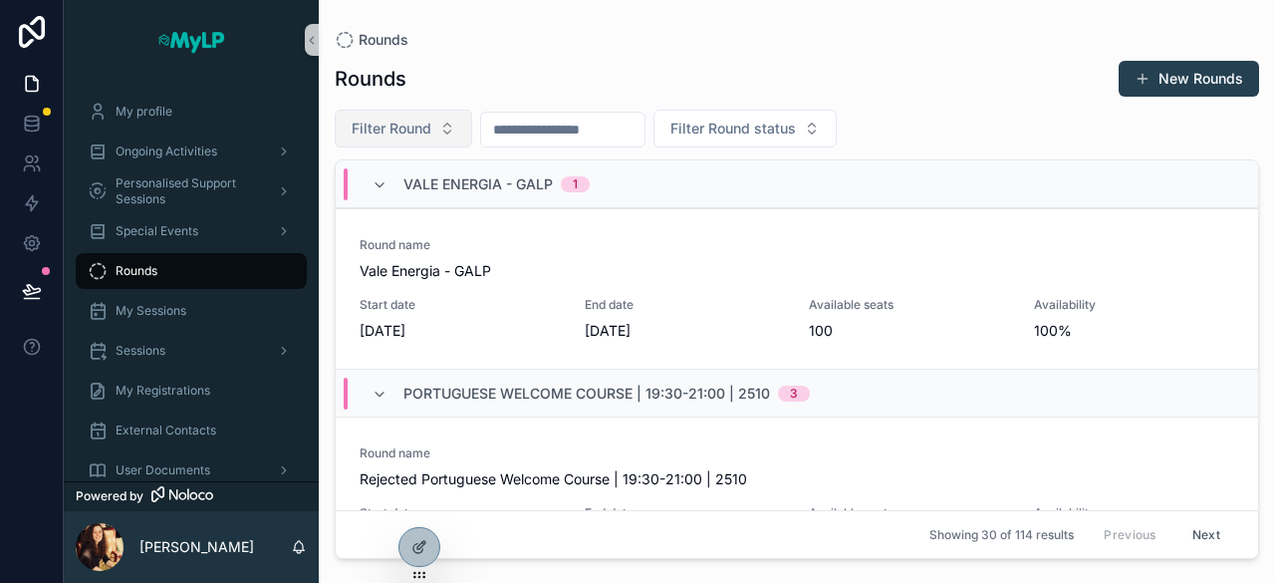
click at [436, 132] on button "Filter Round" at bounding box center [403, 129] width 137 height 38
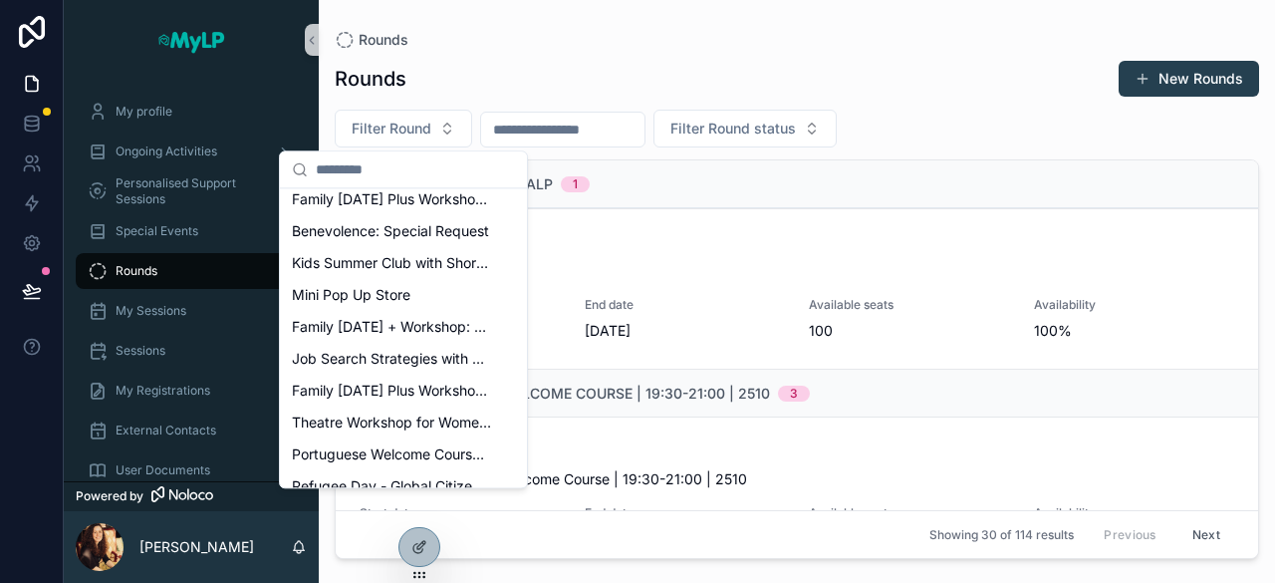
scroll to position [1351, 0]
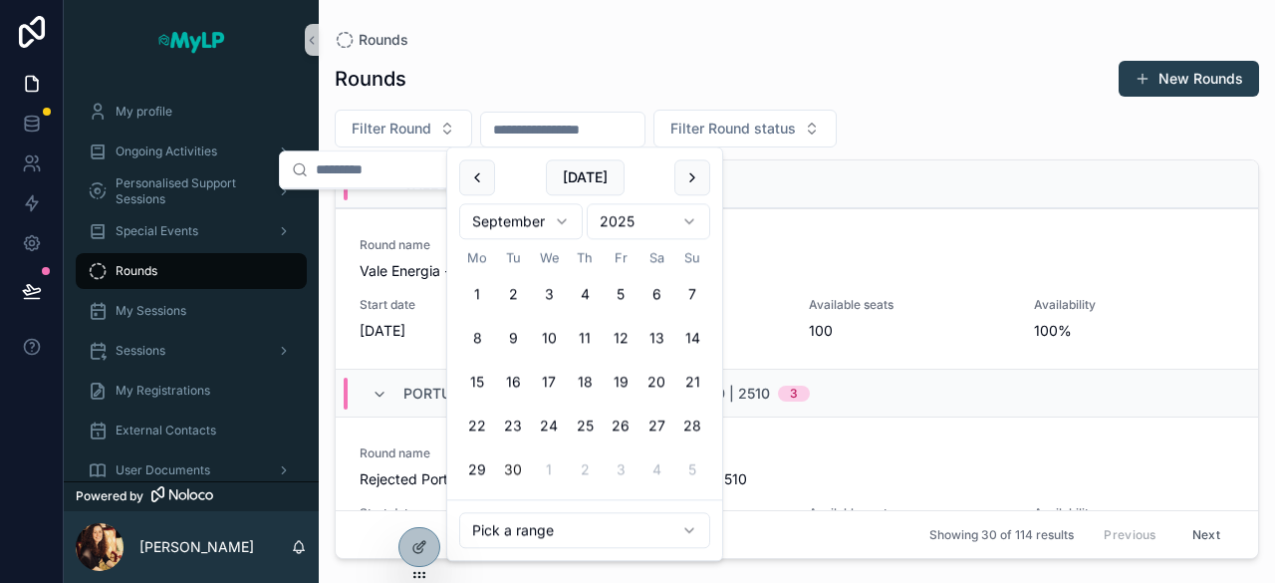
click at [575, 131] on input "scrollable content" at bounding box center [562, 130] width 163 height 28
click at [416, 116] on button "Filter Round" at bounding box center [403, 129] width 137 height 38
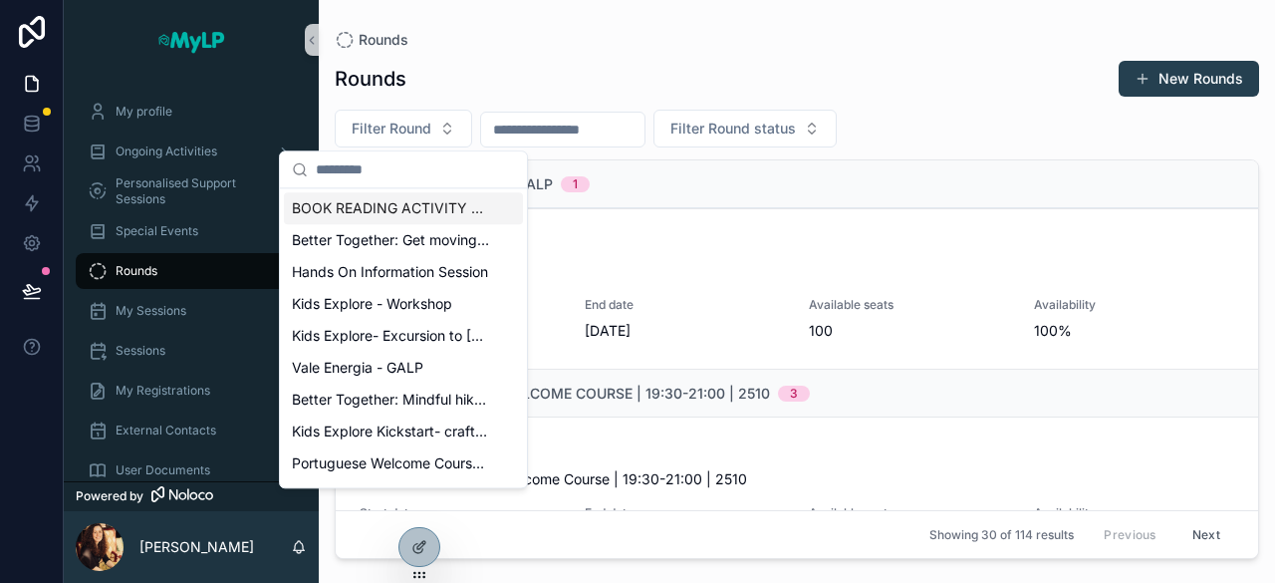
click at [529, 120] on input "scrollable content" at bounding box center [562, 130] width 163 height 28
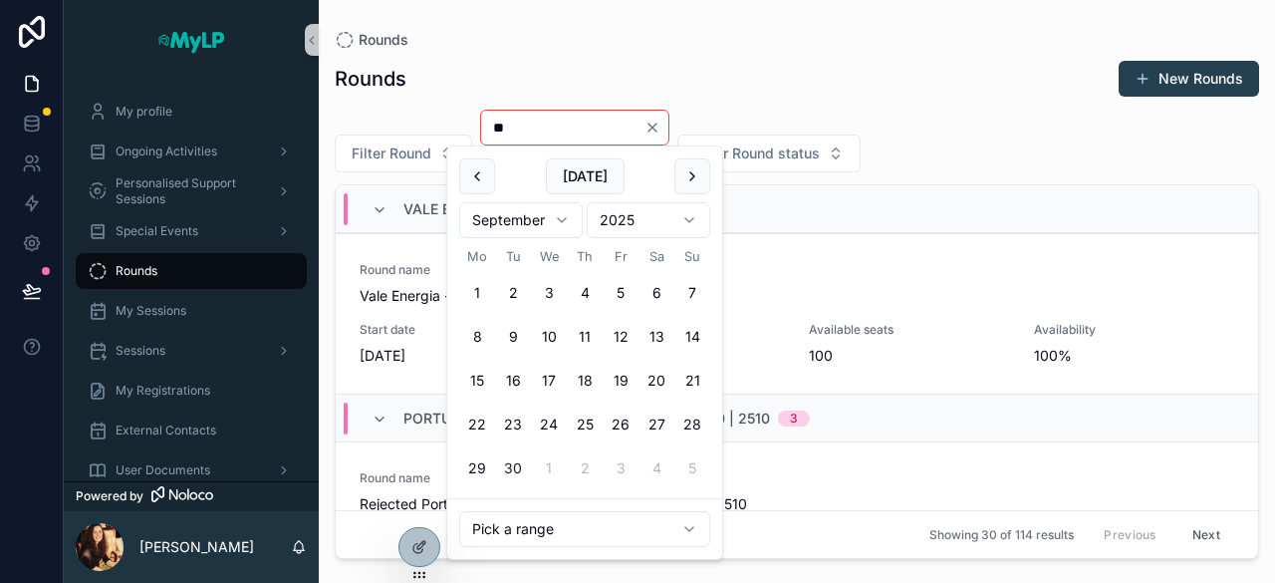
type input "*"
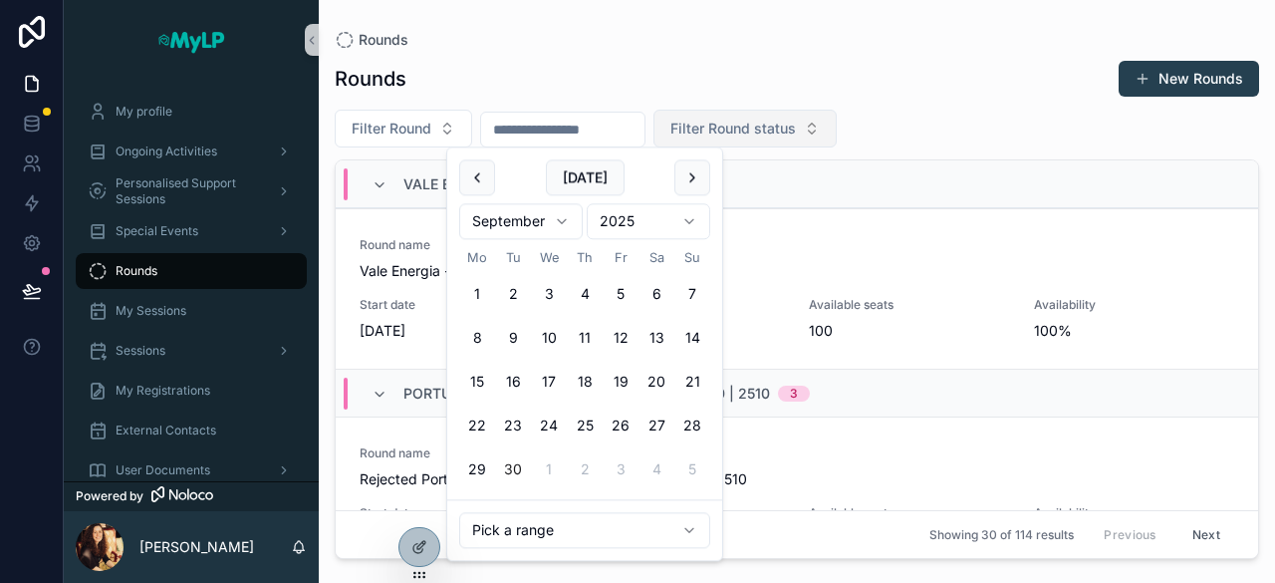
click at [778, 119] on span "Filter Round status" at bounding box center [734, 129] width 126 height 20
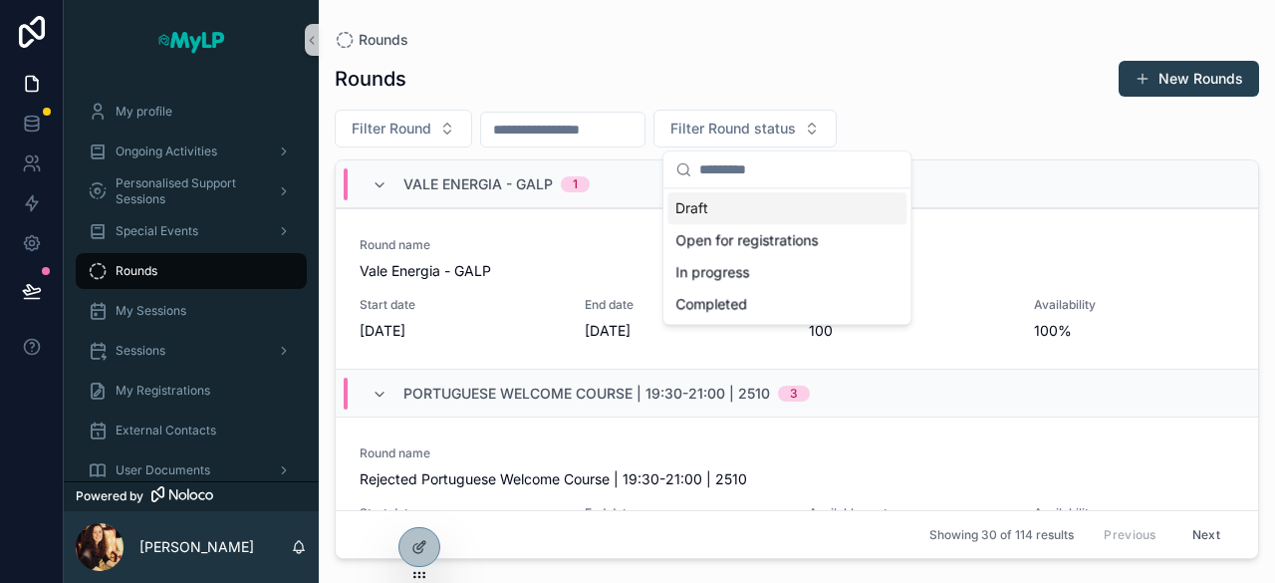
click at [714, 218] on div "Draft" at bounding box center [787, 208] width 239 height 32
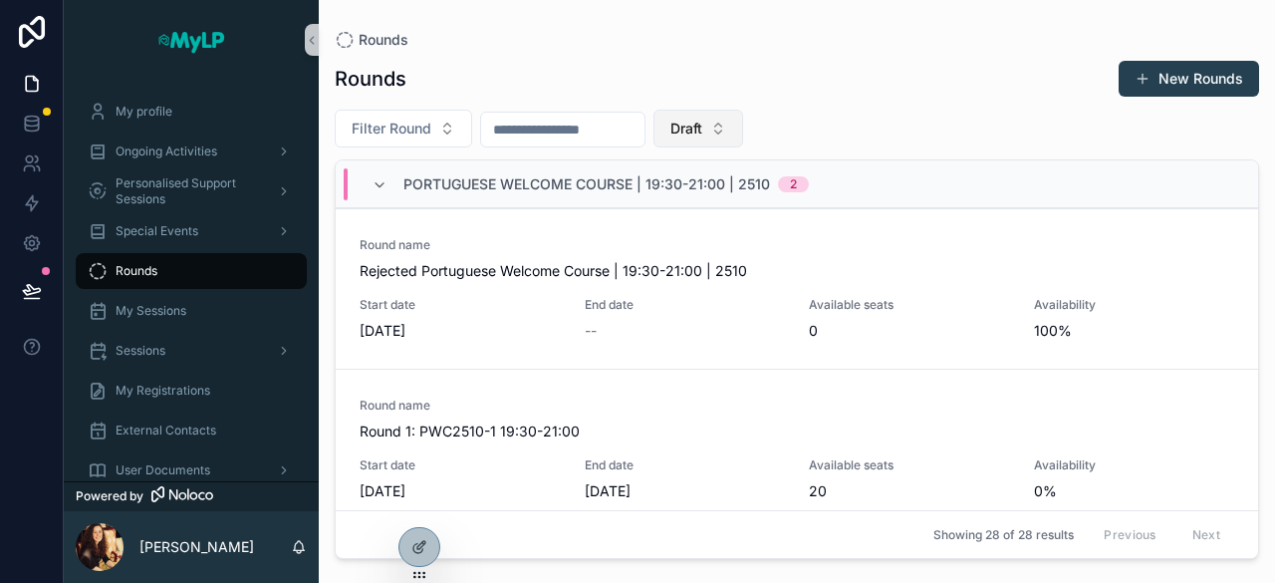
click at [702, 122] on span "Draft" at bounding box center [687, 129] width 32 height 20
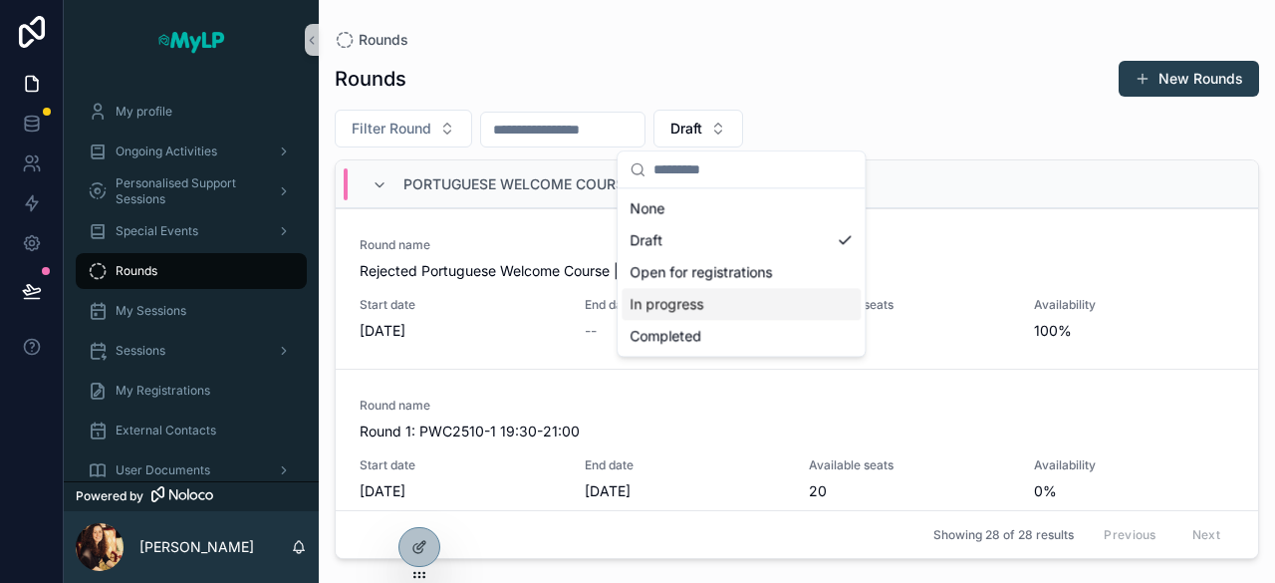
click at [725, 294] on div "In progress" at bounding box center [741, 304] width 239 height 32
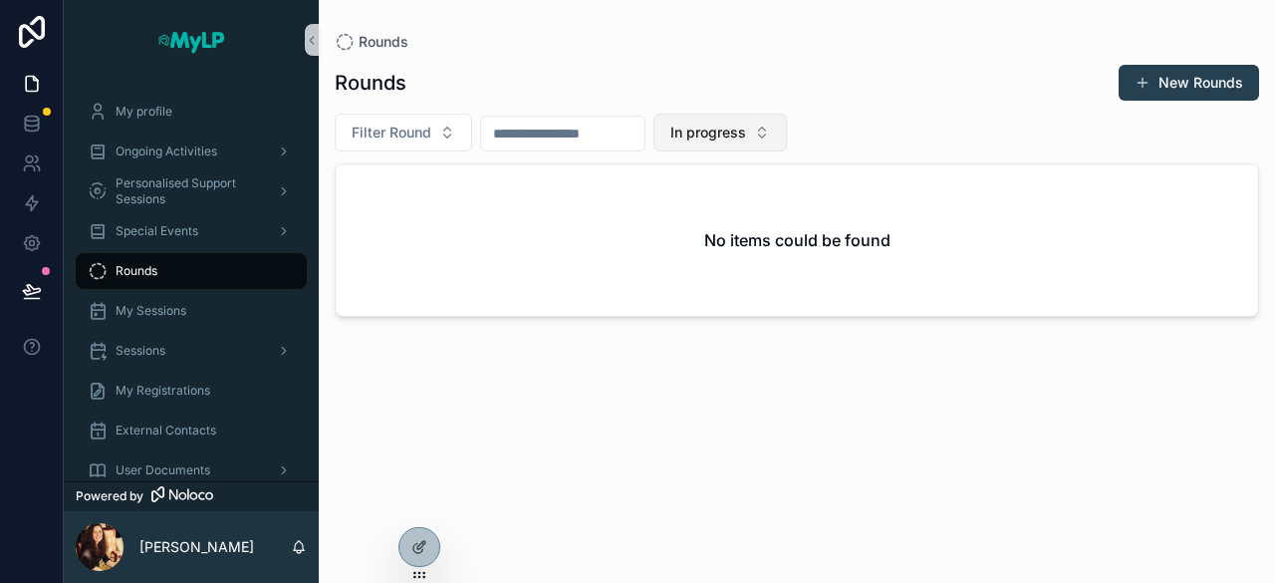
click at [739, 138] on span "In progress" at bounding box center [709, 133] width 76 height 20
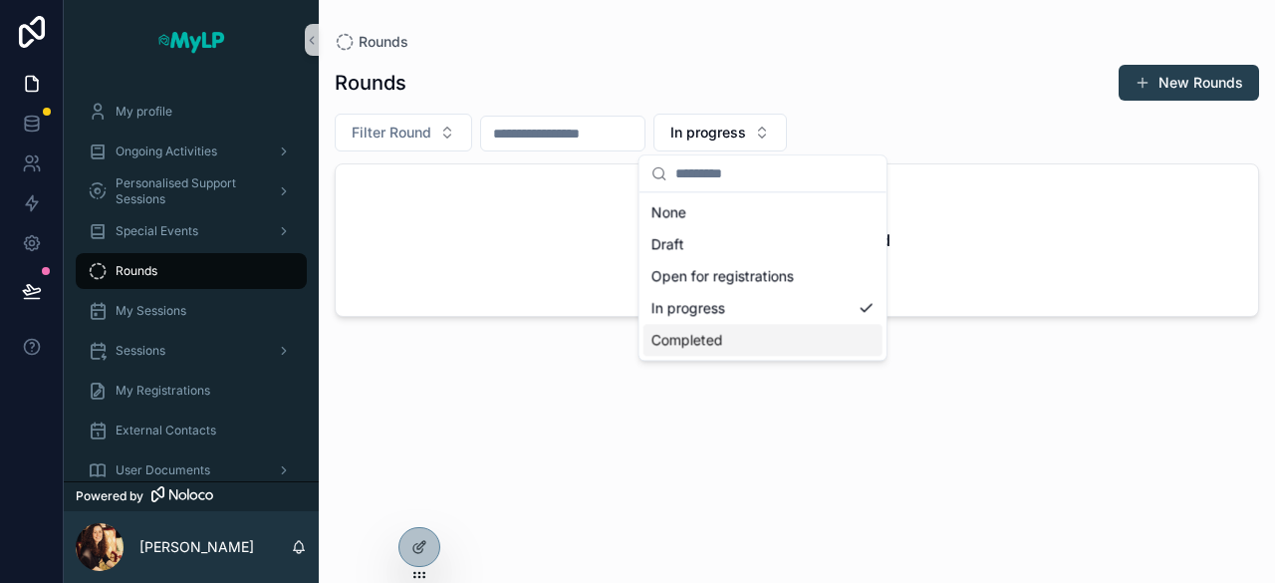
click at [711, 334] on div "Completed" at bounding box center [763, 340] width 239 height 32
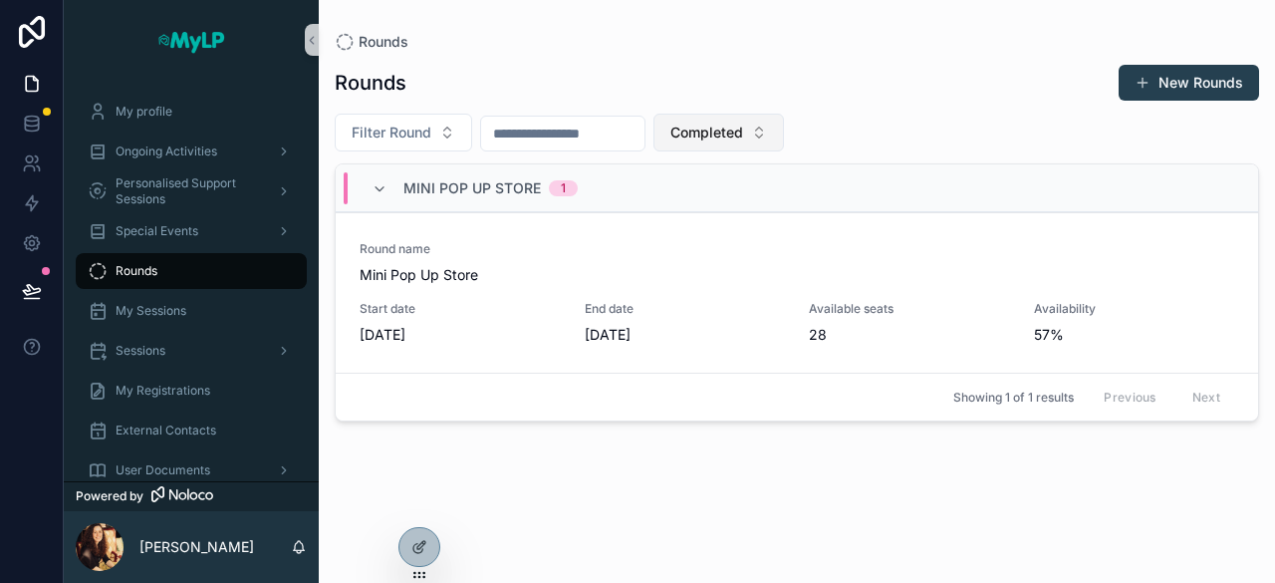
click at [743, 139] on span "Completed" at bounding box center [707, 133] width 73 height 20
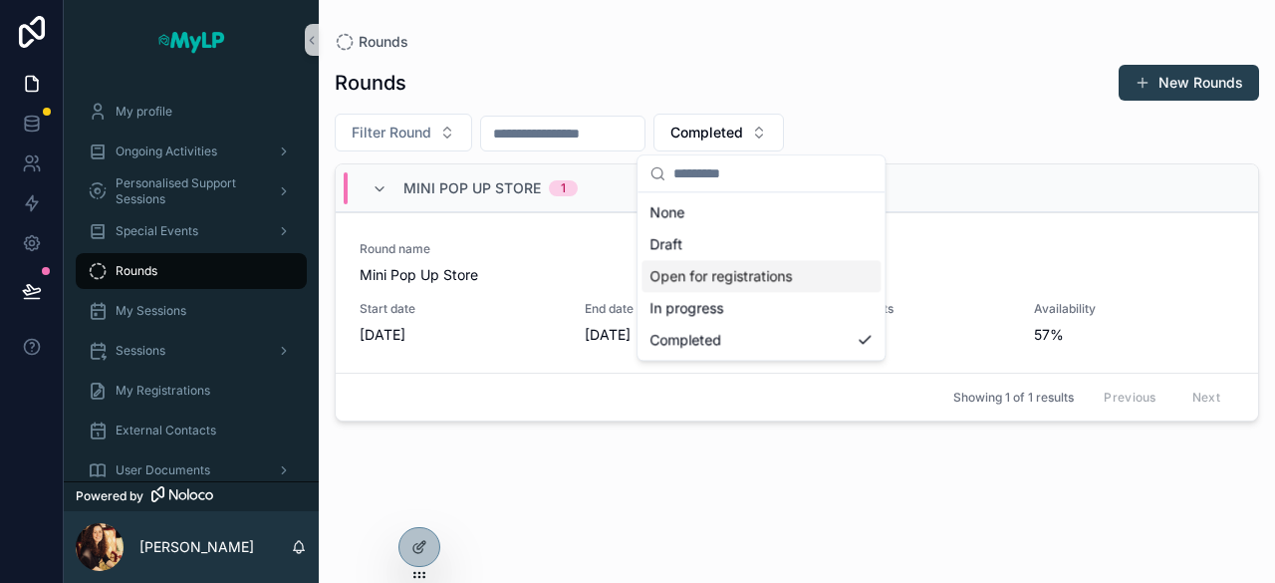
click at [712, 284] on div "Open for registrations" at bounding box center [761, 276] width 239 height 32
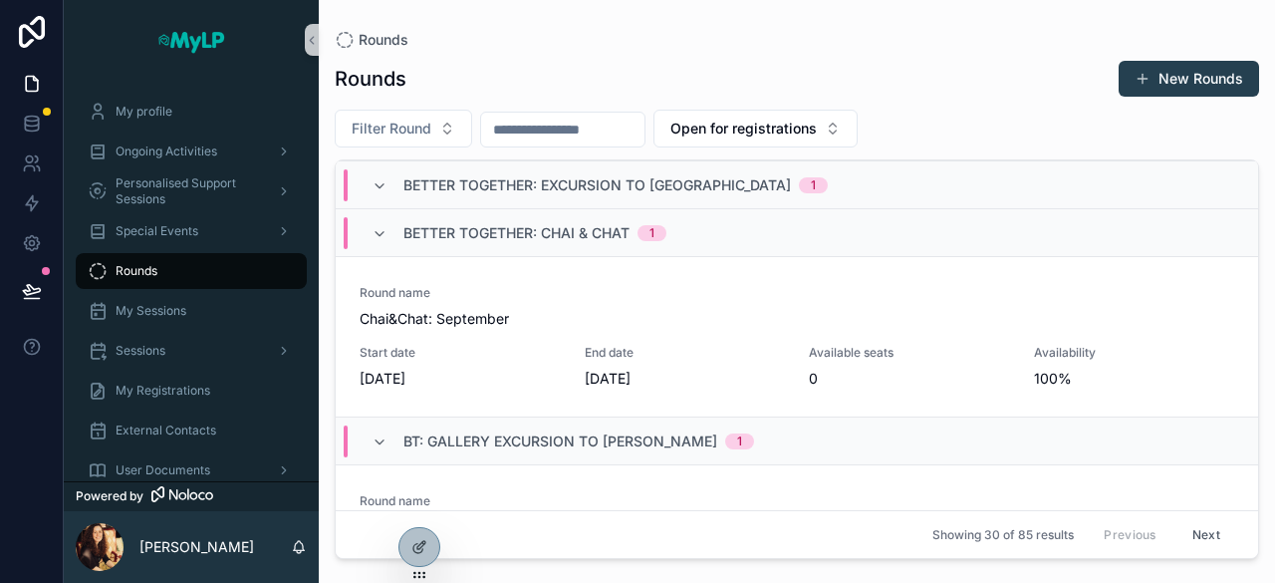
scroll to position [4901, 0]
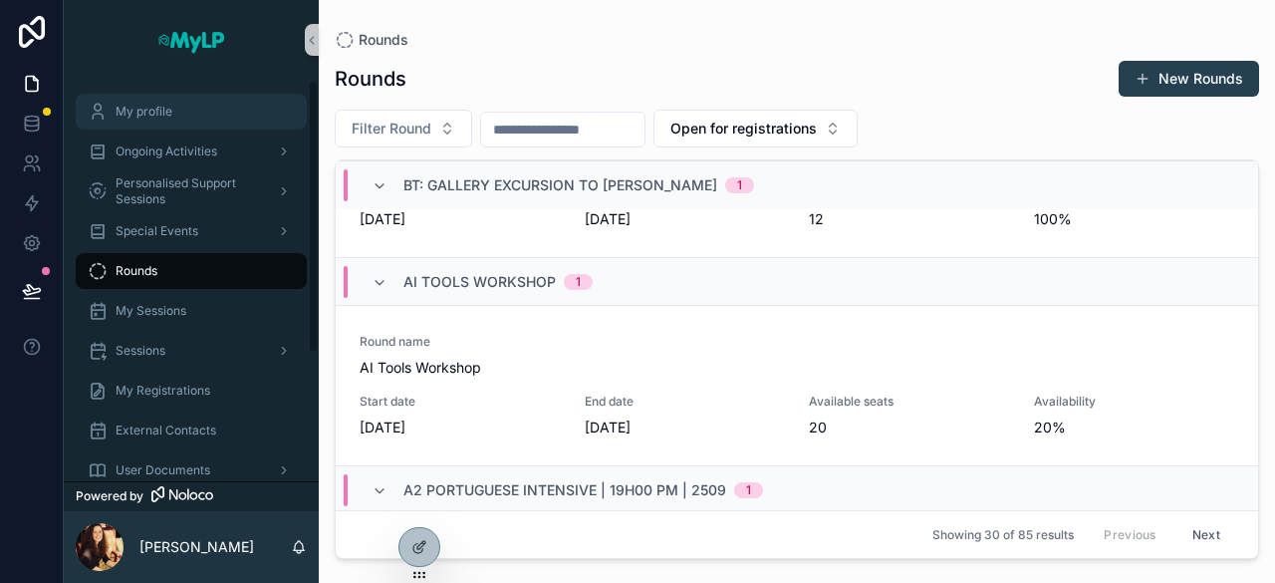
click at [191, 108] on div "My profile" at bounding box center [191, 112] width 207 height 32
